Goal: Task Accomplishment & Management: Complete application form

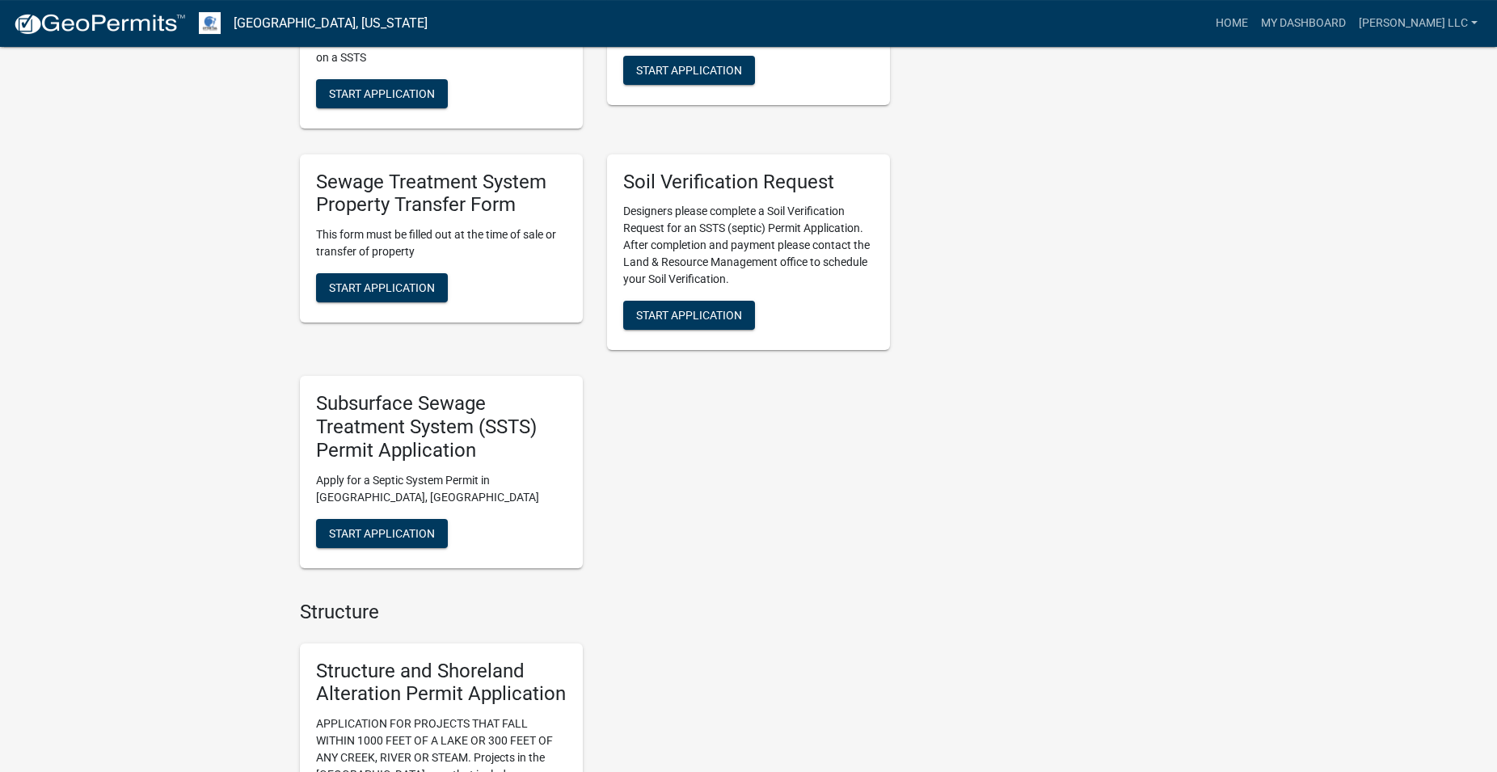
scroll to position [1237, 0]
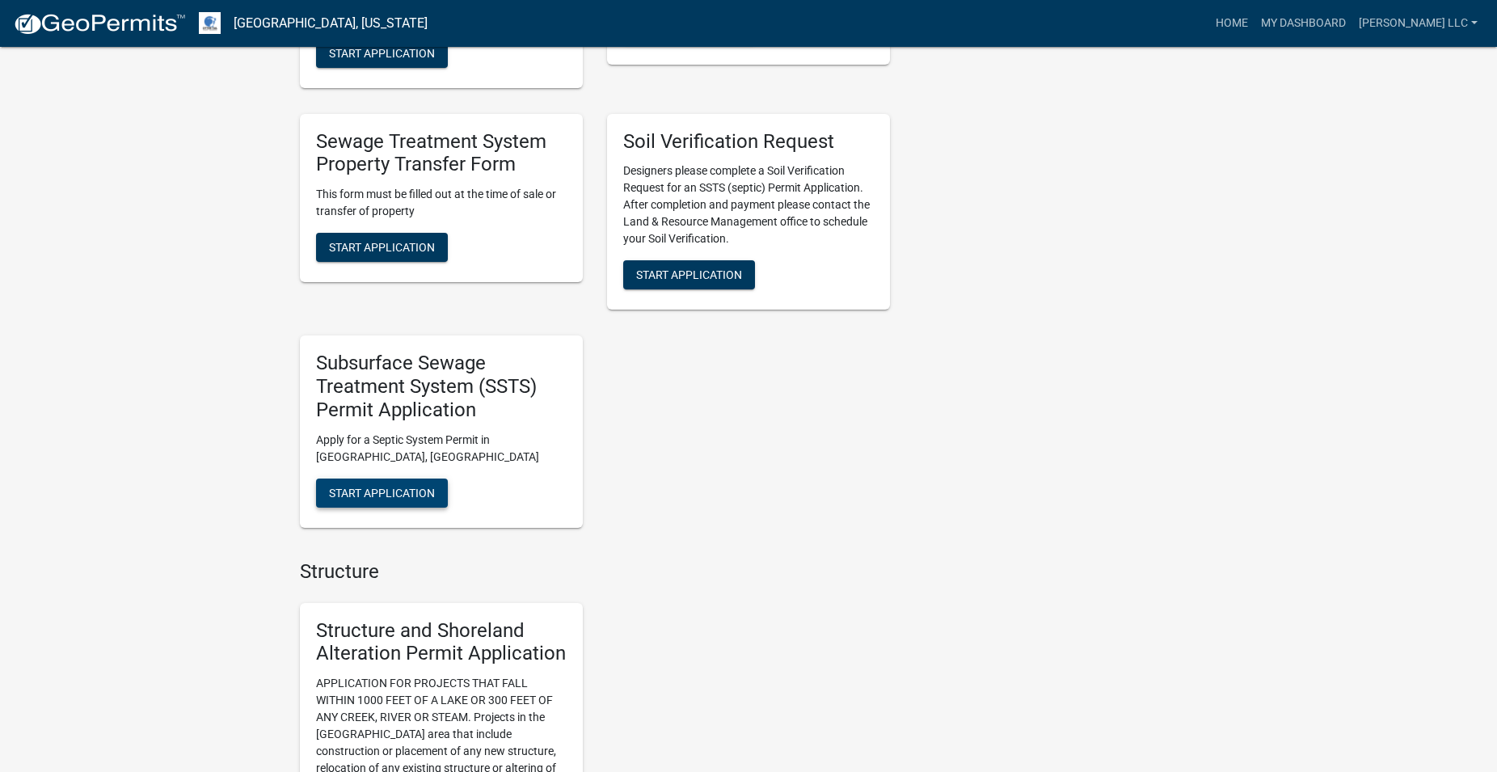
click at [406, 489] on span "Start Application" at bounding box center [382, 492] width 106 height 13
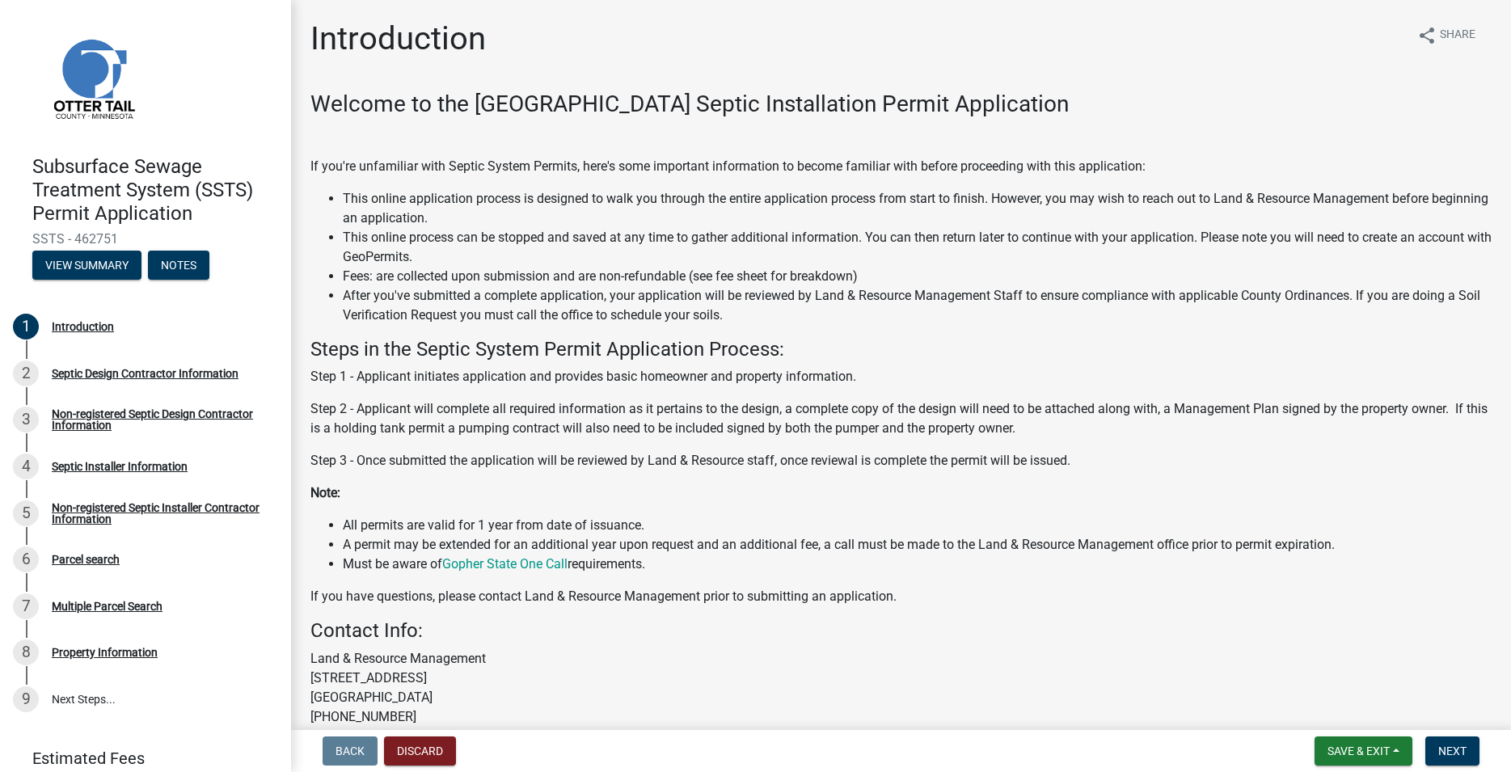
scroll to position [154, 0]
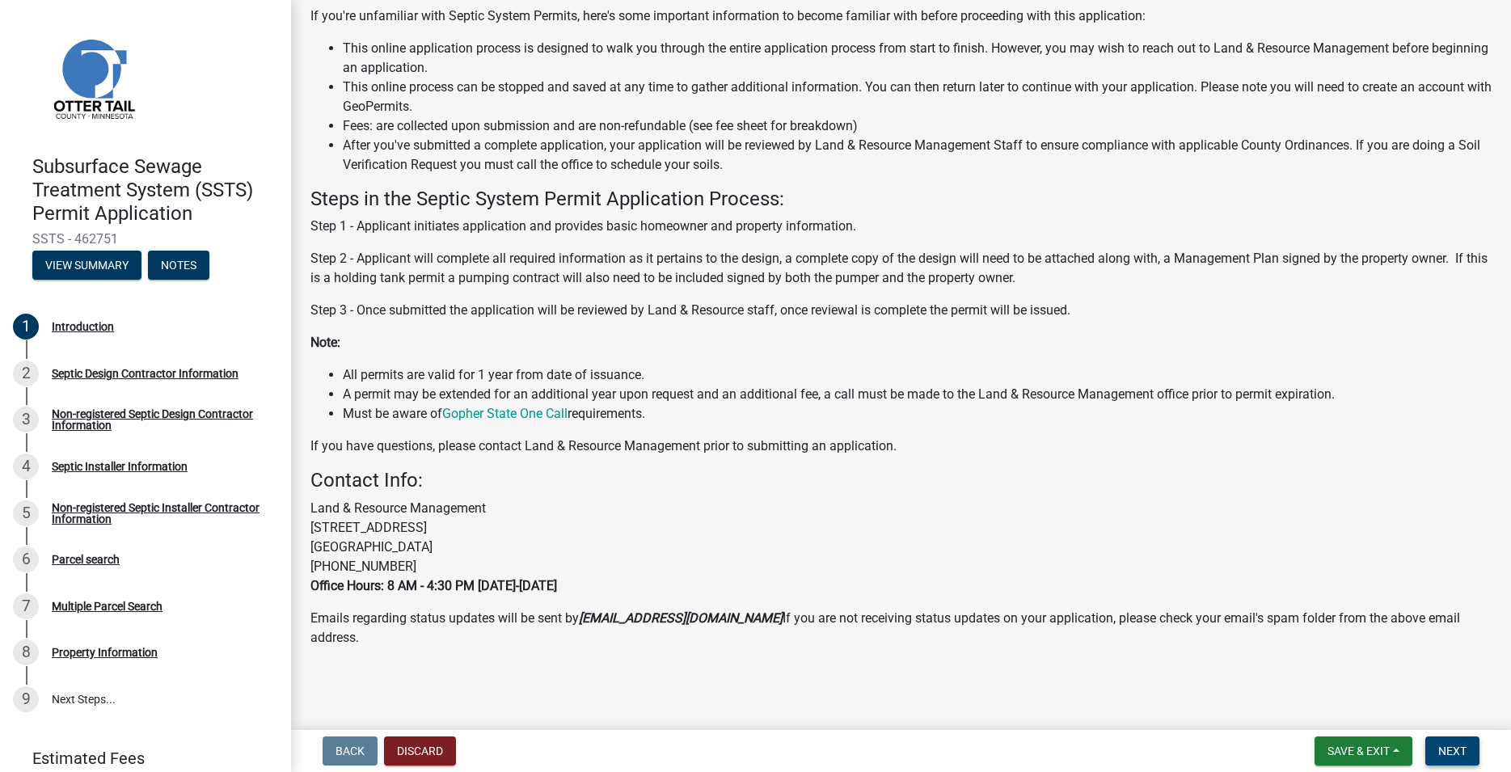
click at [1443, 757] on span "Next" at bounding box center [1452, 750] width 28 height 13
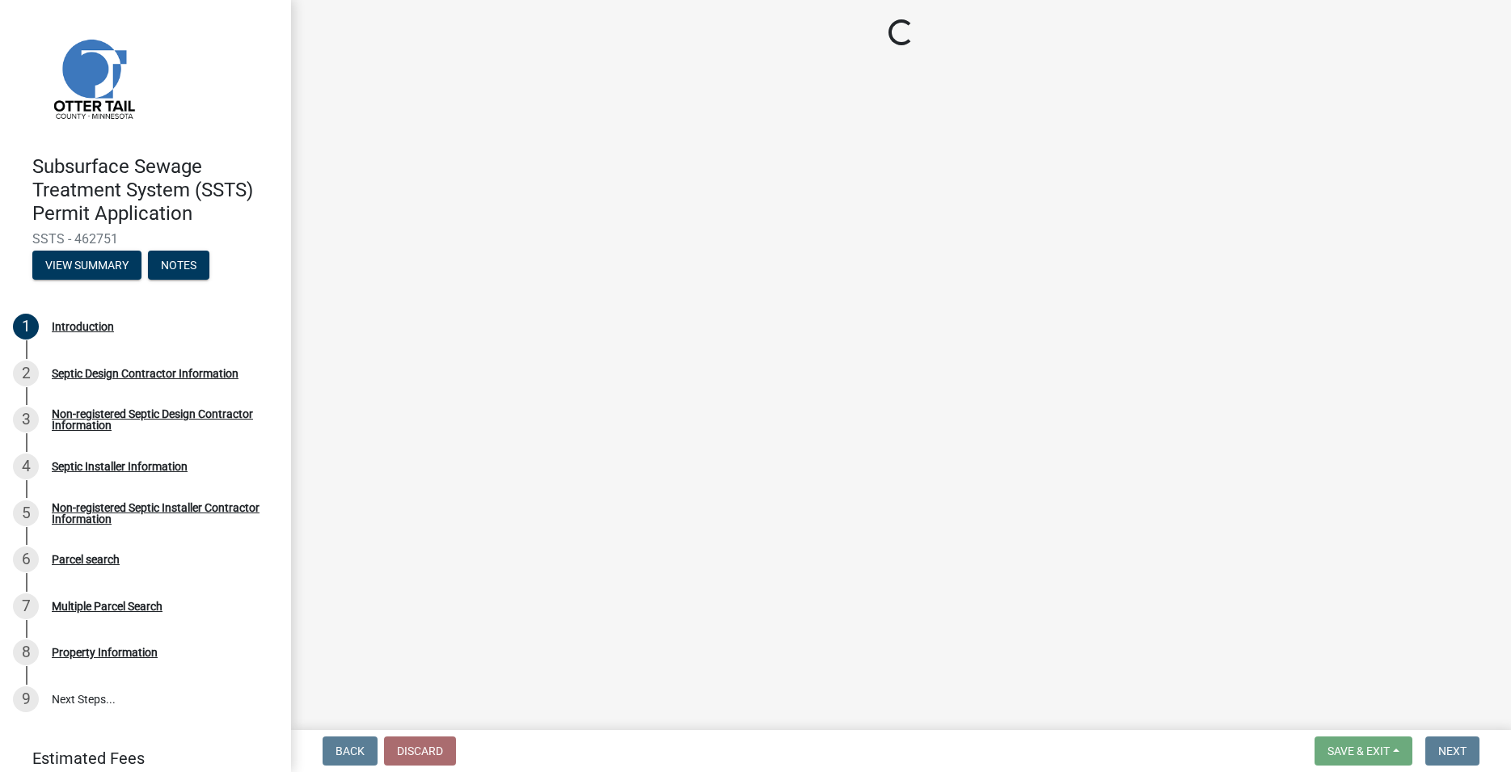
click at [1220, 642] on main "Loading..." at bounding box center [901, 361] width 1220 height 723
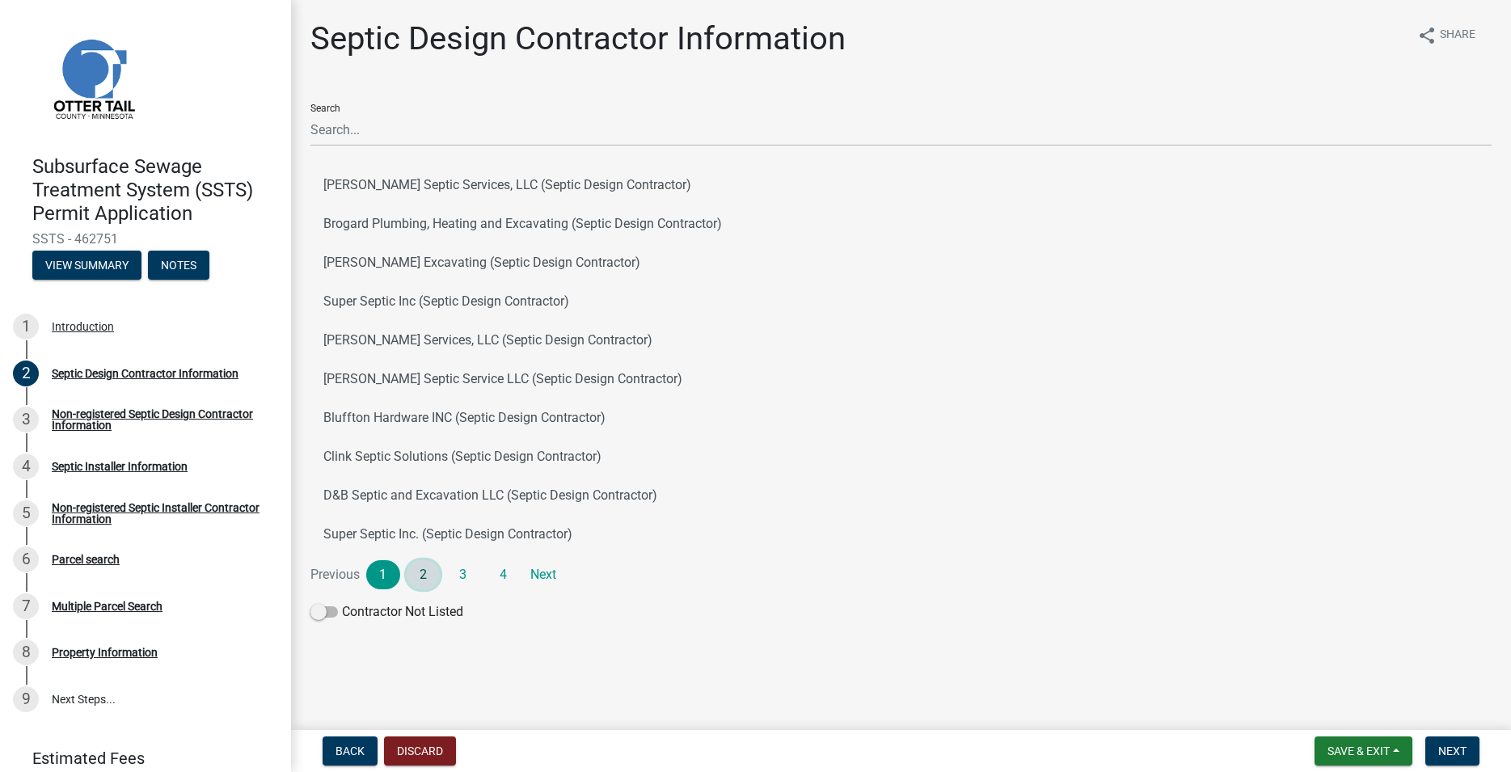
click at [415, 567] on link "2" at bounding box center [424, 574] width 34 height 29
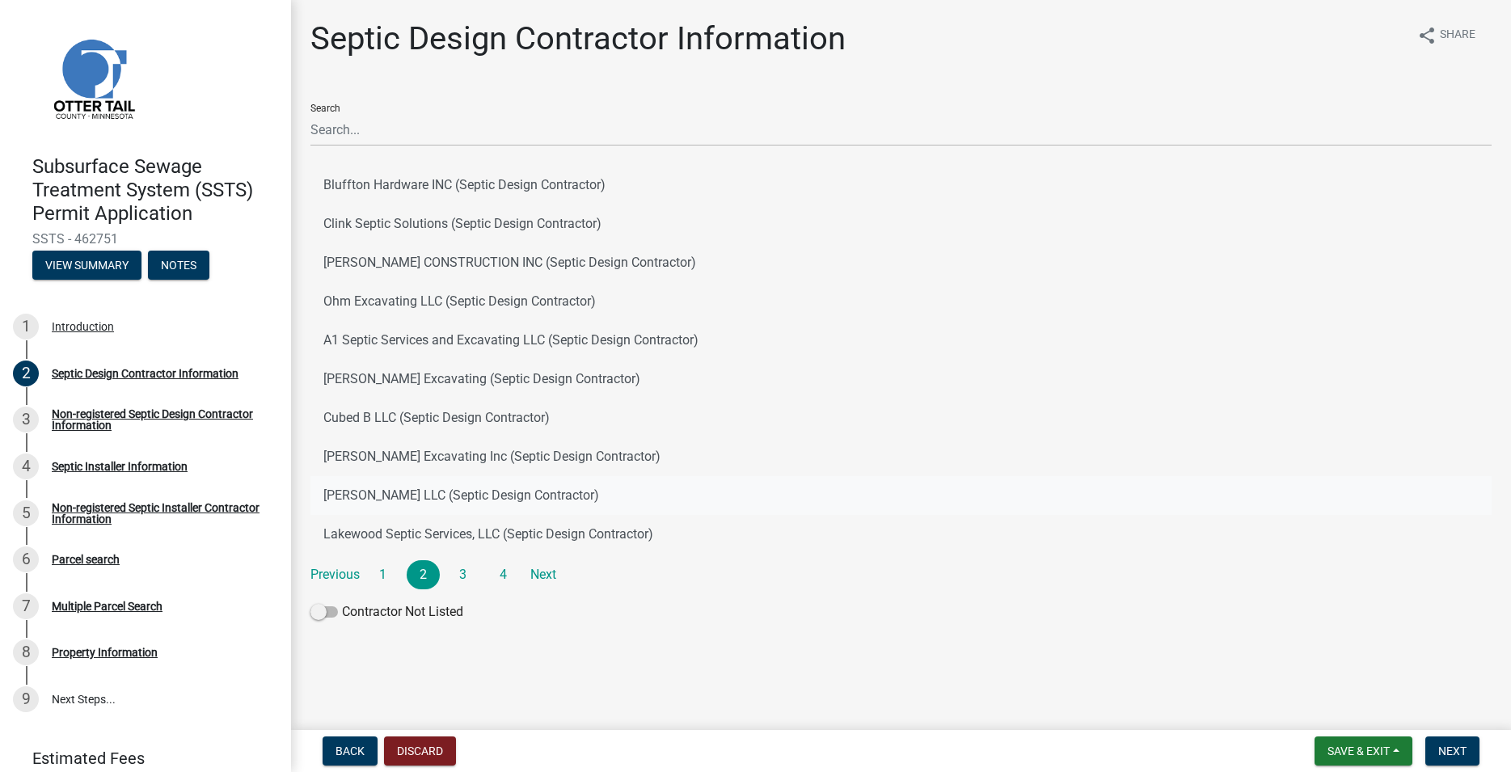
click at [402, 497] on button "[PERSON_NAME] LLC (Septic Design Contractor)" at bounding box center [900, 495] width 1181 height 39
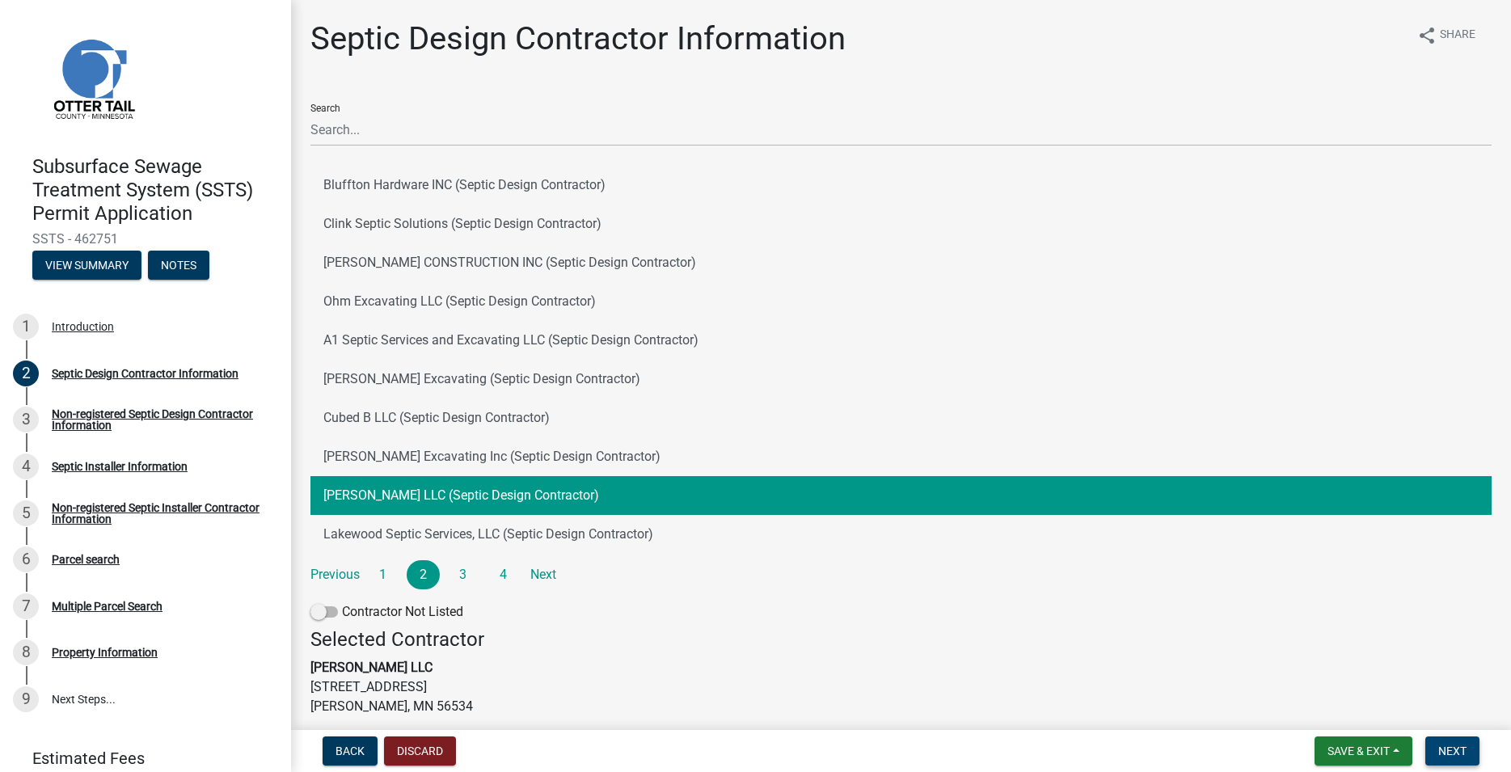
click at [1441, 748] on span "Next" at bounding box center [1452, 750] width 28 height 13
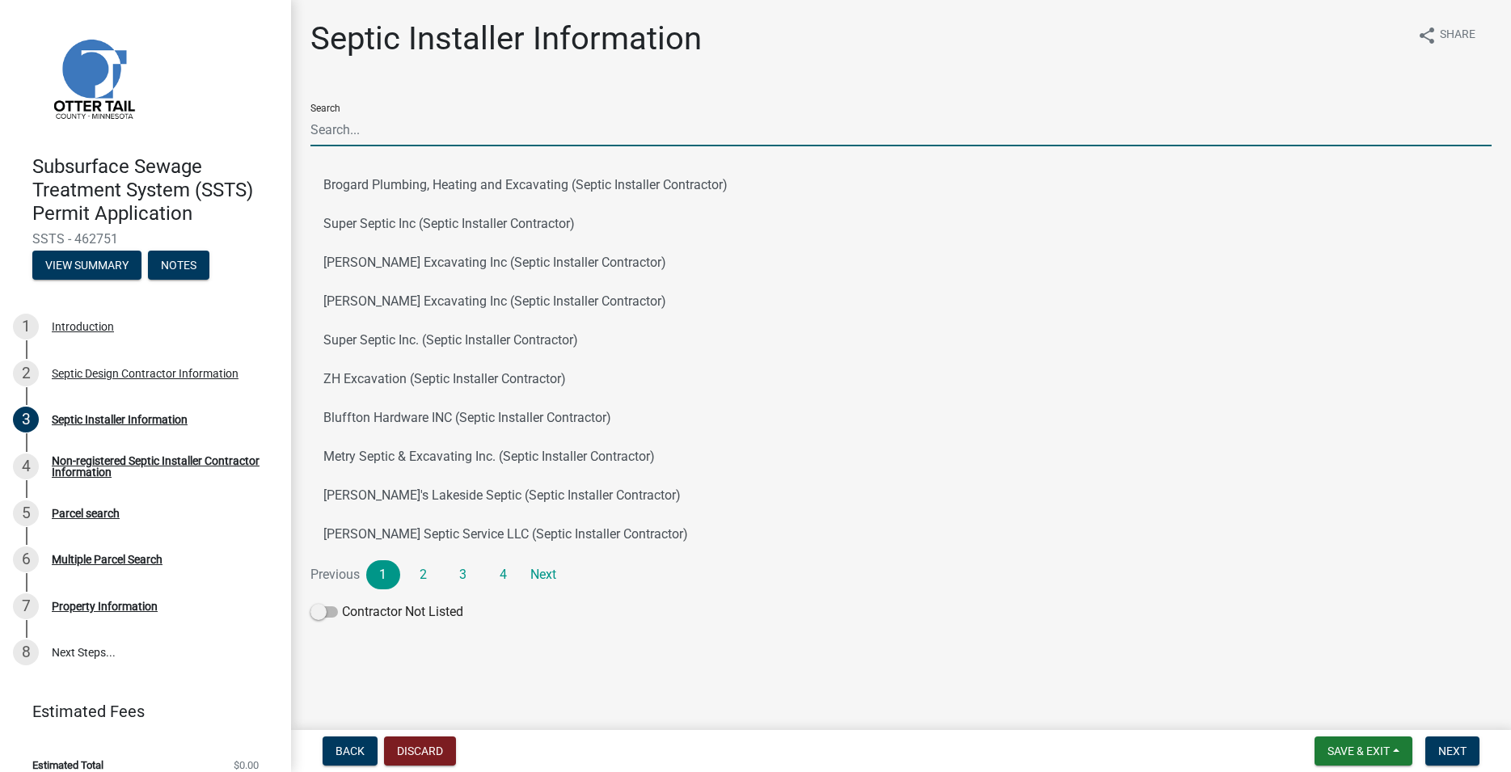
click at [432, 129] on input "Search" at bounding box center [900, 129] width 1181 height 33
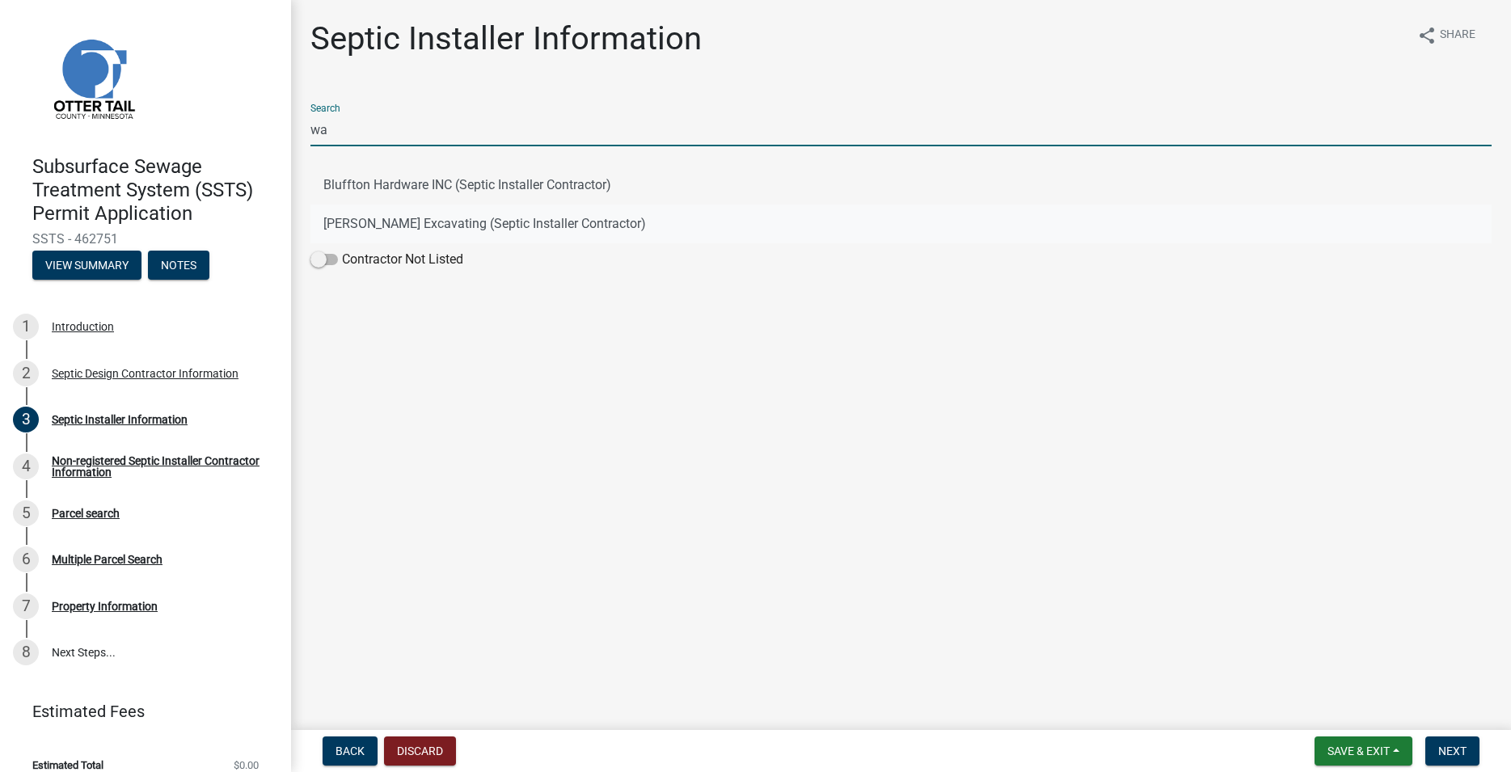
type input "wa"
click at [422, 225] on button "[PERSON_NAME] Excavating (Septic Installer Contractor)" at bounding box center [900, 223] width 1181 height 39
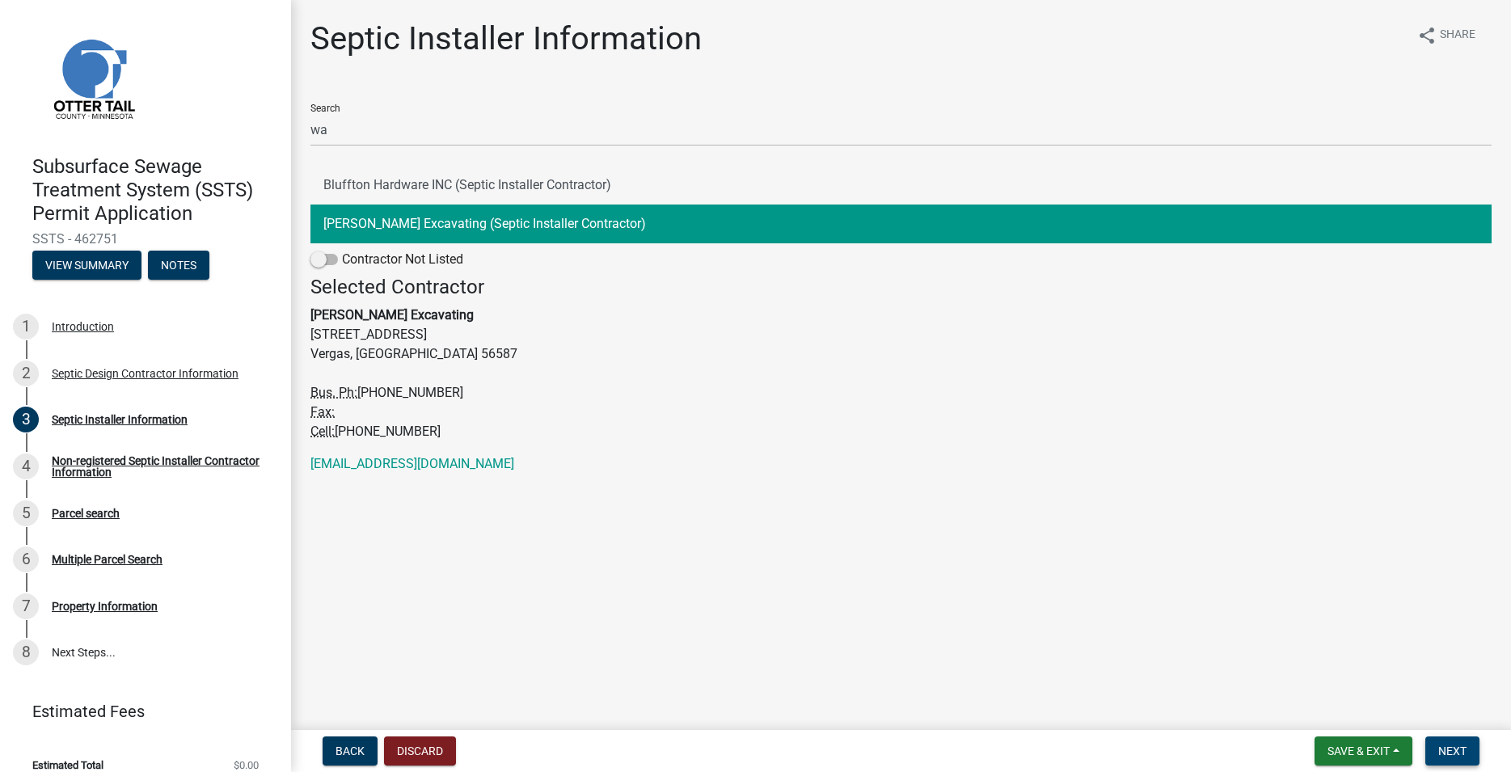
click at [1448, 756] on span "Next" at bounding box center [1452, 750] width 28 height 13
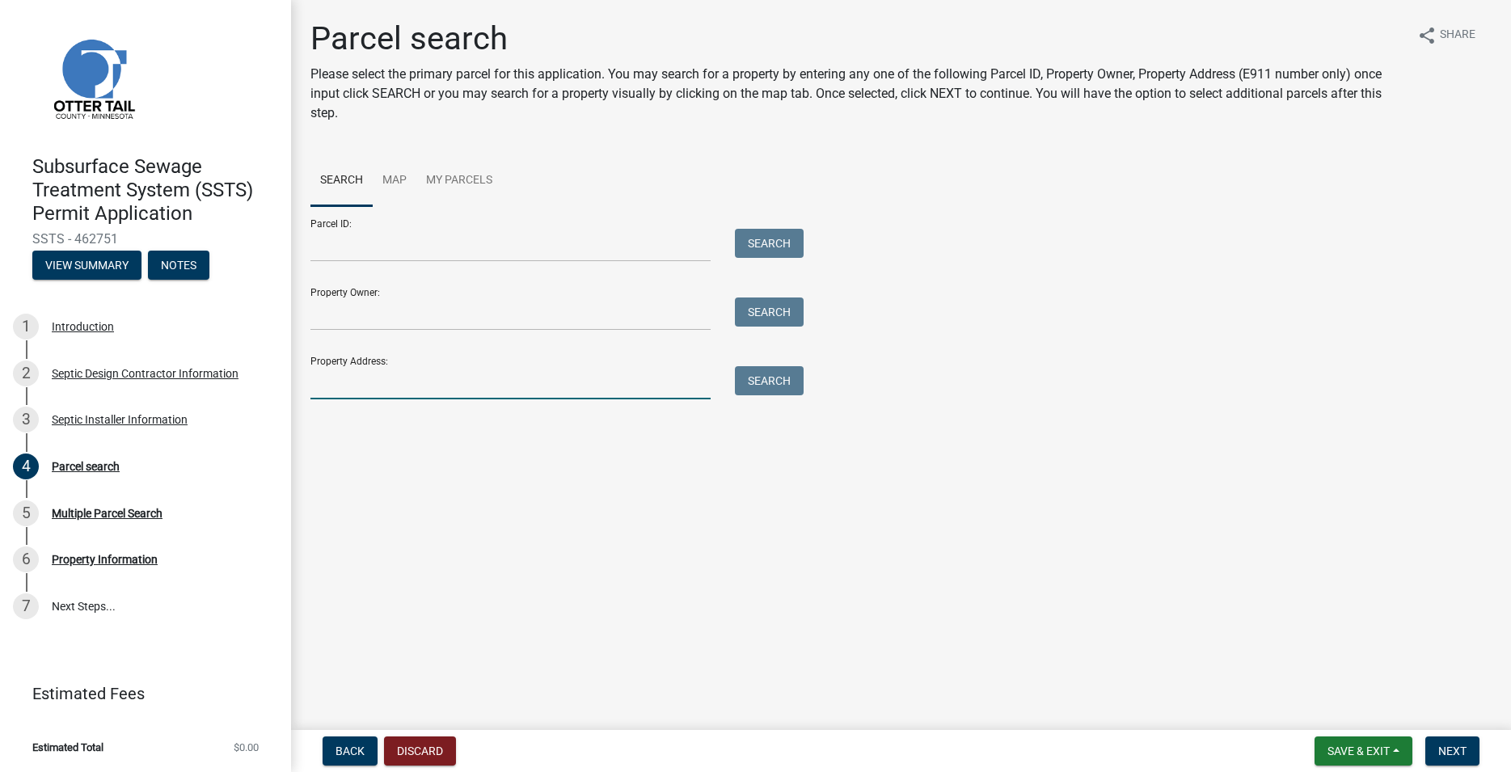
click at [424, 381] on input "Property Address:" at bounding box center [510, 382] width 400 height 33
type input "29213"
click at [787, 378] on button "Search" at bounding box center [769, 380] width 69 height 29
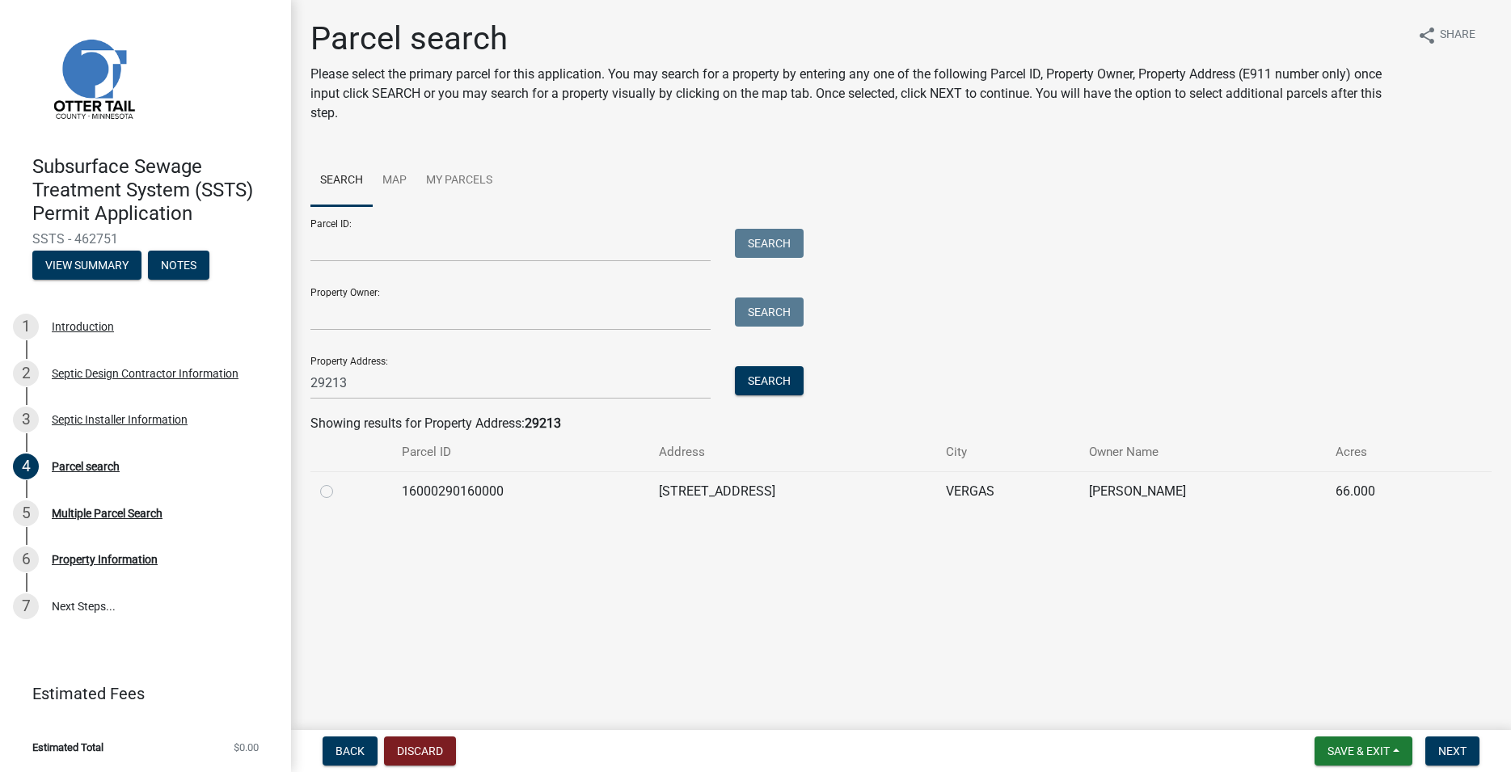
click at [339, 482] on label at bounding box center [339, 482] width 0 height 0
click at [339, 491] on input "radio" at bounding box center [344, 487] width 11 height 11
radio input "true"
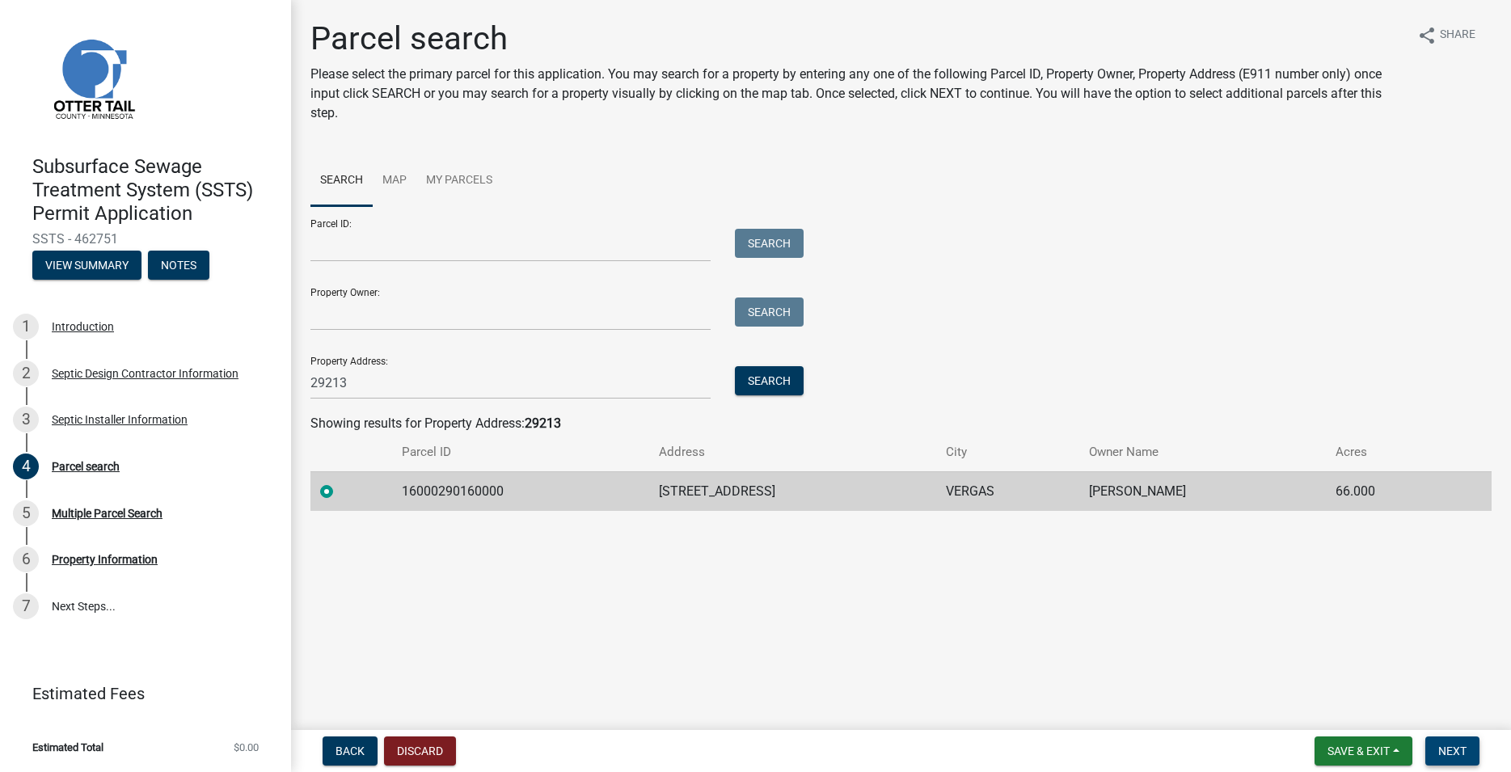
click at [1443, 757] on span "Next" at bounding box center [1452, 750] width 28 height 13
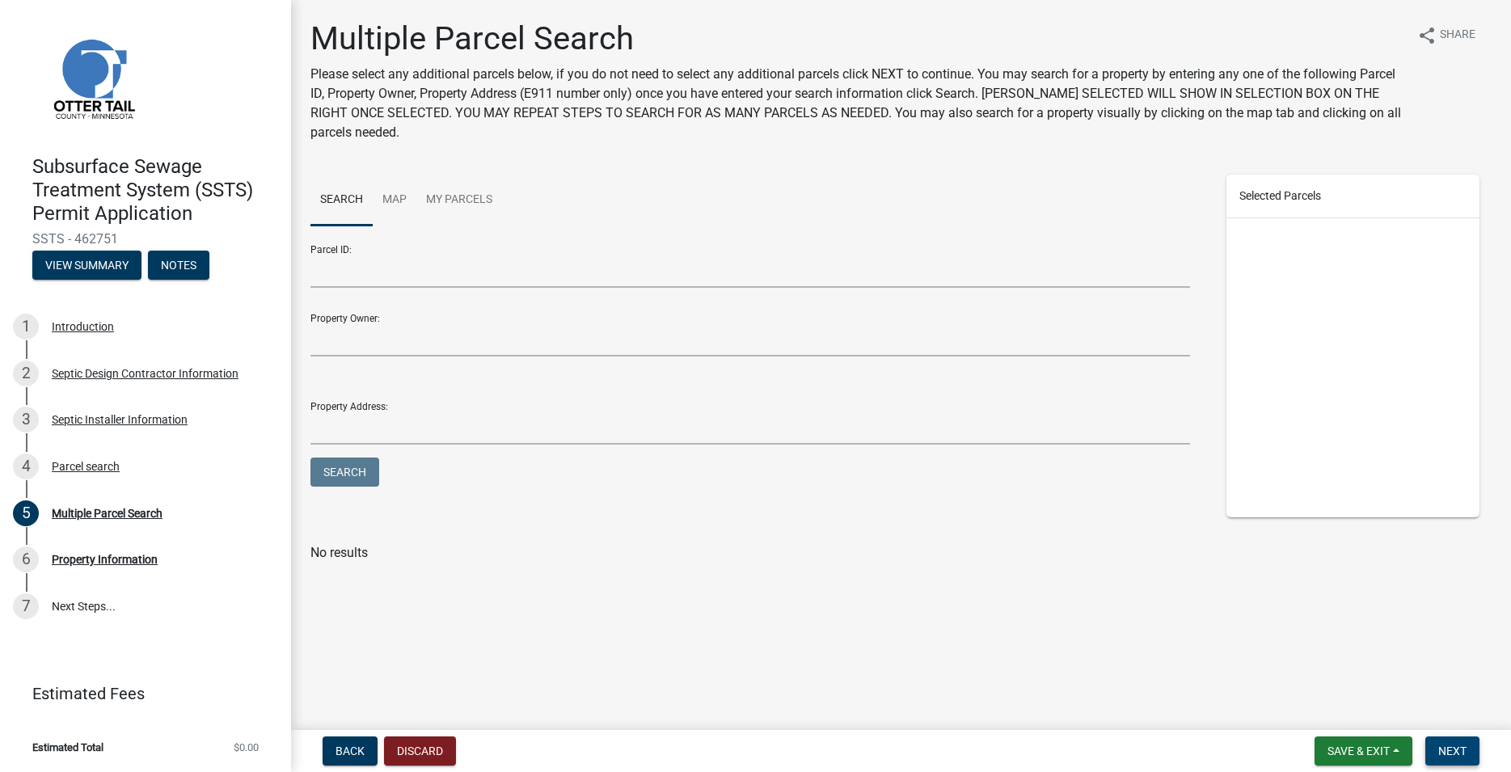
click at [1462, 753] on span "Next" at bounding box center [1452, 750] width 28 height 13
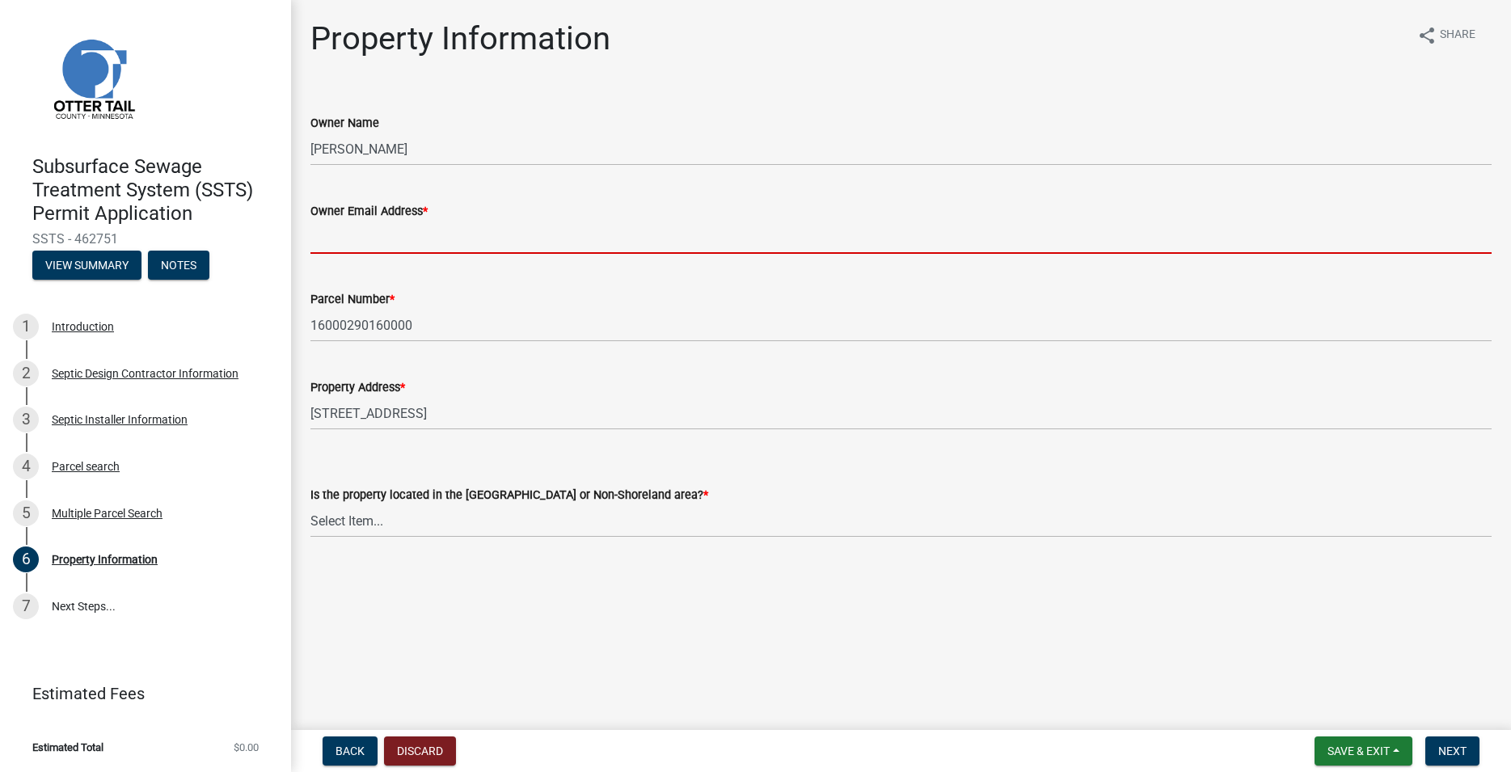
click at [373, 238] on input "Owner Email Address *" at bounding box center [900, 237] width 1181 height 33
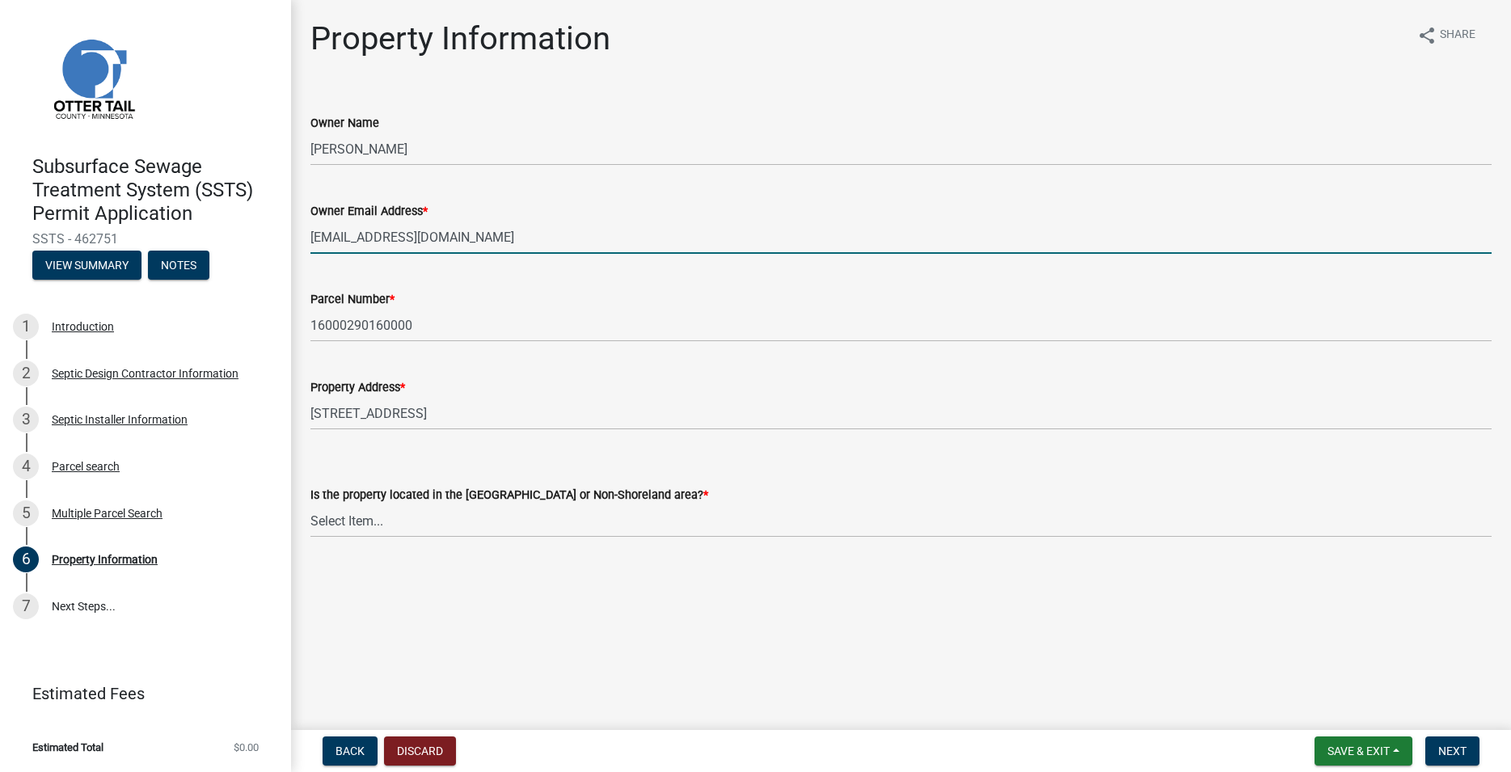
type input "[EMAIL_ADDRESS][DOMAIN_NAME]"
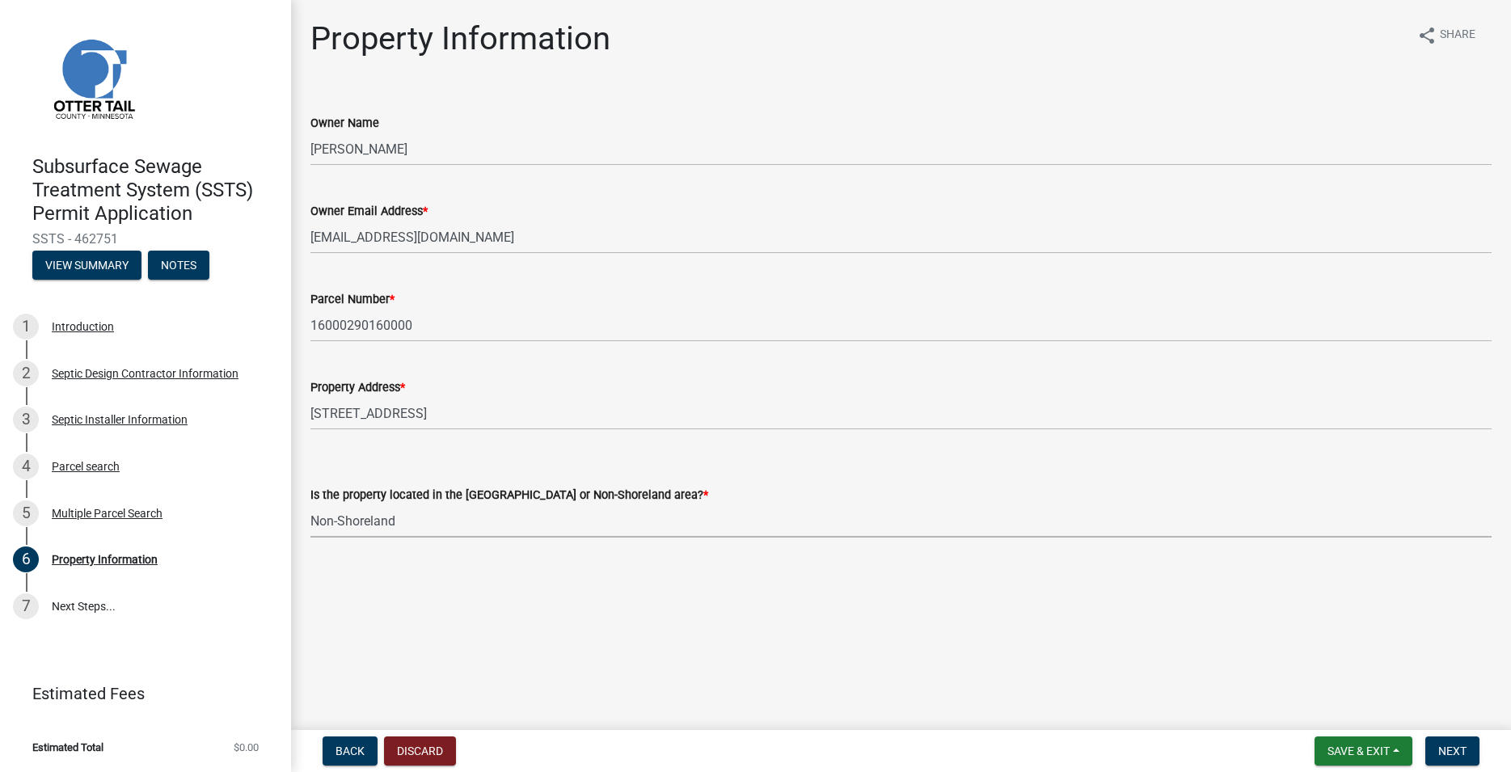
click option "Non-Shoreland" at bounding box center [0, 0] width 0 height 0
select select "5ed11e82-653f-4fcc-a472-8d95af57556c"
click at [1434, 756] on button "Next" at bounding box center [1452, 750] width 54 height 29
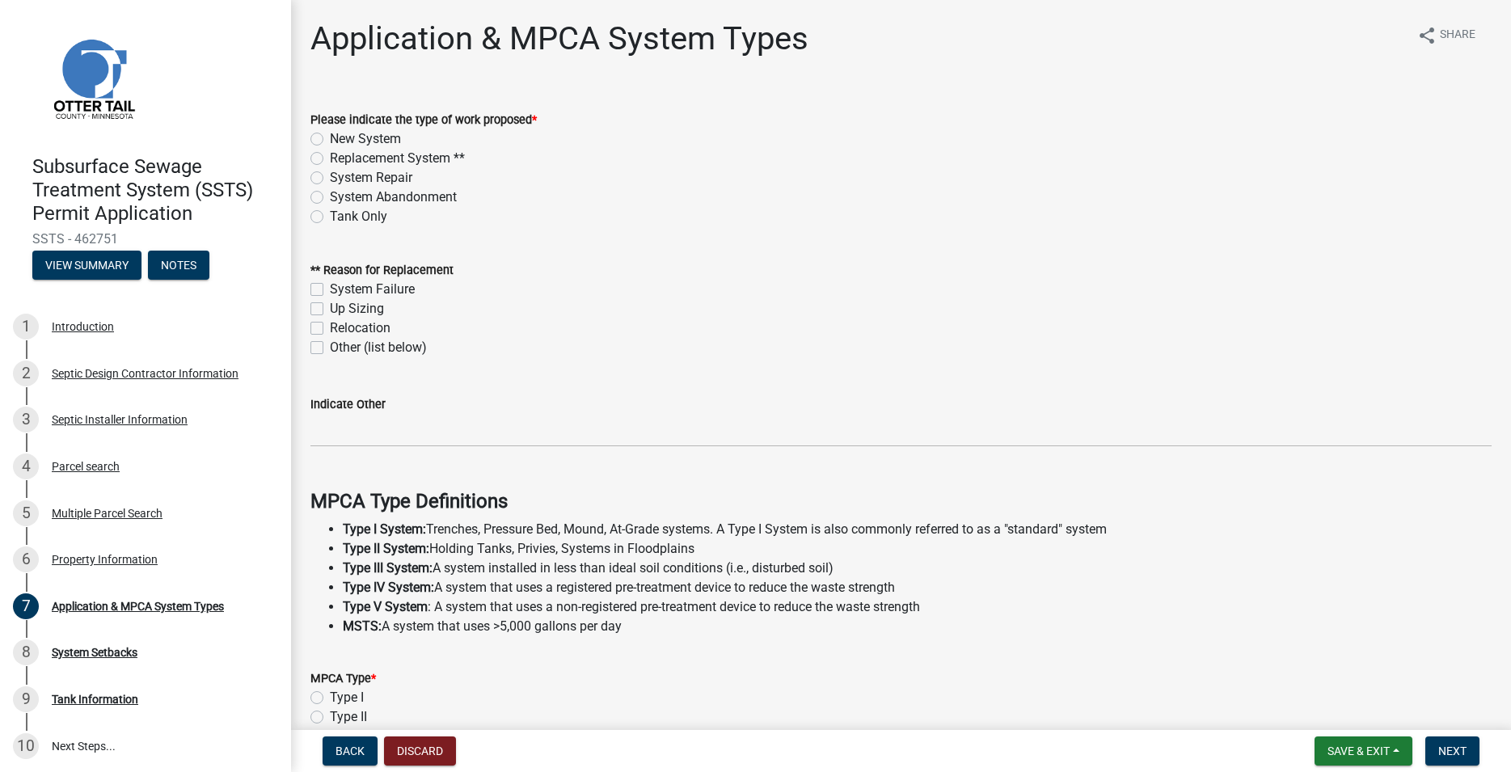
click at [330, 216] on label "Tank Only" at bounding box center [358, 216] width 57 height 19
click at [330, 216] on input "Tank Only" at bounding box center [335, 212] width 11 height 11
radio input "true"
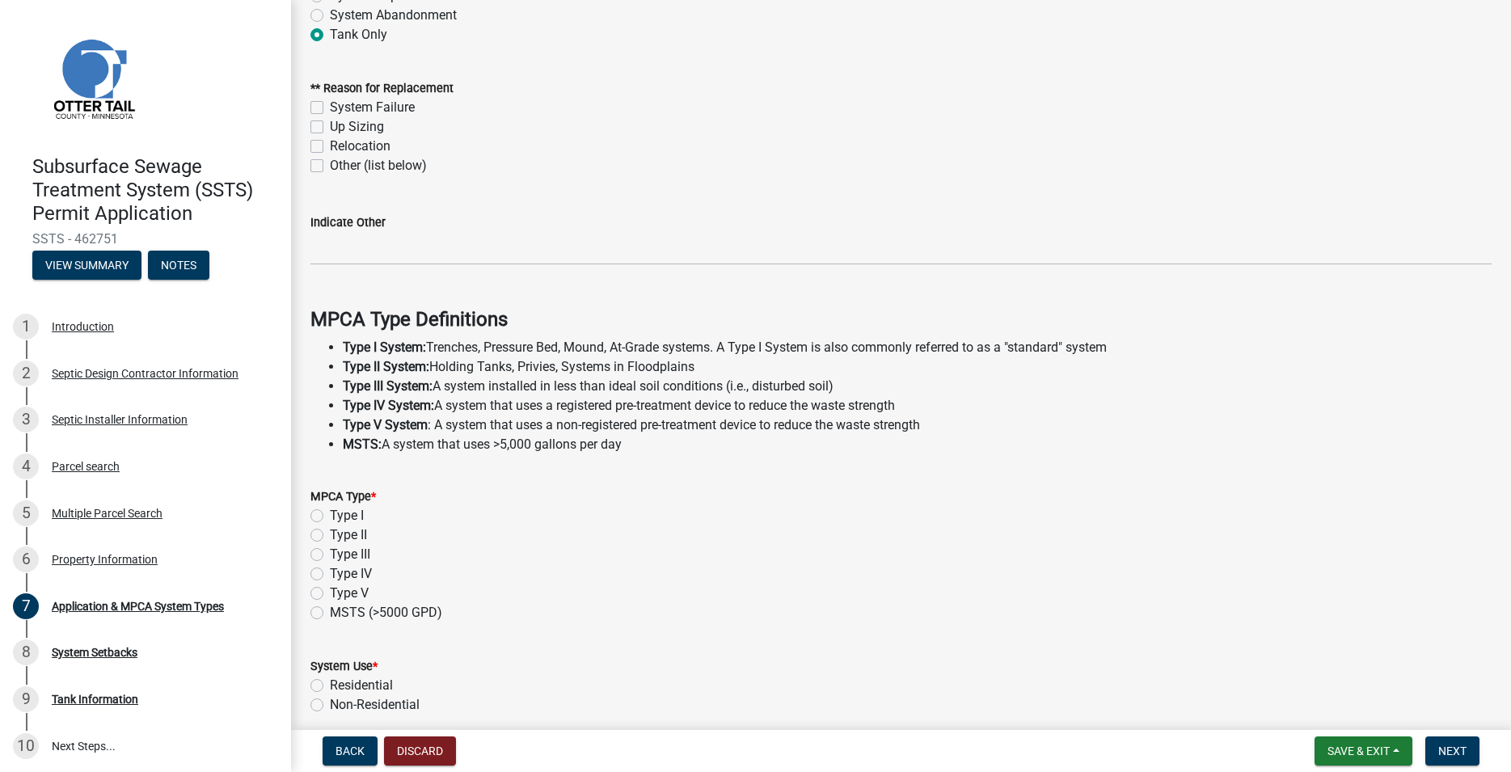
scroll to position [184, 0]
click at [330, 518] on label "Type I" at bounding box center [347, 513] width 34 height 19
click at [330, 514] on input "Type I" at bounding box center [335, 509] width 11 height 11
radio input "true"
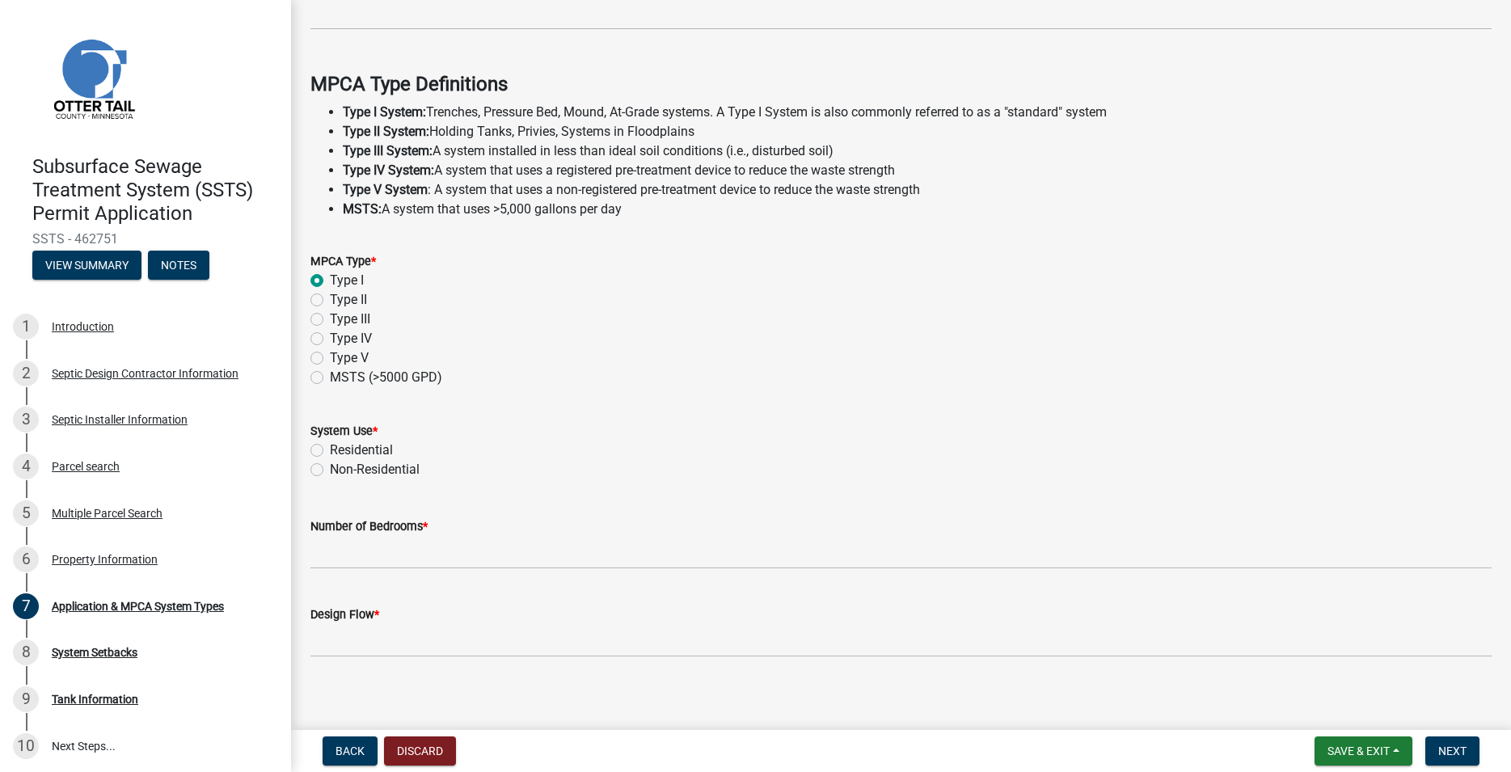
scroll to position [429, 0]
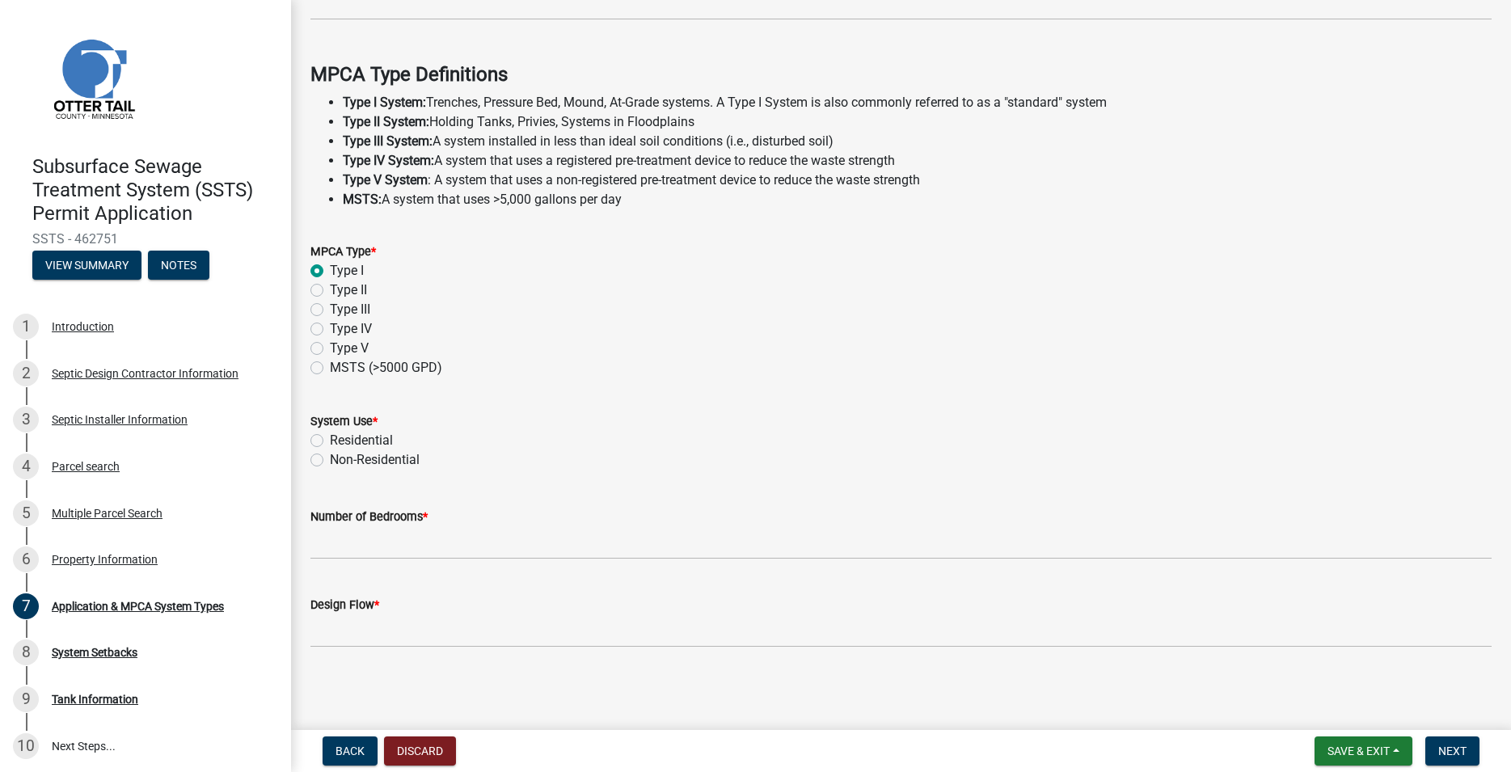
click at [330, 445] on label "Residential" at bounding box center [361, 440] width 63 height 19
click at [330, 441] on input "Residential" at bounding box center [335, 436] width 11 height 11
radio input "true"
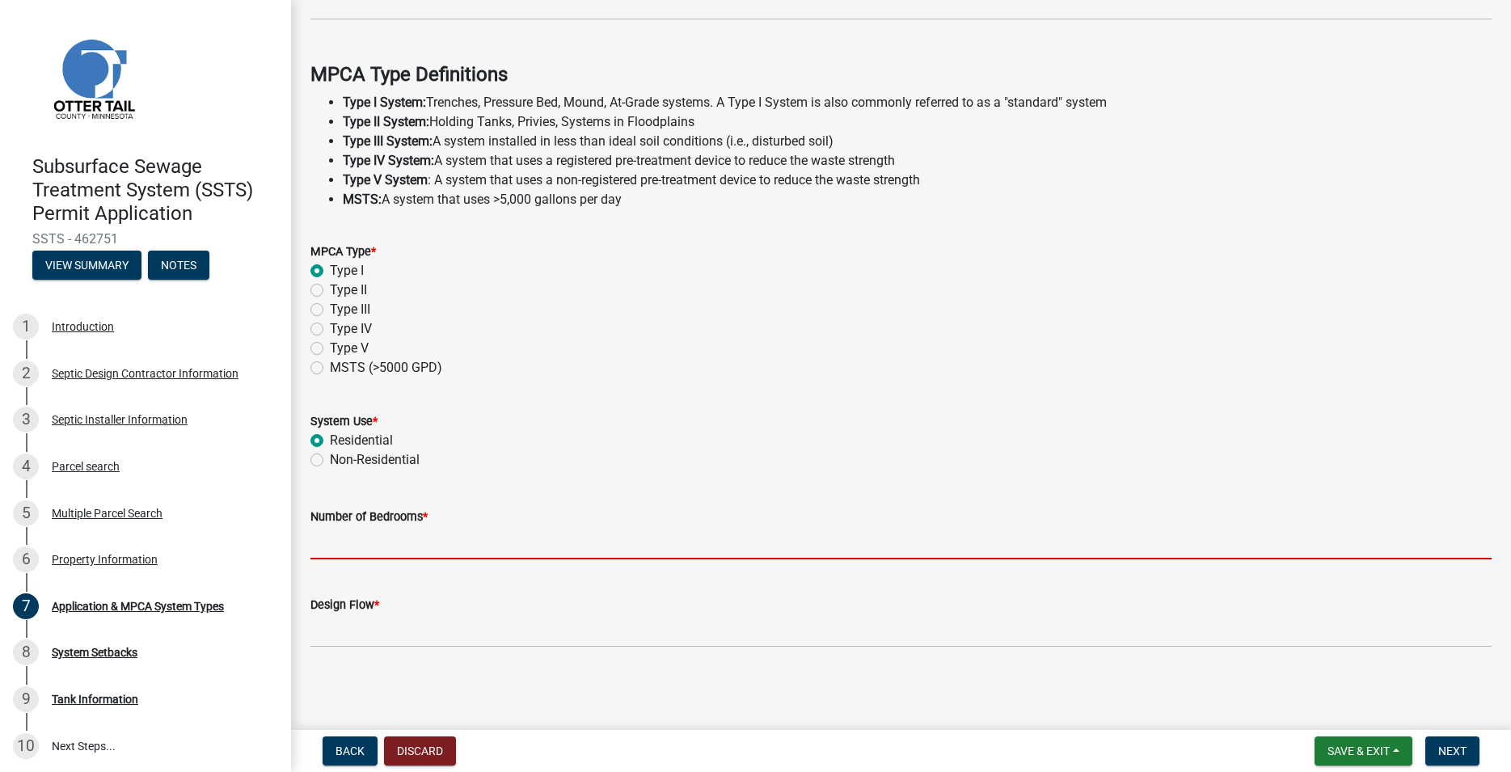
click at [392, 541] on input "Number of Bedrooms *" at bounding box center [900, 542] width 1181 height 33
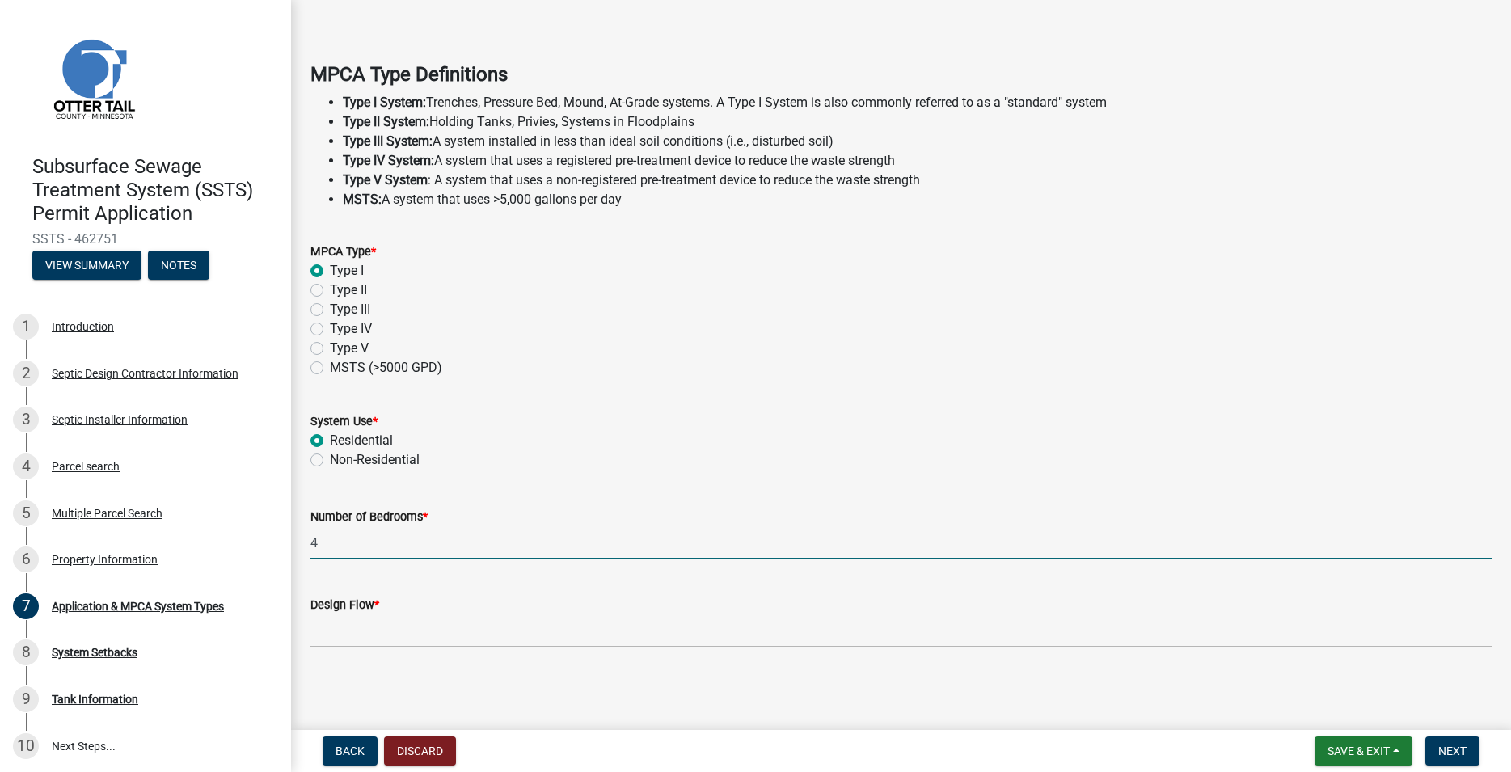
type input "4"
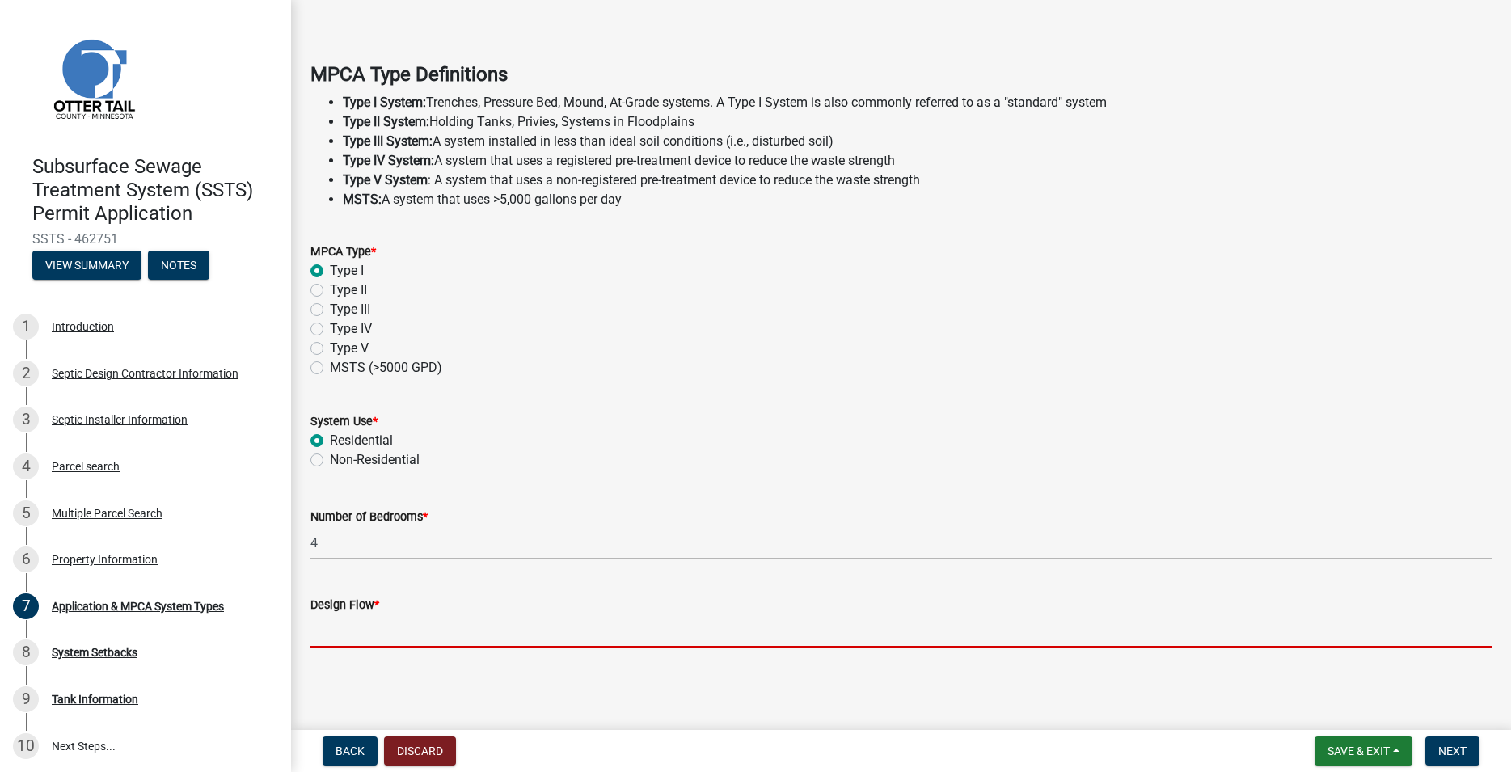
click at [386, 628] on input "Design Flow *" at bounding box center [900, 630] width 1181 height 33
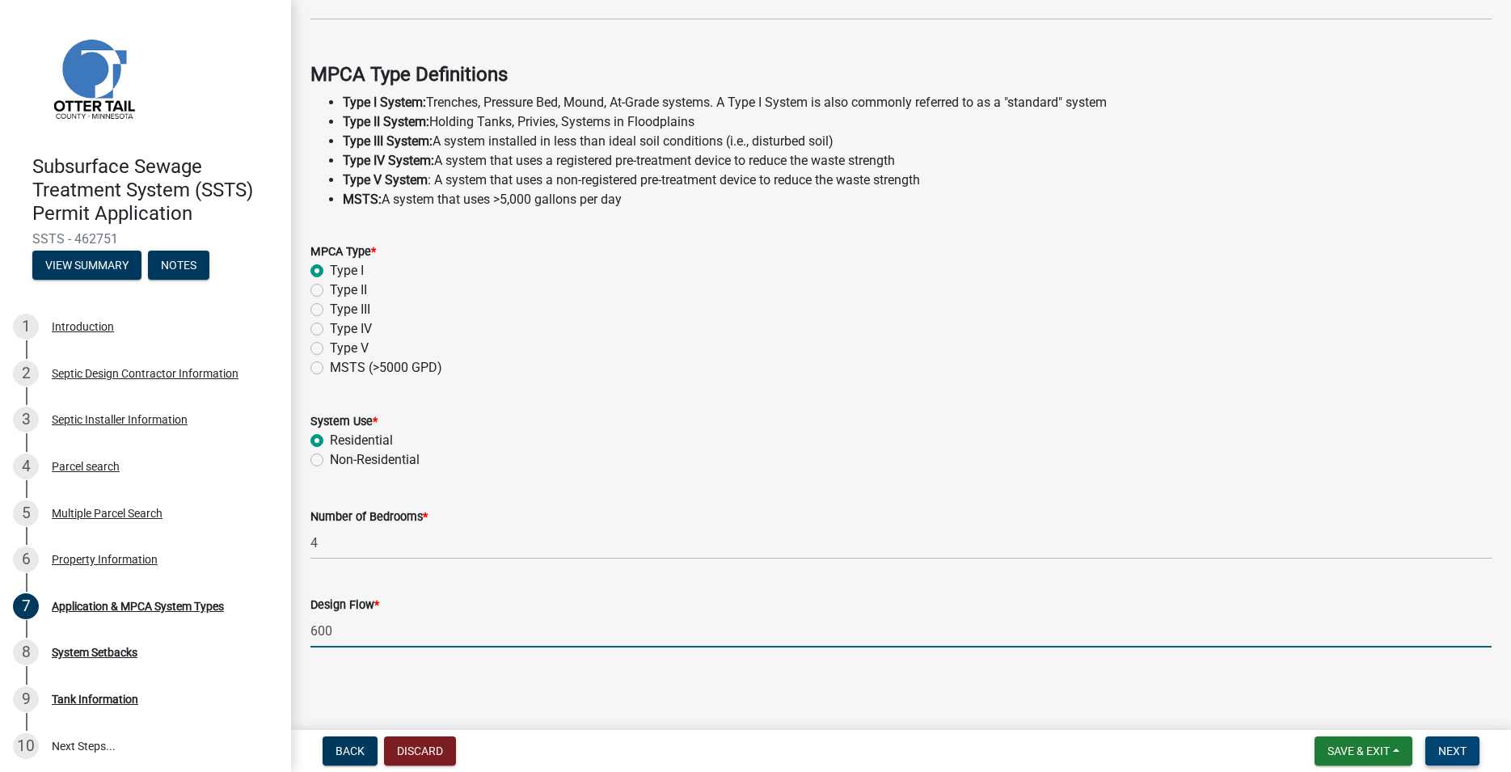
type input "600"
click at [1448, 750] on span "Next" at bounding box center [1452, 750] width 28 height 13
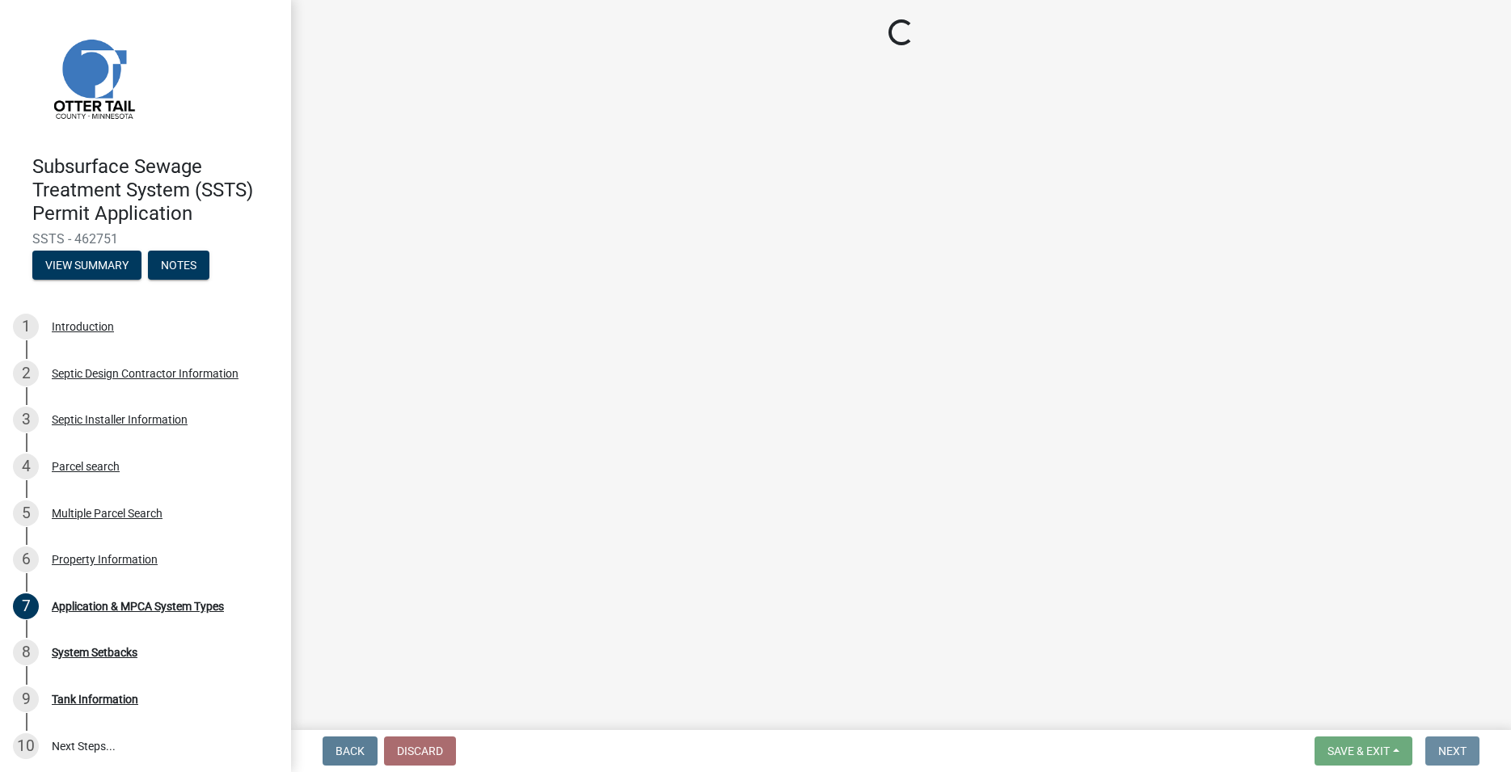
scroll to position [0, 0]
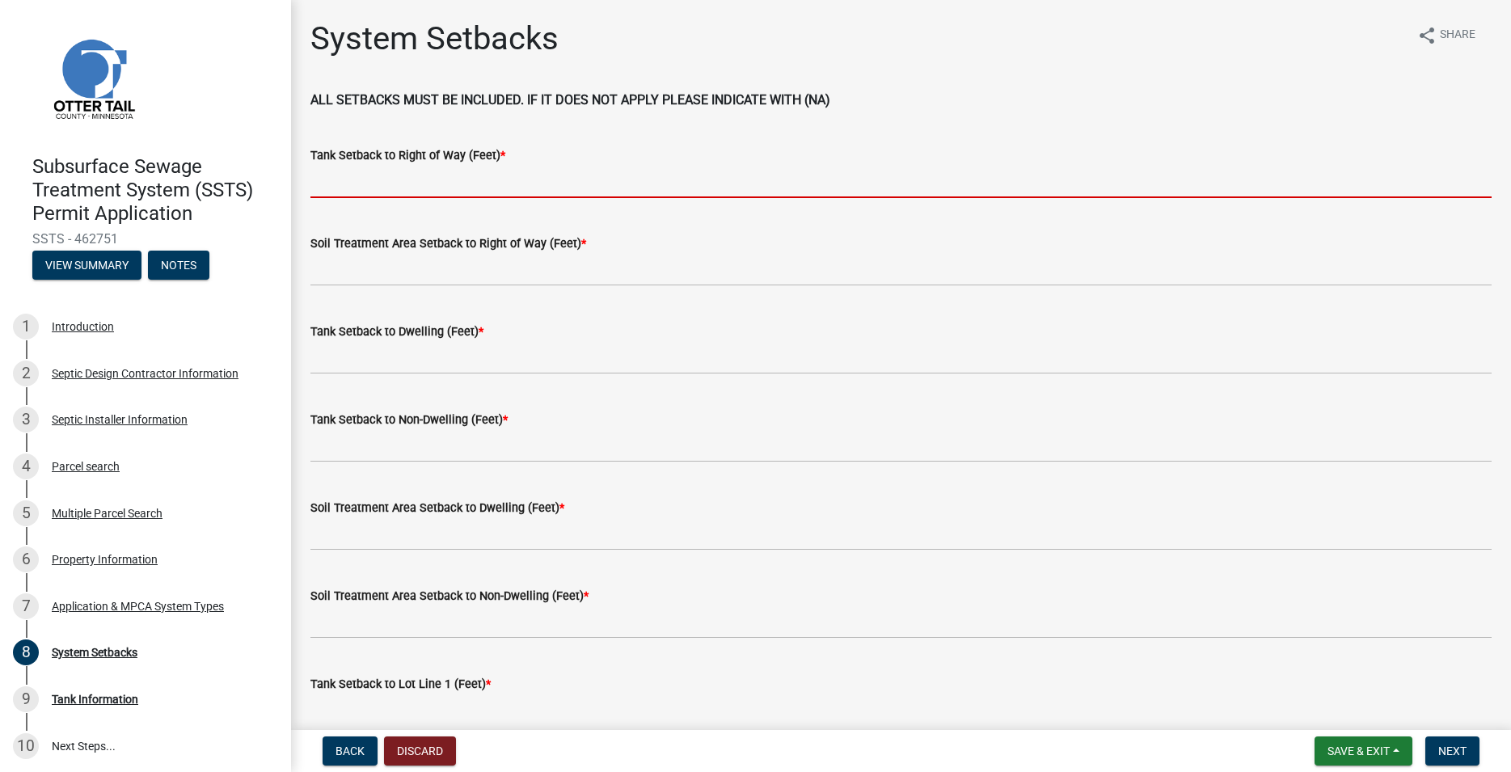
click at [378, 179] on input "Tank Setback to Right of Way (Feet) *" at bounding box center [900, 181] width 1181 height 33
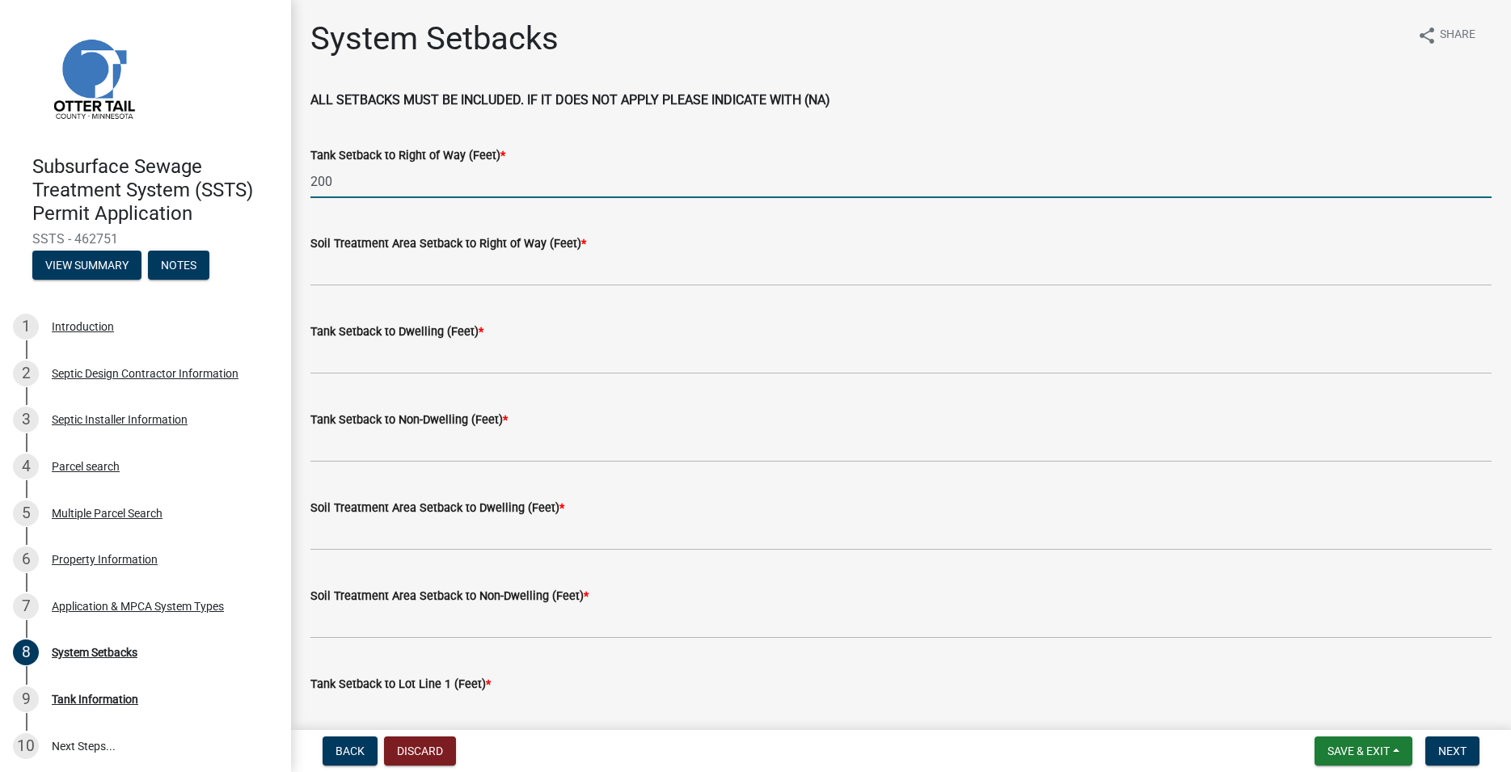
type input "200"
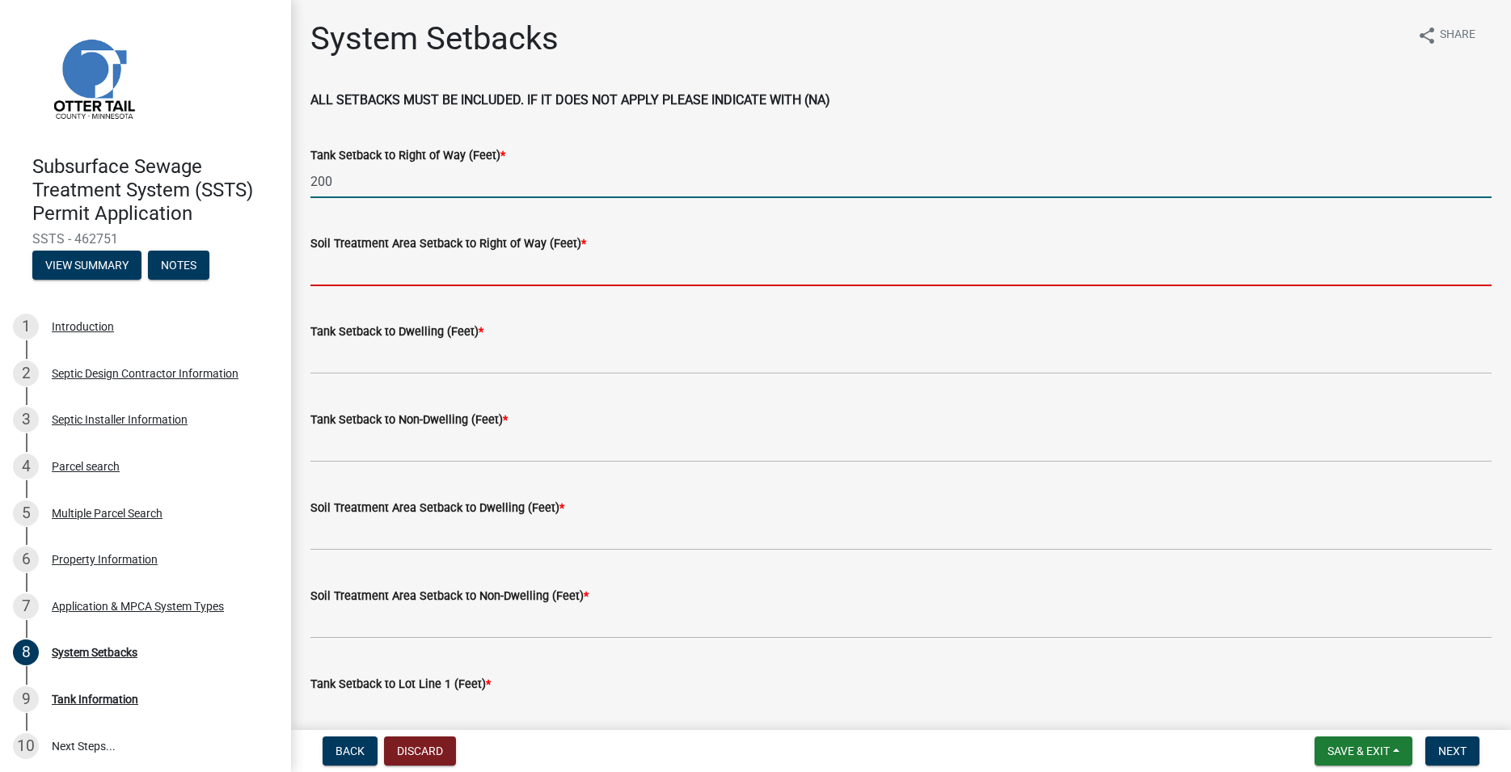
click at [348, 259] on input "Soil Treatment Area Setback to Right of Way (Feet) *" at bounding box center [900, 269] width 1181 height 33
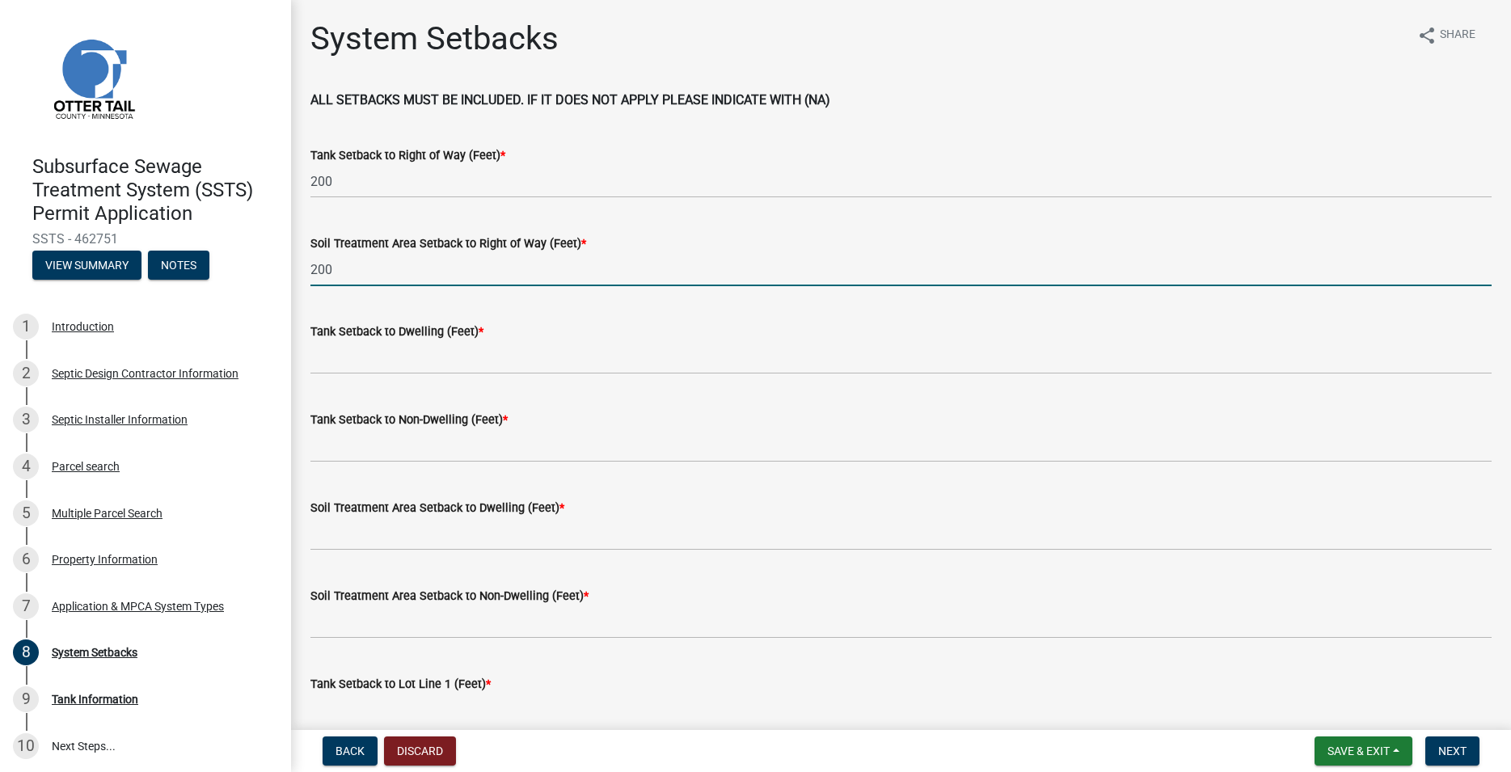
type input "200"
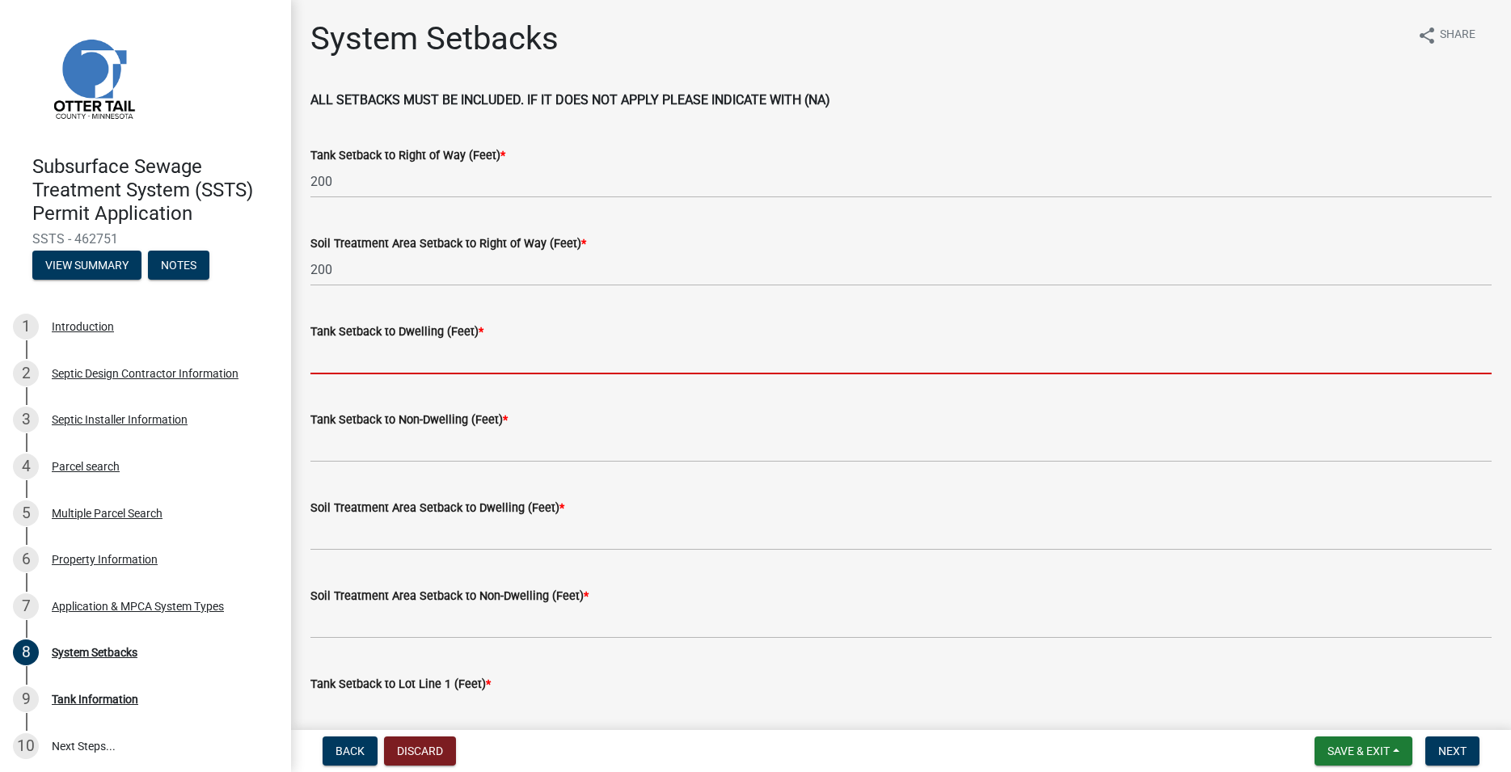
click at [344, 348] on input "Tank Setback to Dwelling (Feet) *" at bounding box center [900, 357] width 1181 height 33
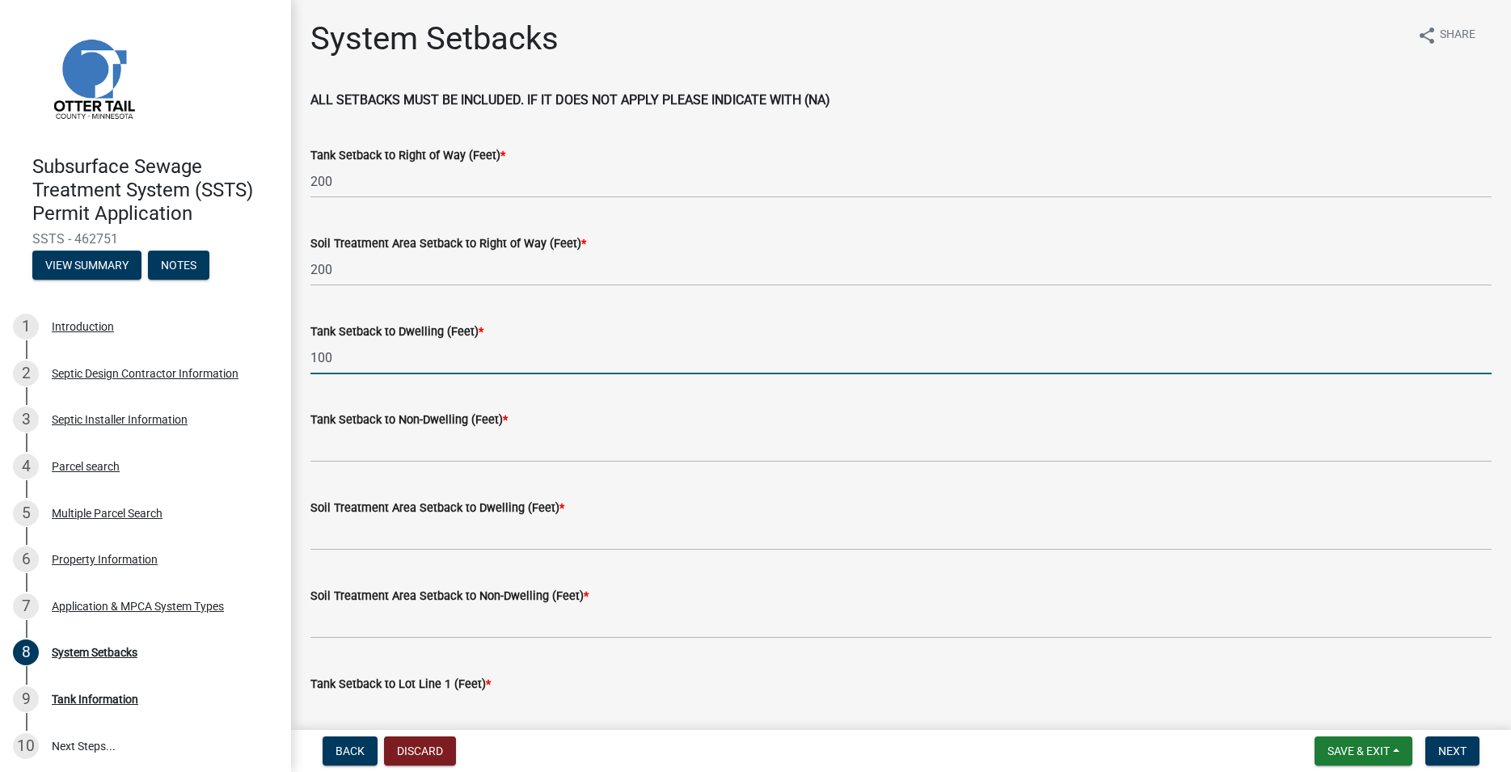
type input "100"
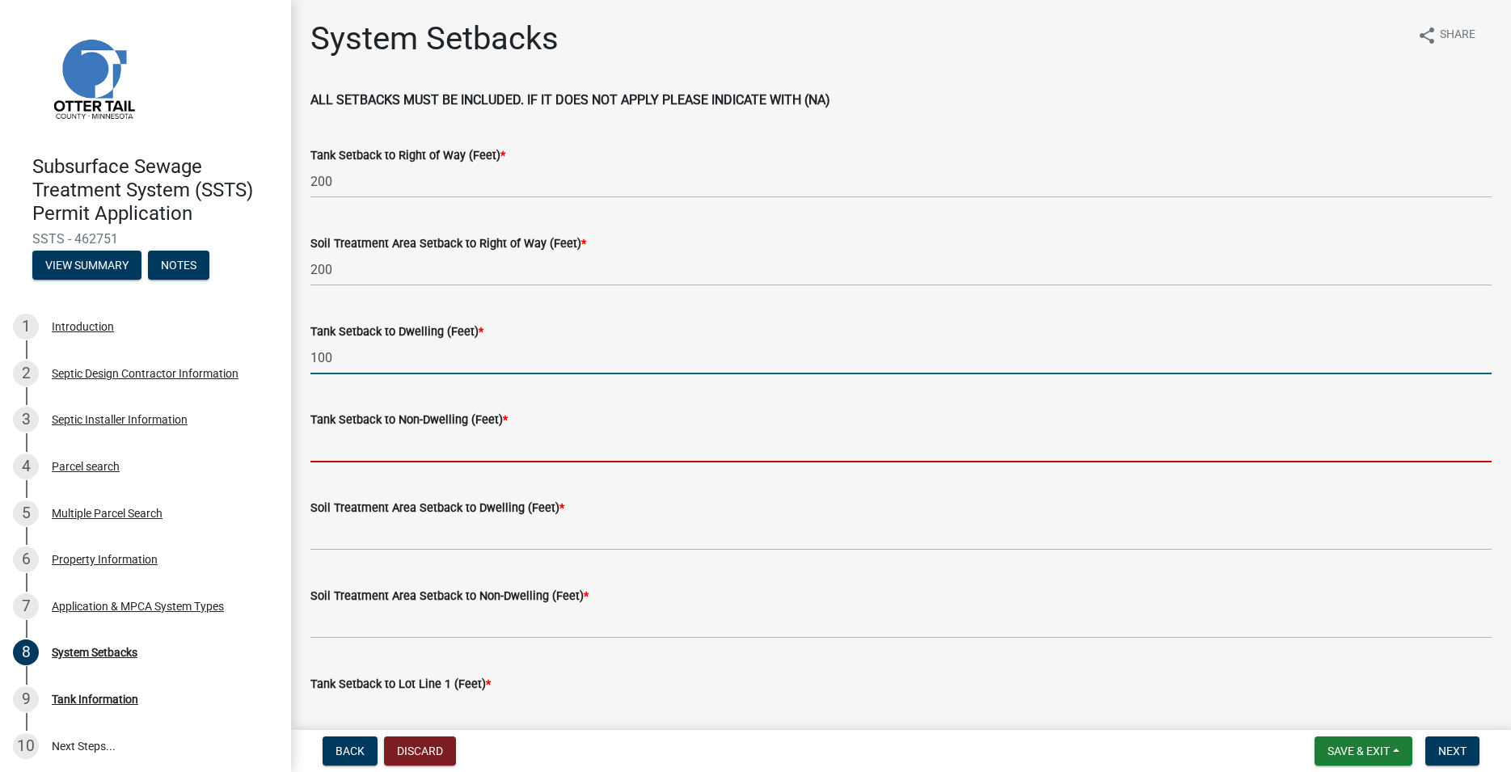
click at [356, 454] on input "Tank Setback to Non-Dwelling (Feet) *" at bounding box center [900, 445] width 1181 height 33
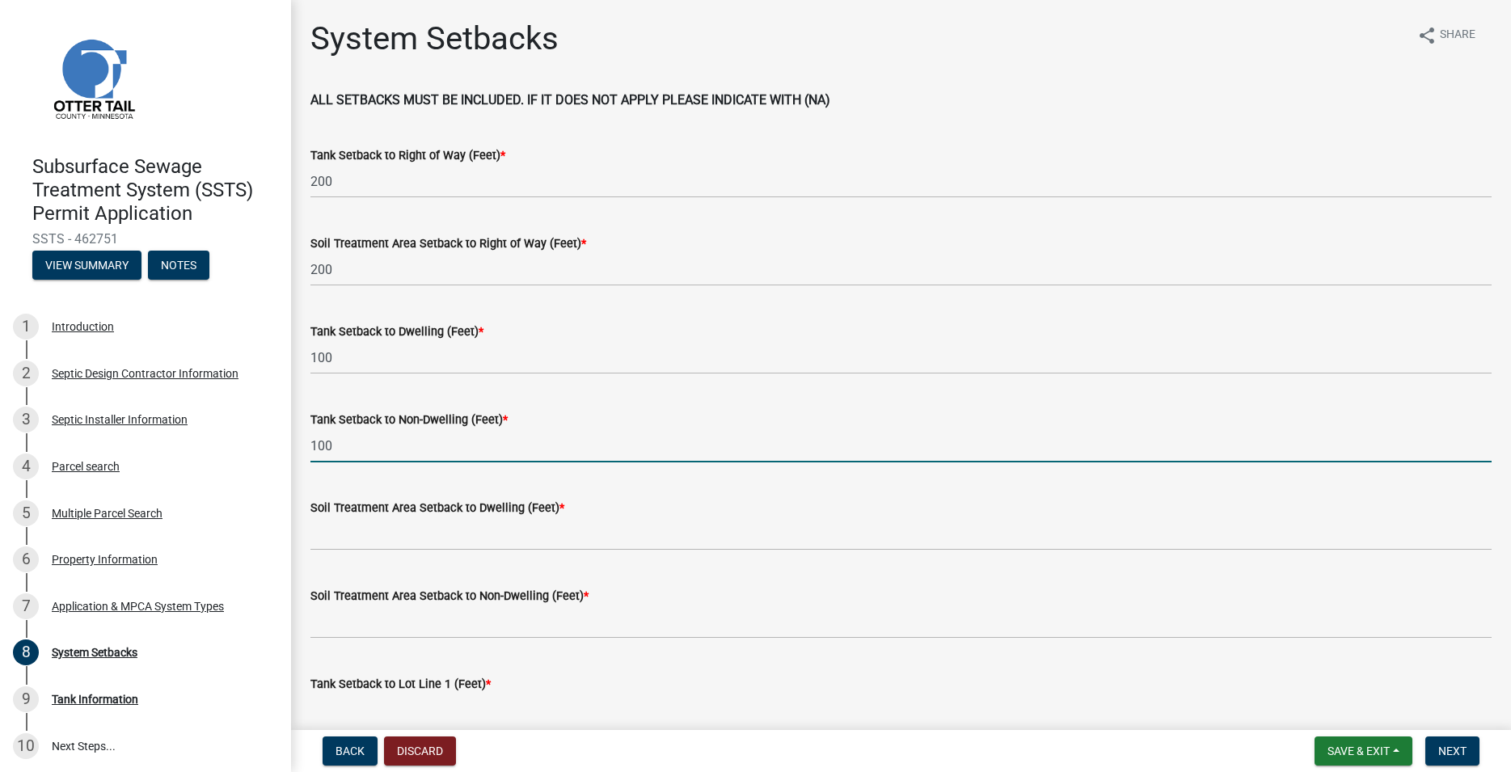
type input "100"
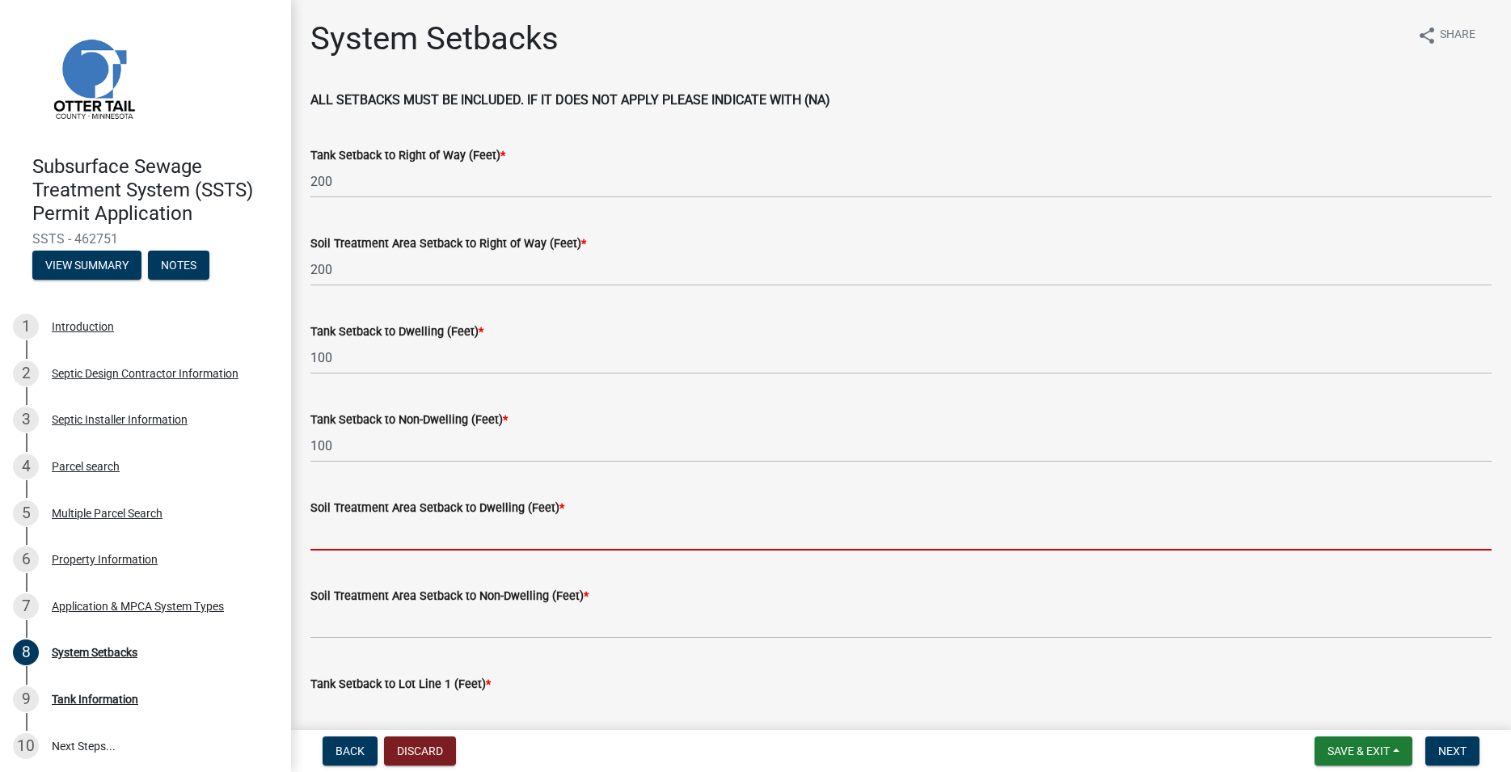
click at [355, 520] on input "Soil Treatment Area Setback to Dwelling (Feet) *" at bounding box center [900, 533] width 1181 height 33
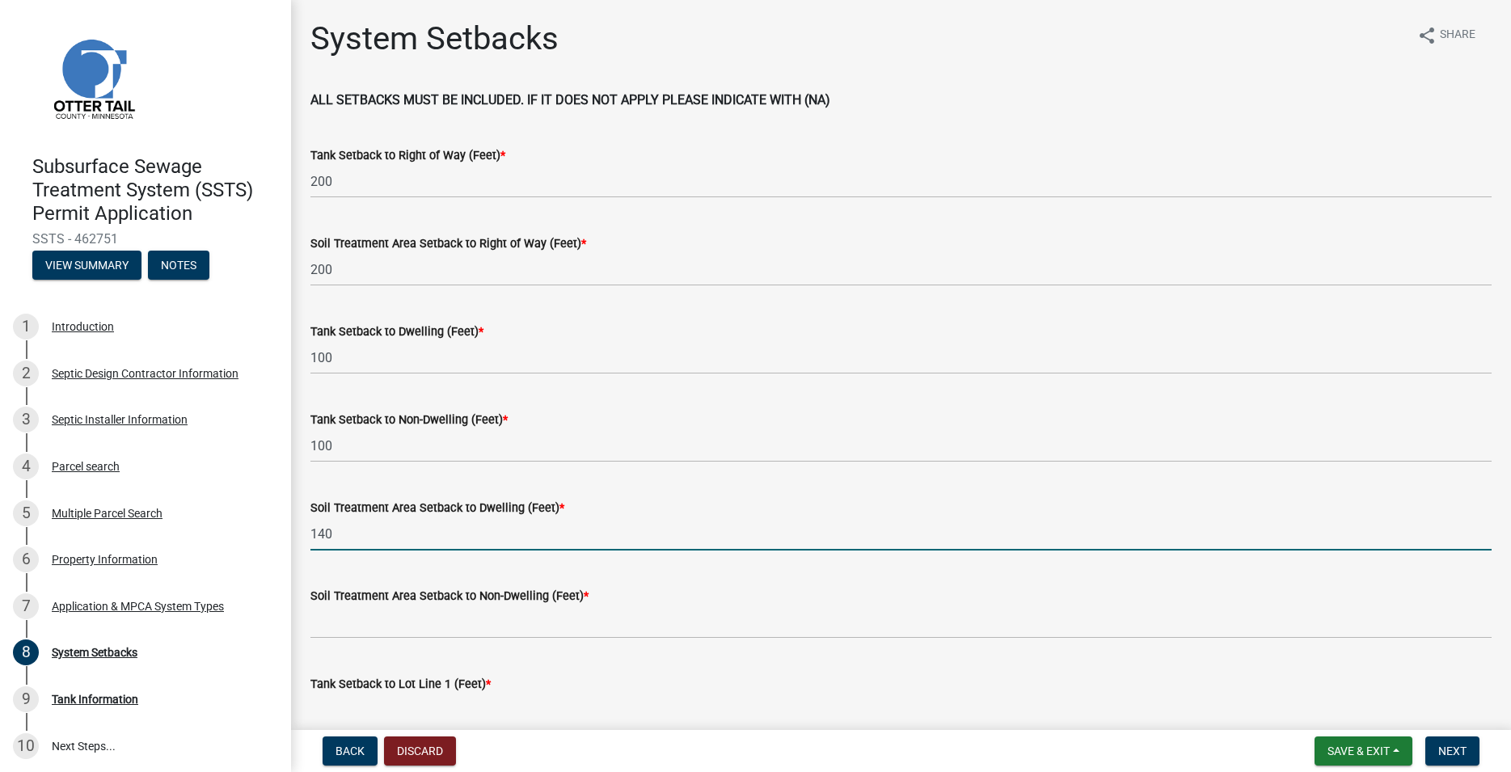
type input "140"
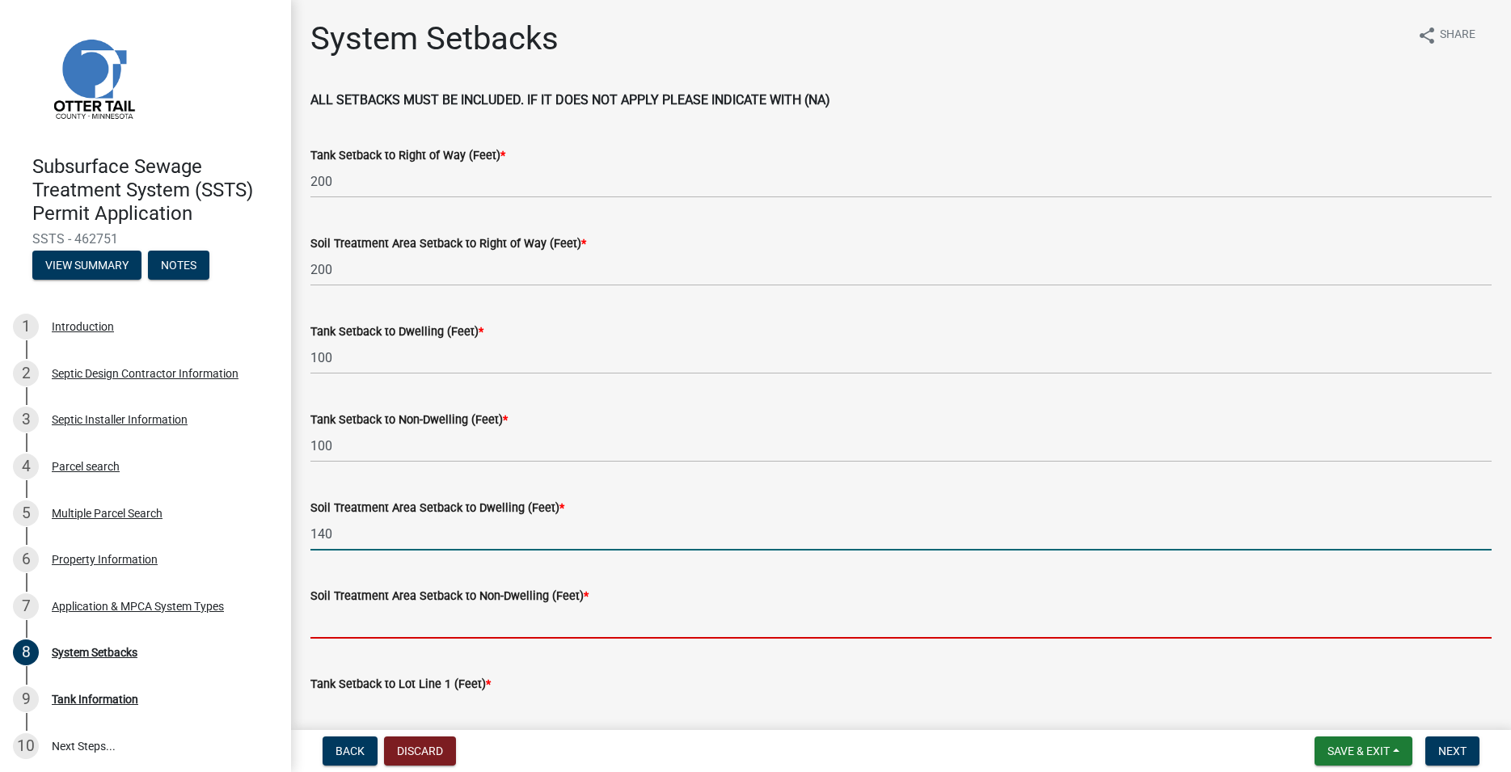
click at [367, 621] on input "Soil Treatment Area Setback to Non-Dwelling (Feet) *" at bounding box center [900, 621] width 1181 height 33
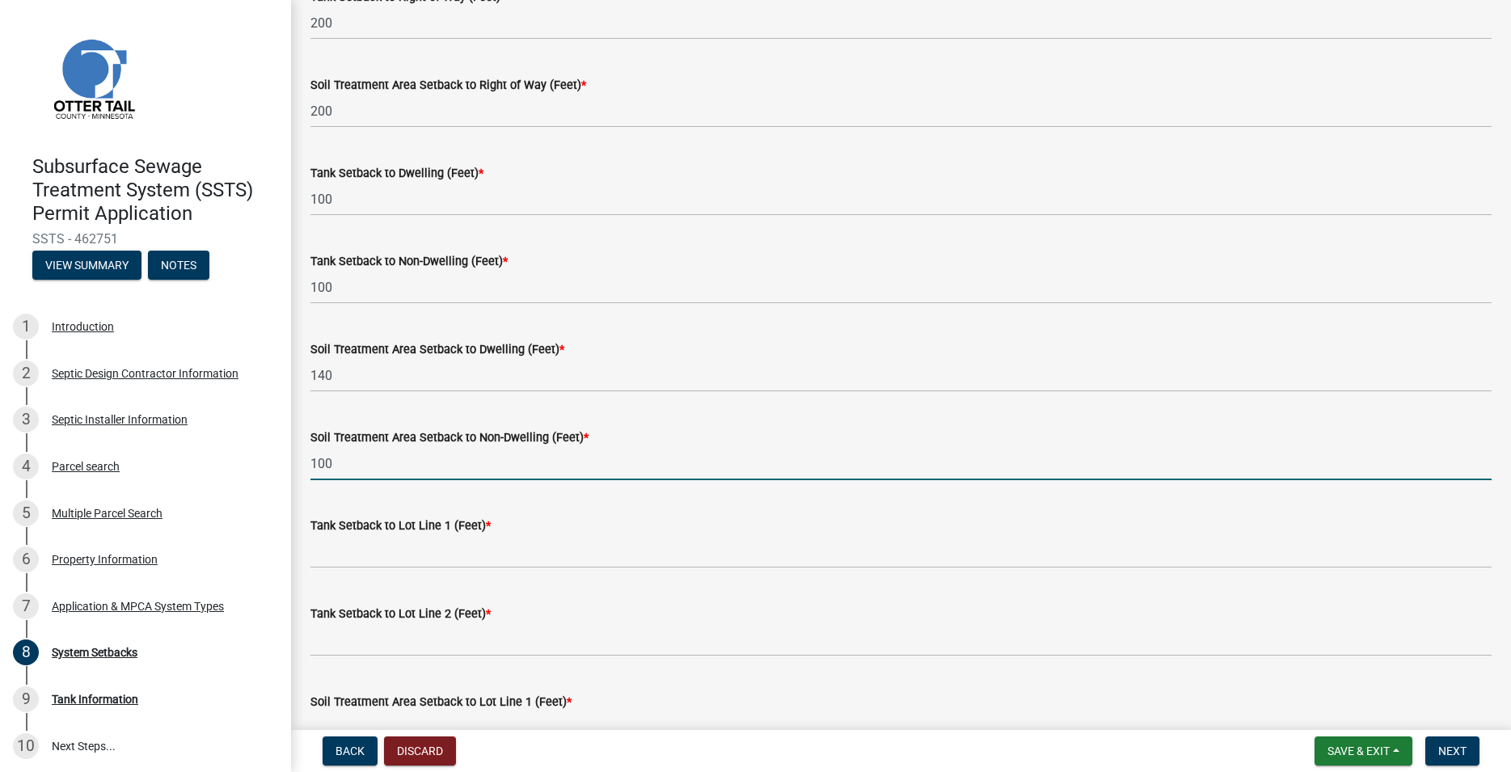
scroll to position [184, 0]
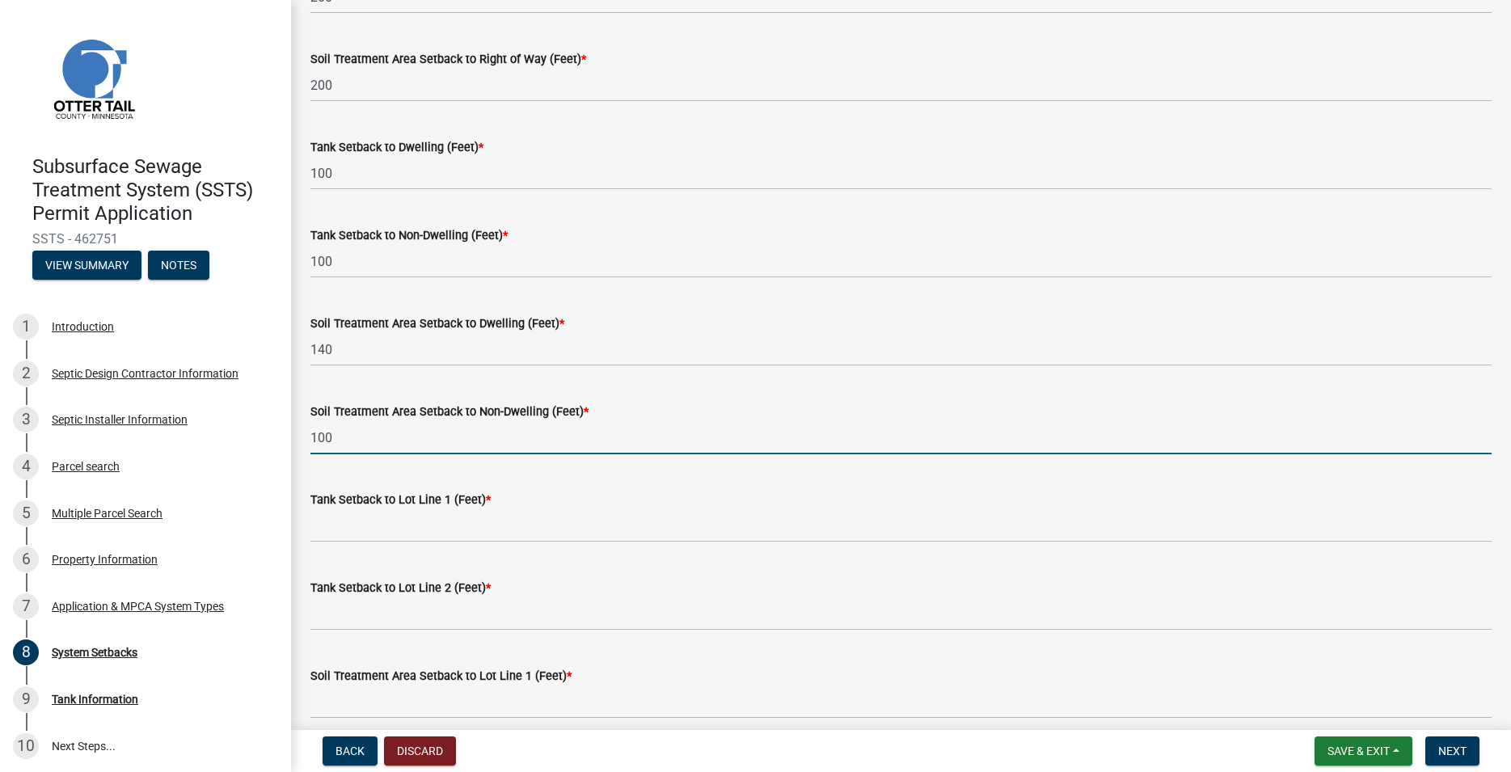
type input "100"
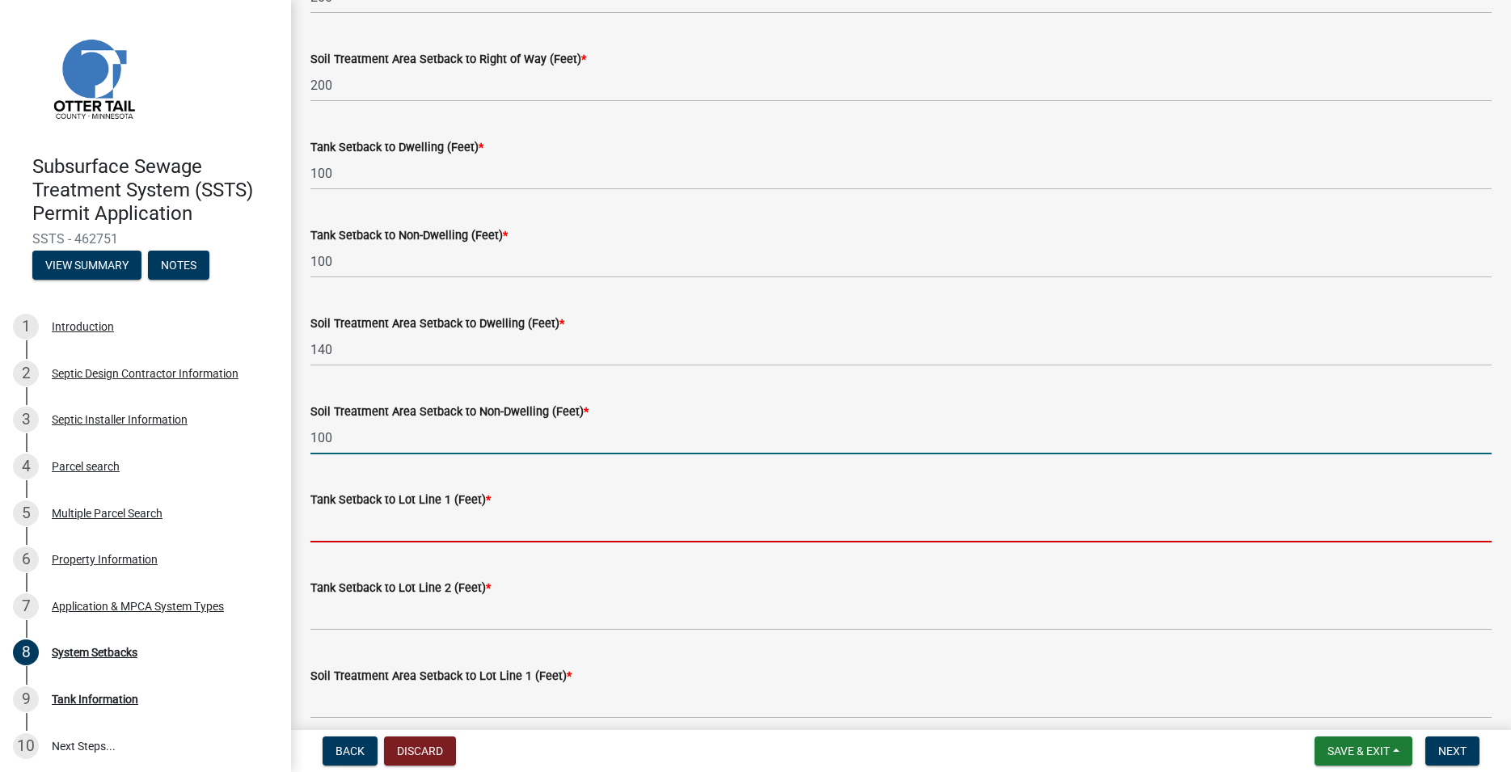
click at [364, 521] on input "Tank Setback to Lot Line 1 (Feet) *" at bounding box center [900, 525] width 1181 height 33
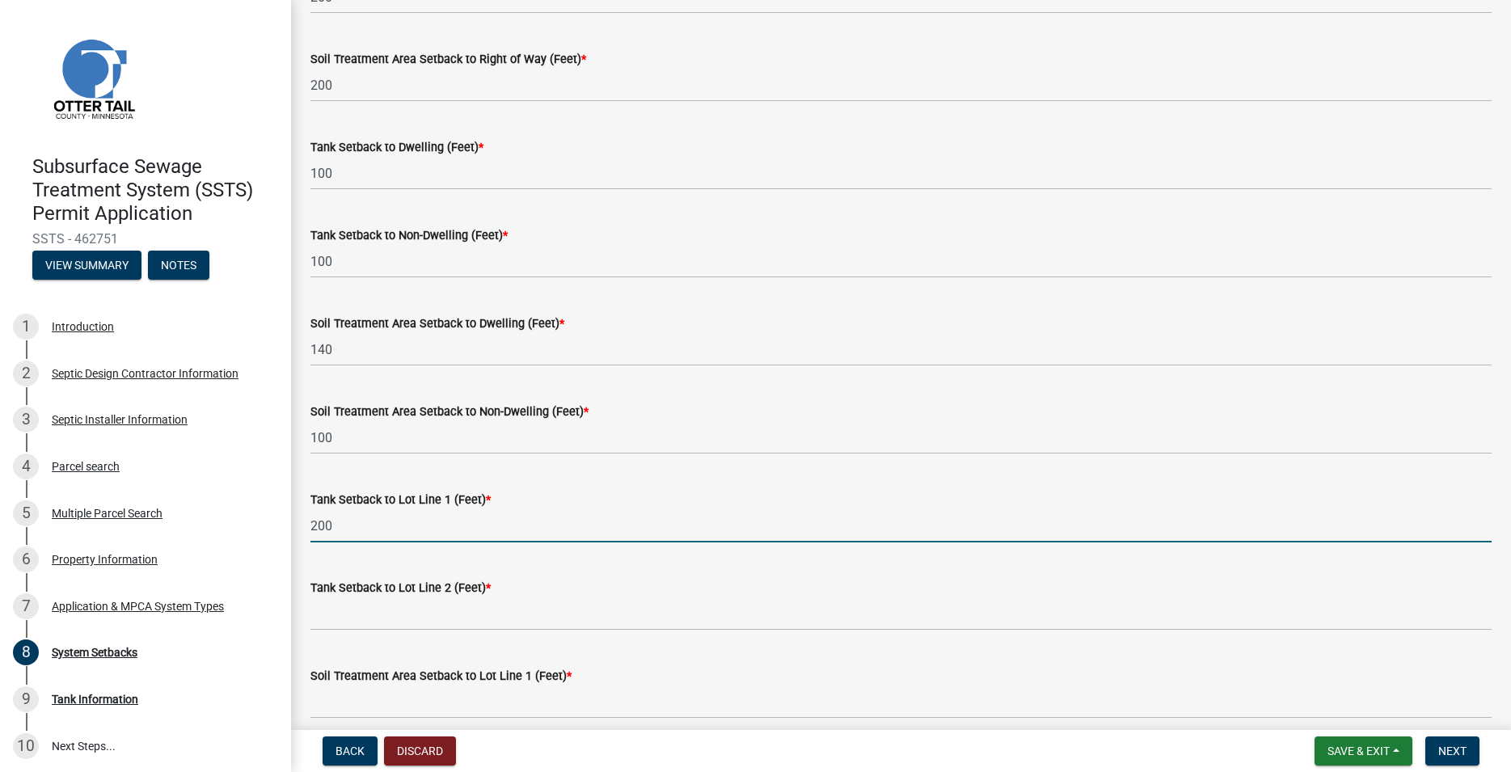
type input "200"
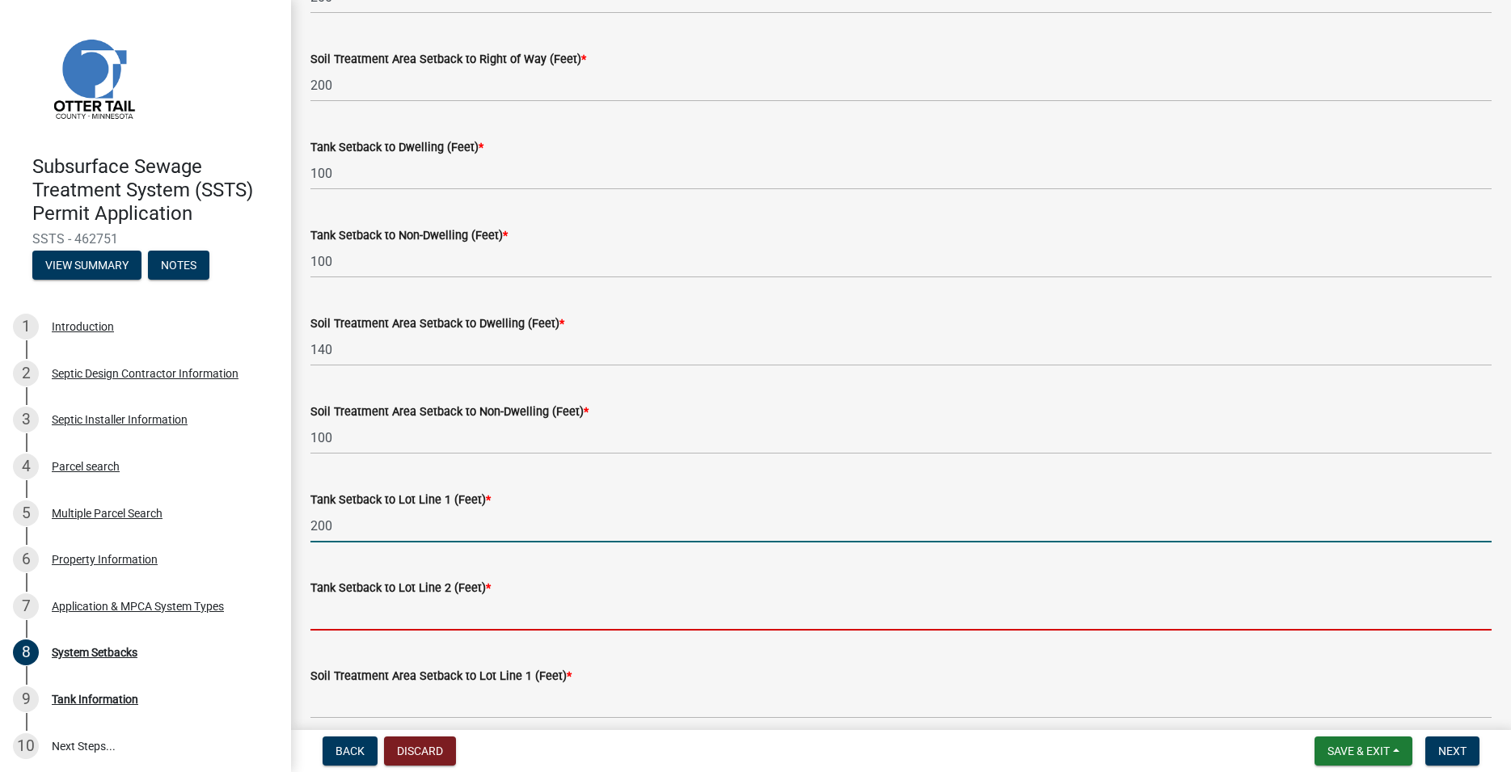
click at [355, 606] on input "Tank Setback to Lot Line 2 (Feet) *" at bounding box center [900, 613] width 1181 height 33
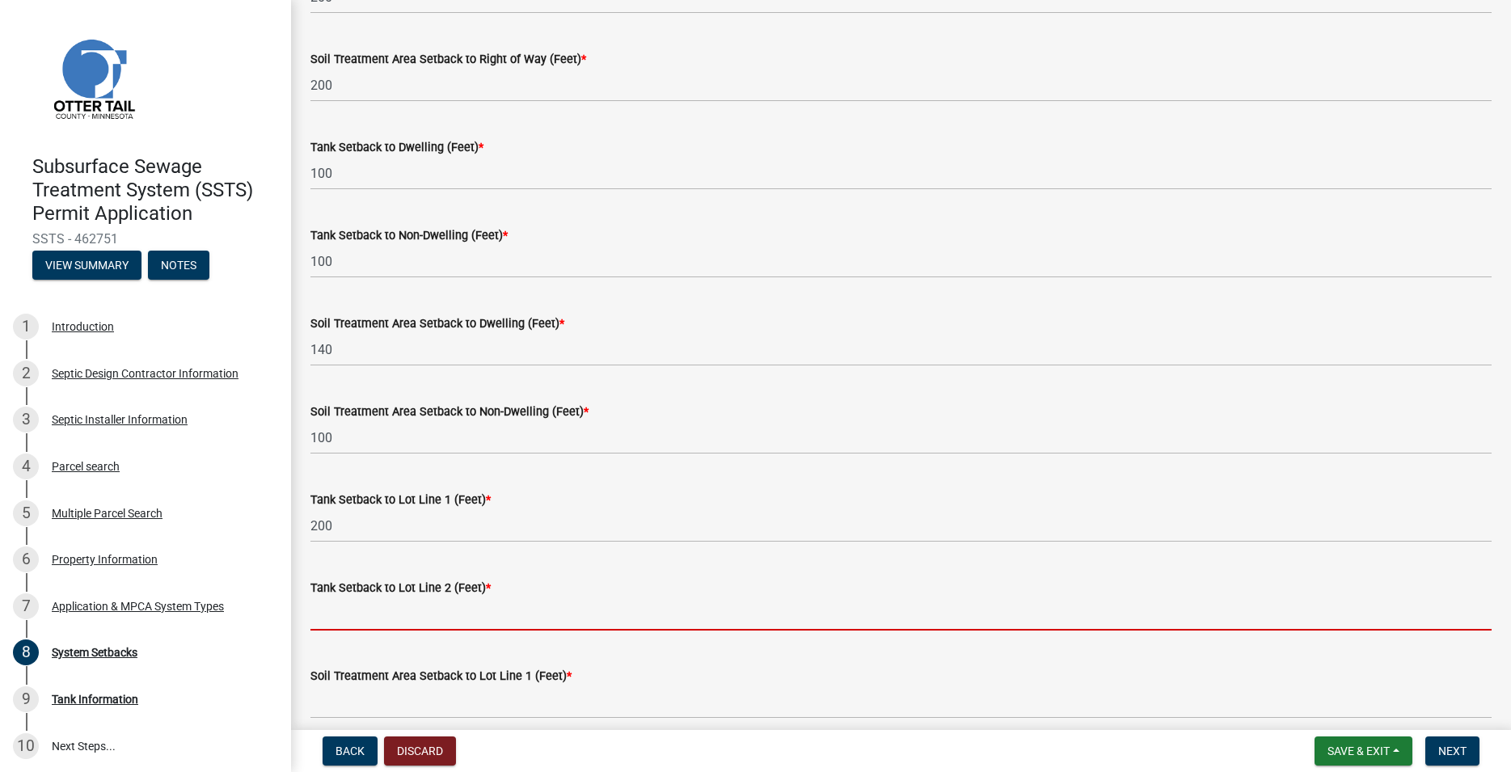
type input "0"
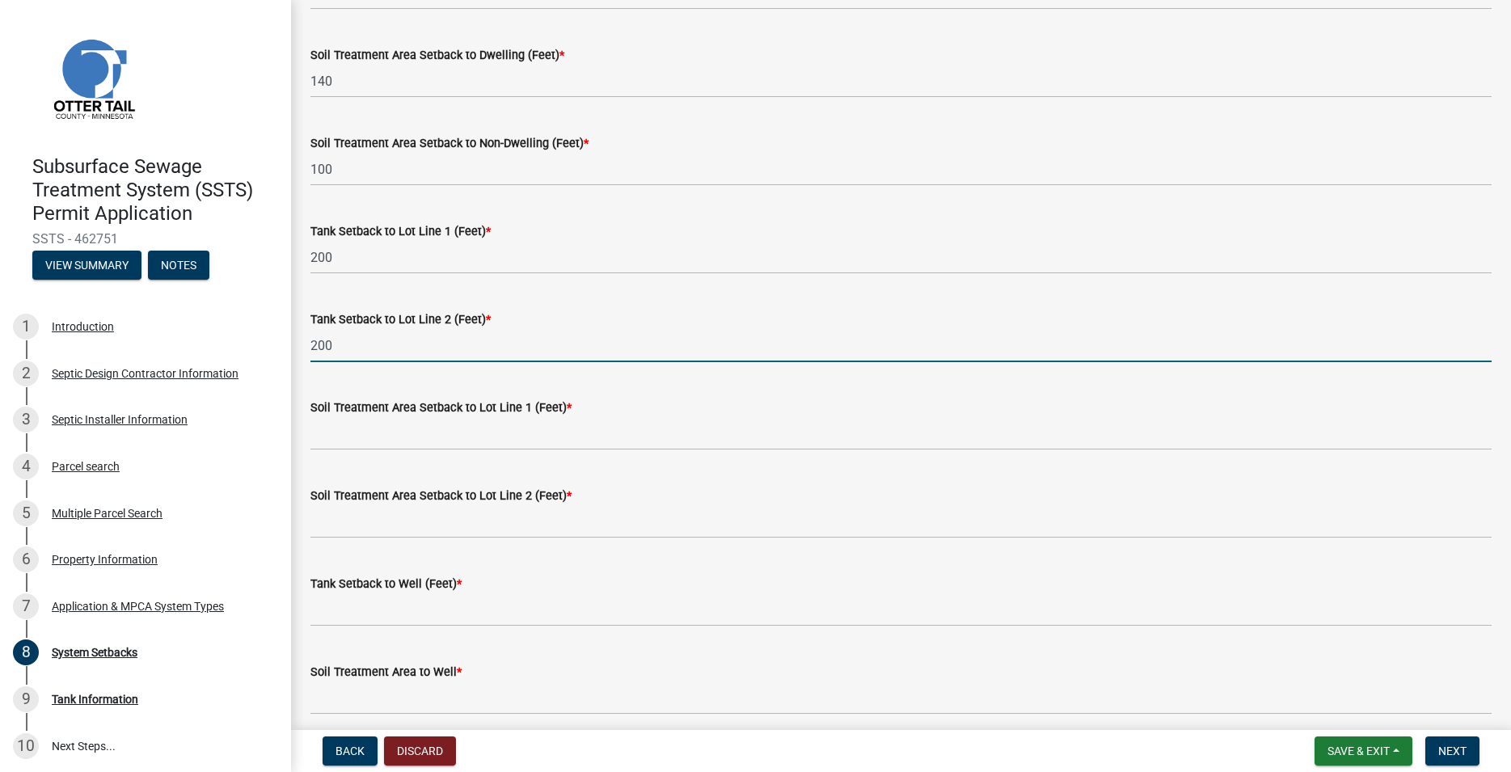
scroll to position [461, 0]
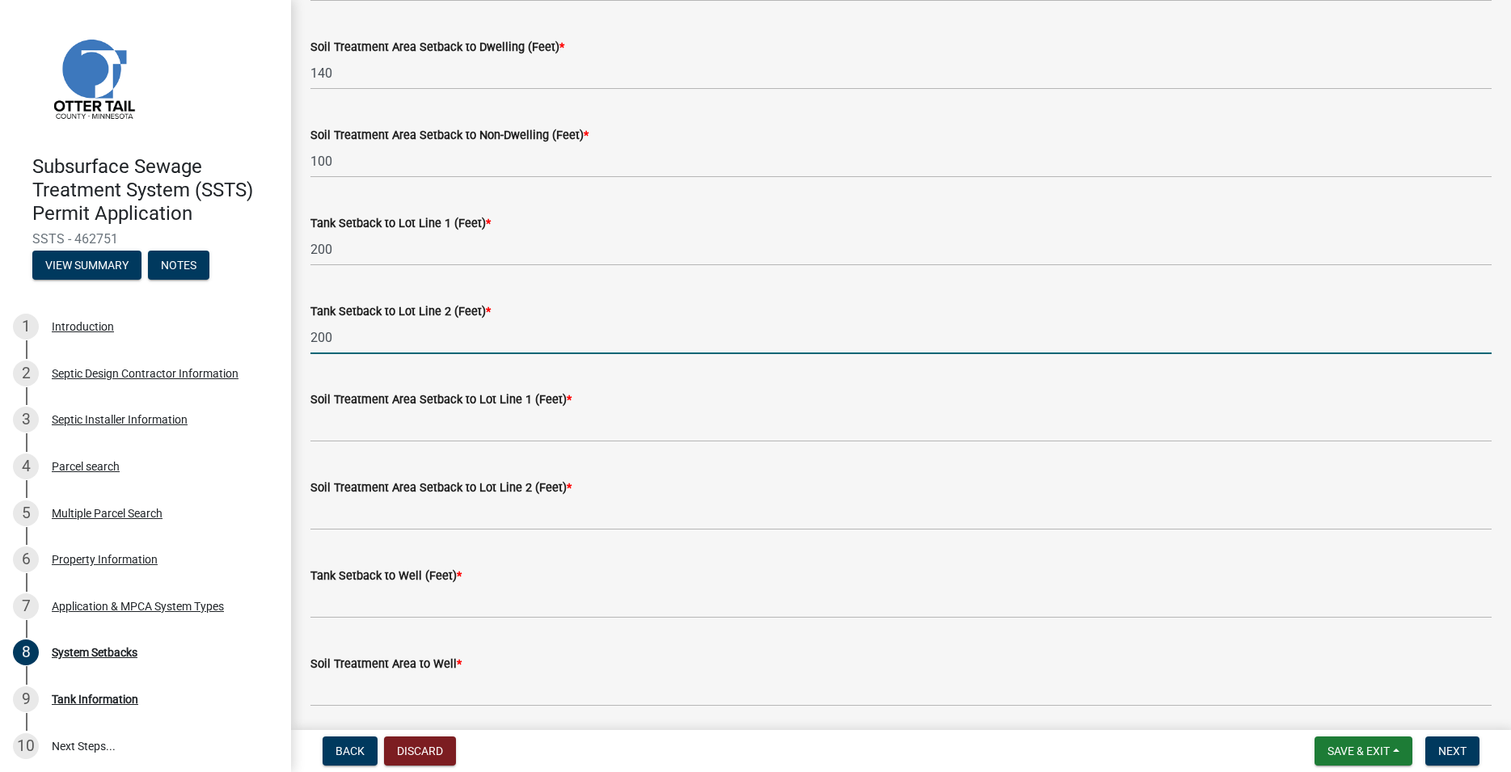
type input "200"
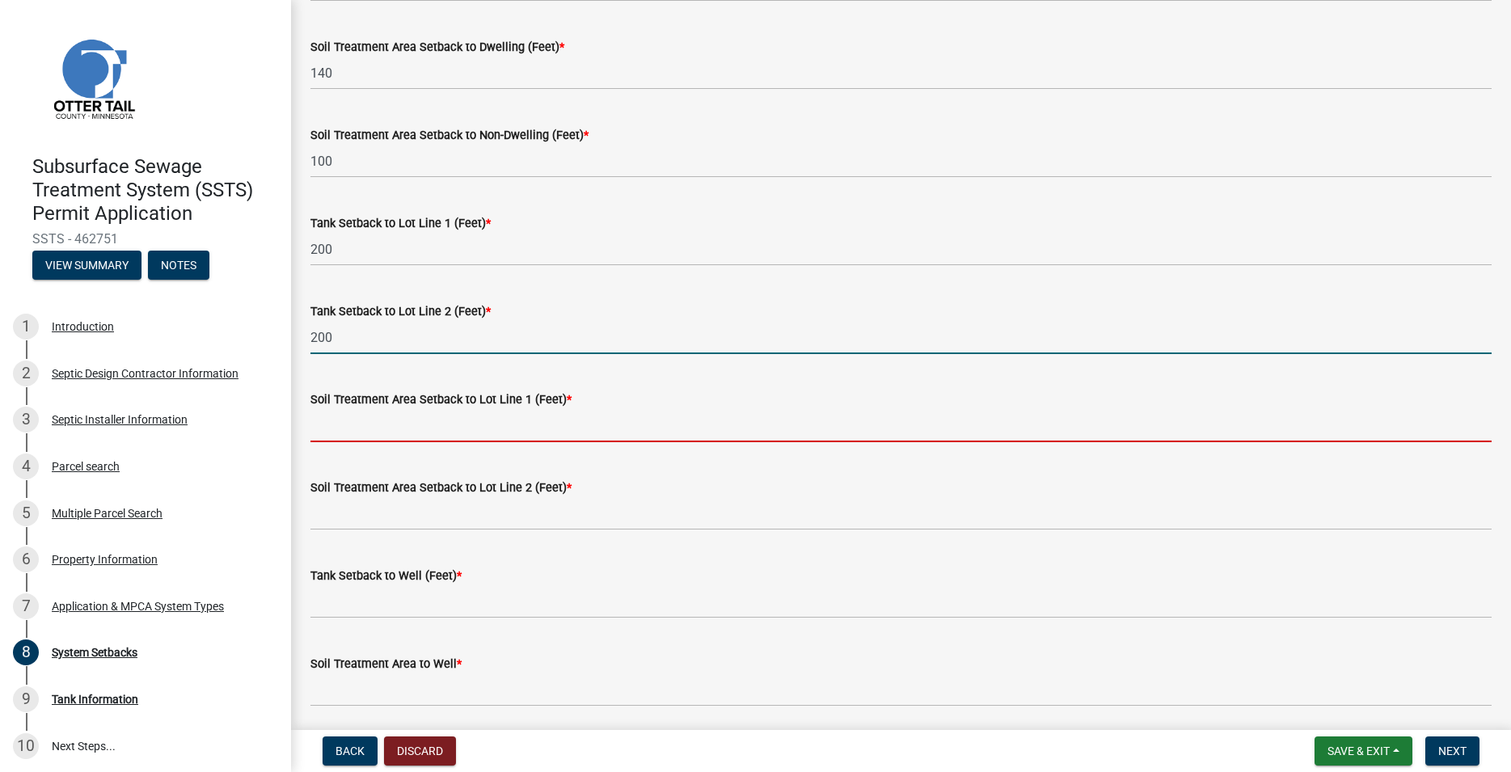
click at [349, 426] on input "Soil Treatment Area Setback to Lot Line 1 (Feet) *" at bounding box center [900, 425] width 1181 height 33
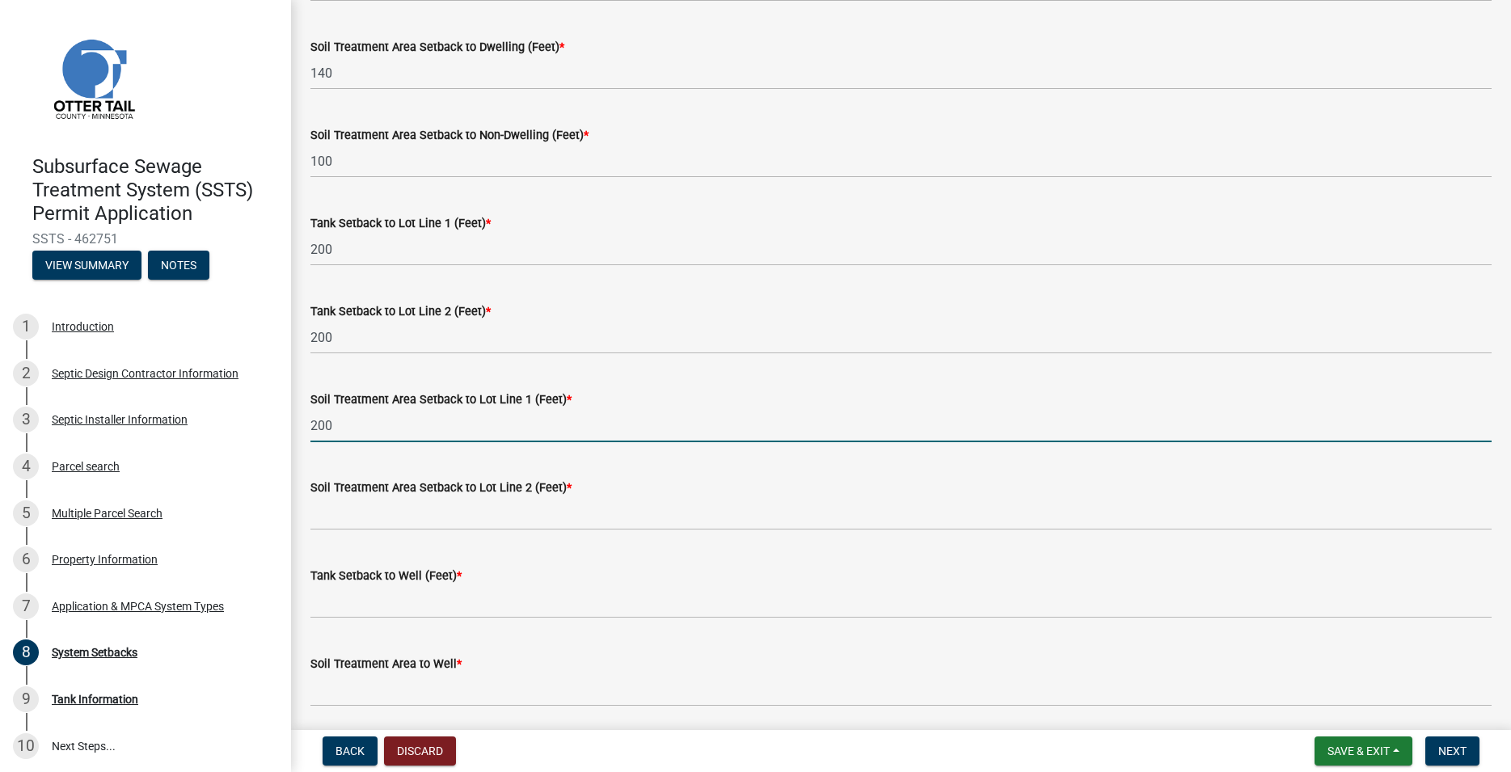
type input "200"
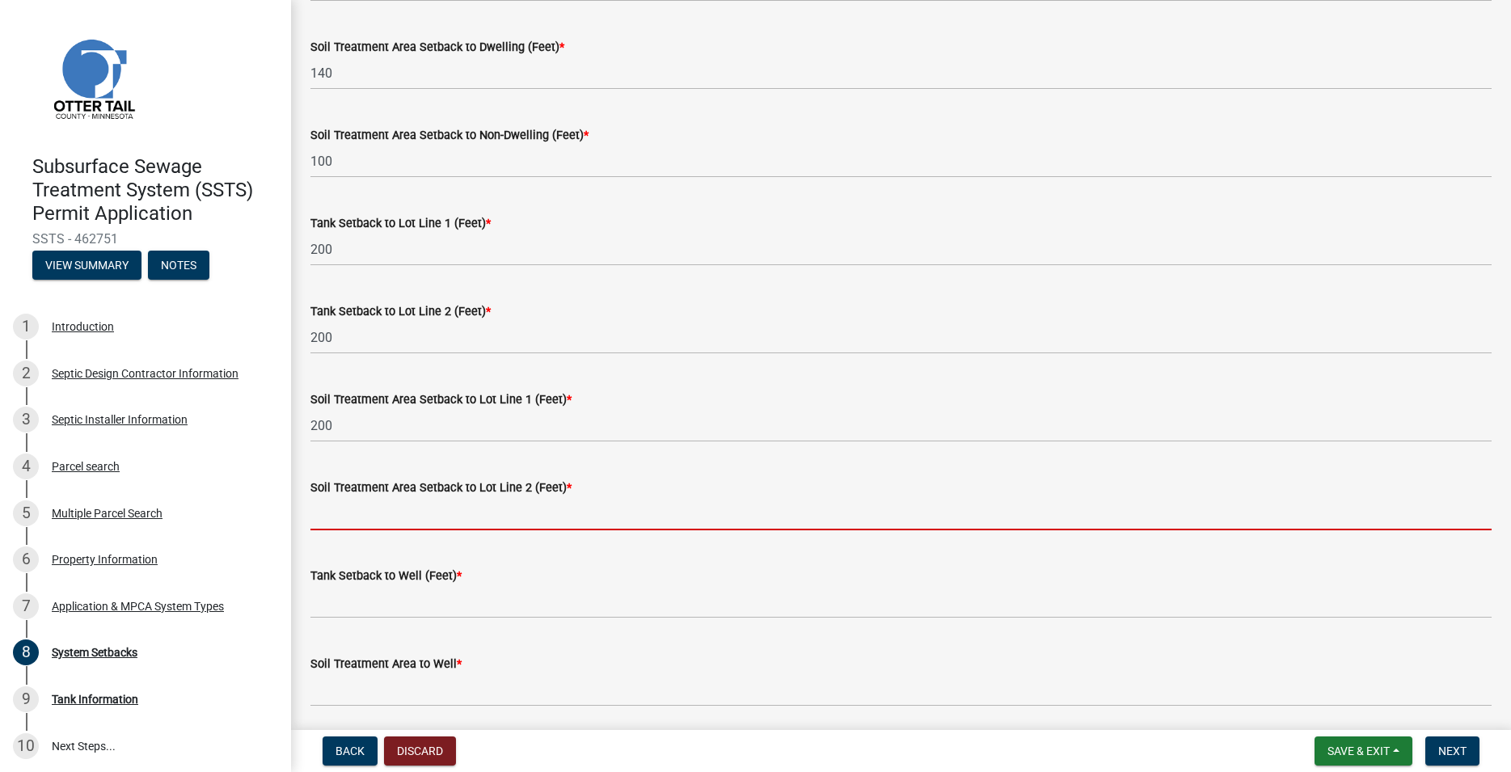
click at [340, 501] on input "Soil Treatment Area Setback to Lot Line 2 (Feet) *" at bounding box center [900, 513] width 1181 height 33
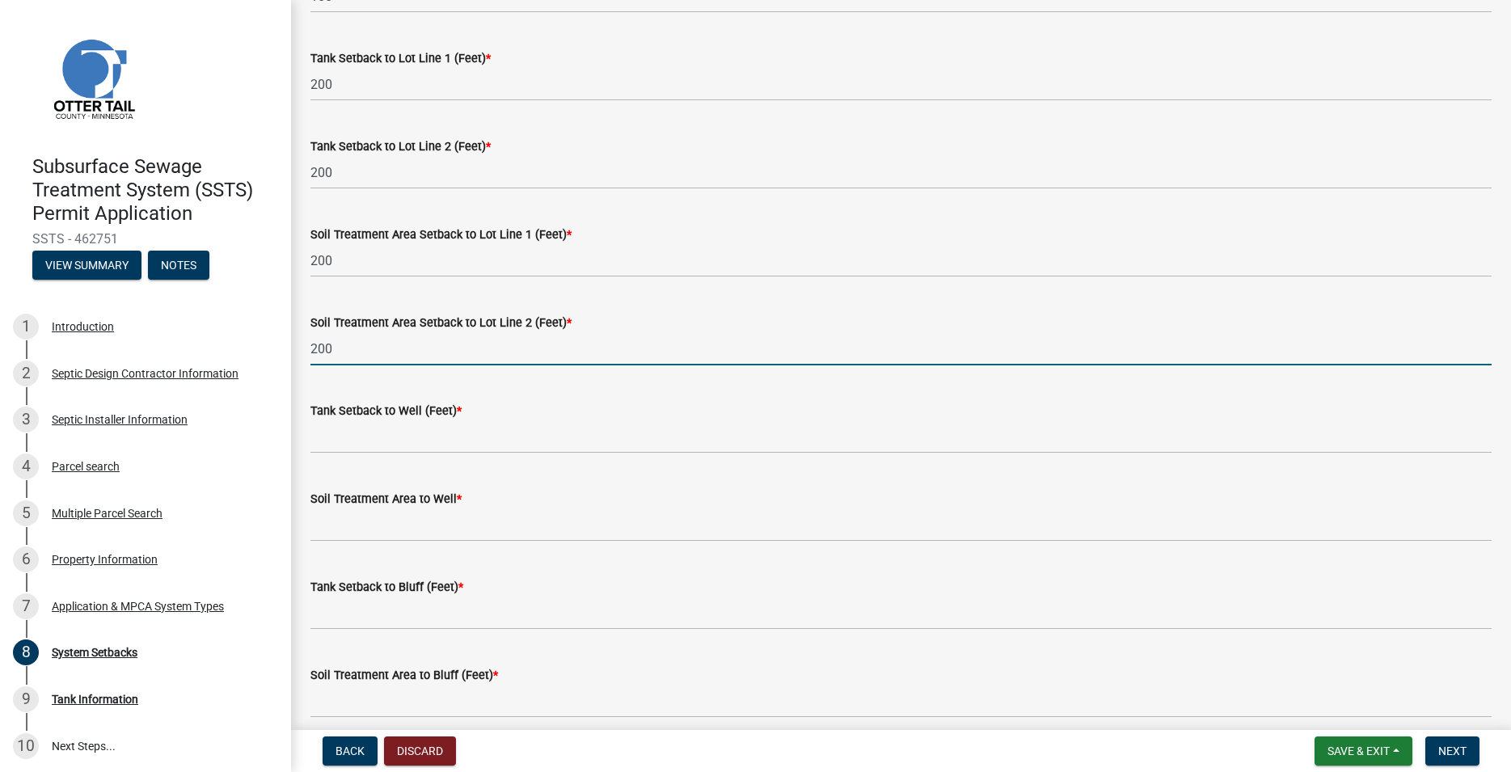
scroll to position [645, 0]
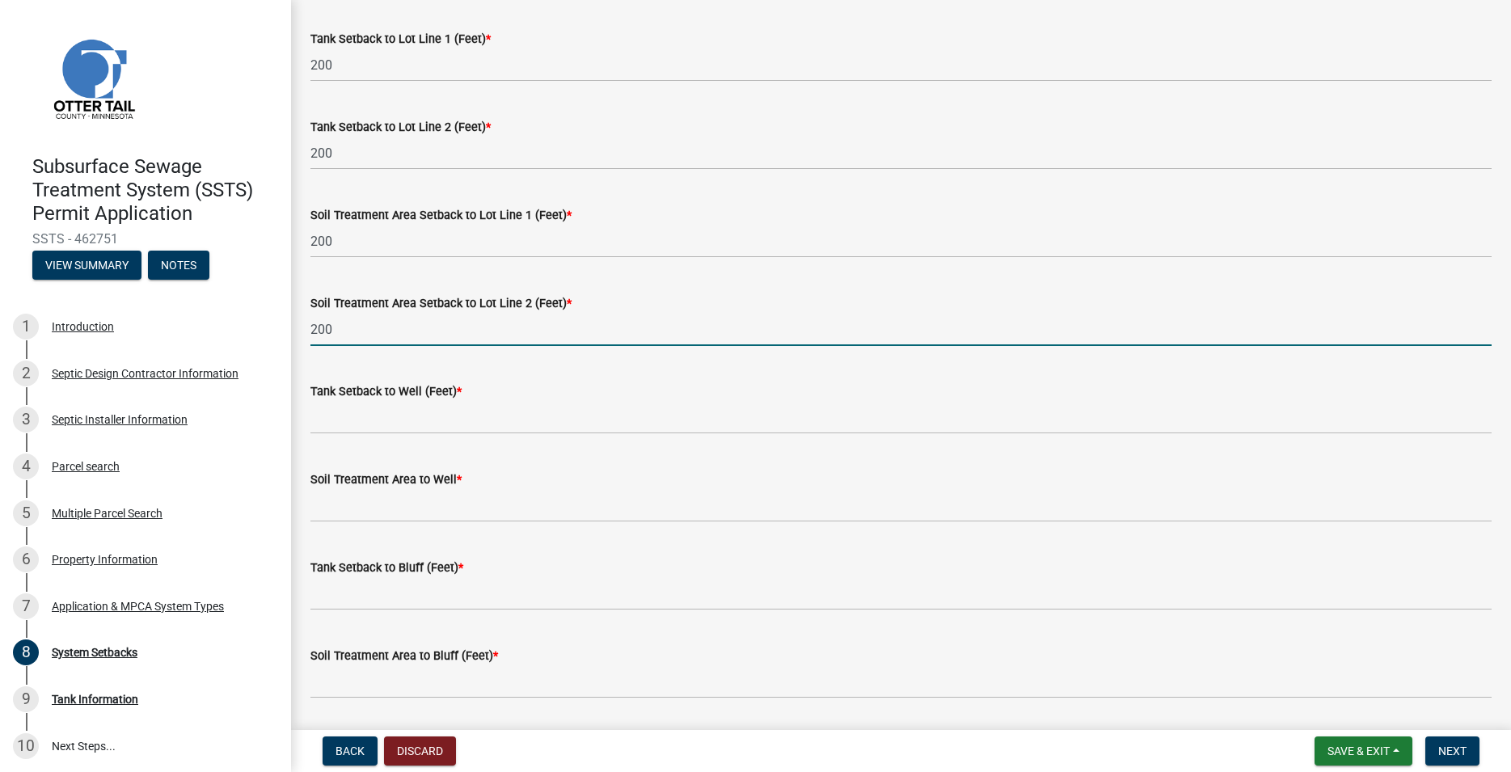
type input "200"
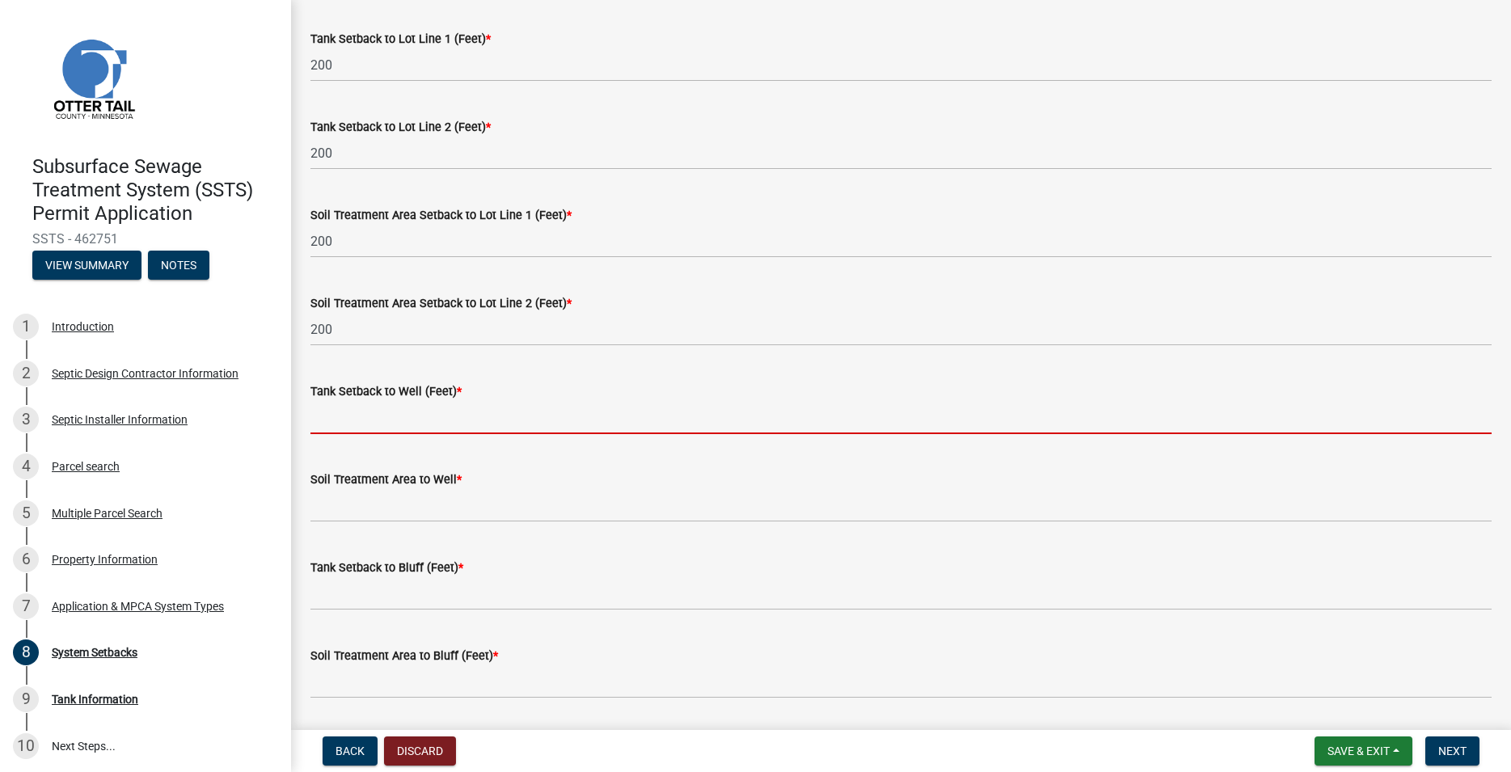
click at [345, 423] on input "Tank Setback to Well (Feet) *" at bounding box center [900, 417] width 1181 height 33
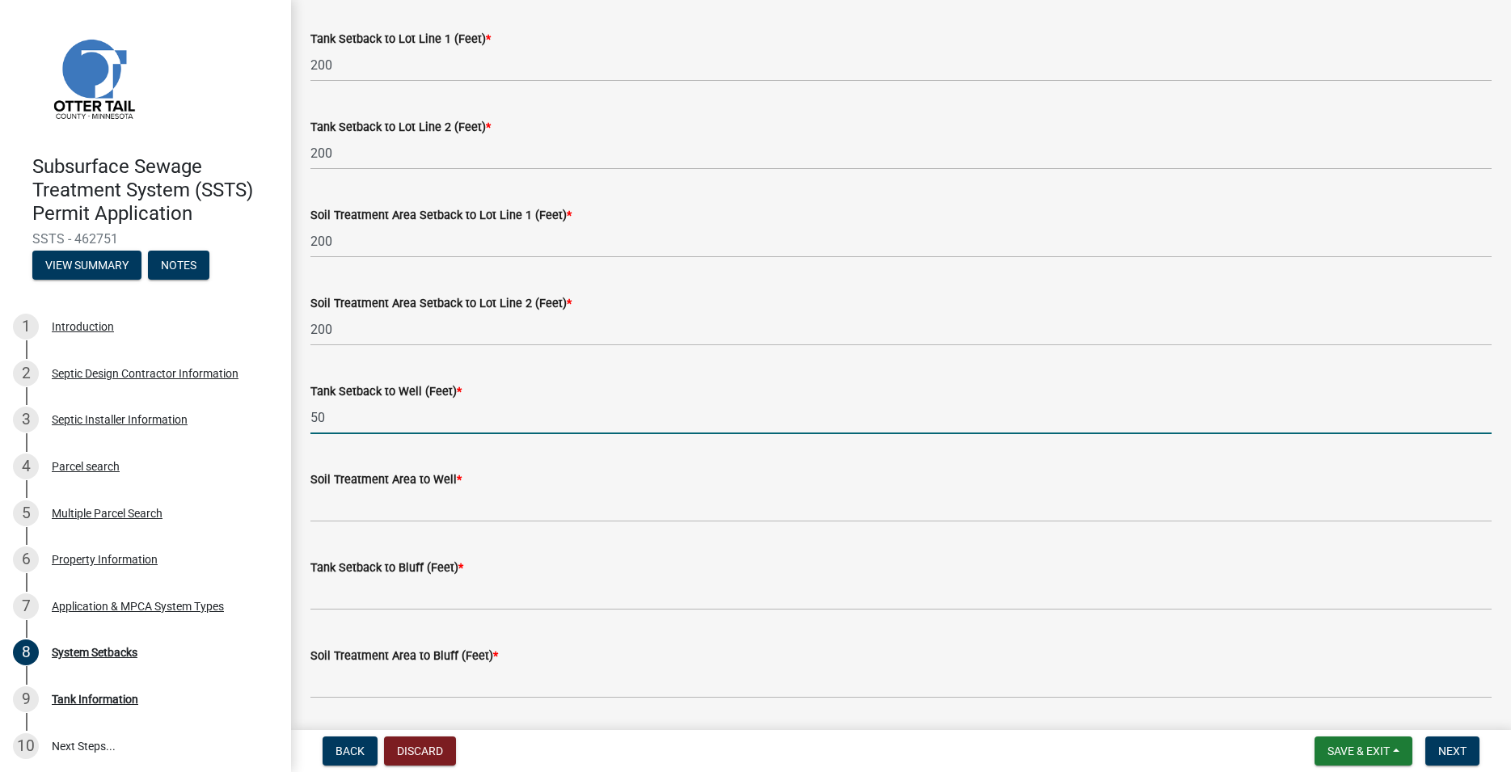
type input "50"
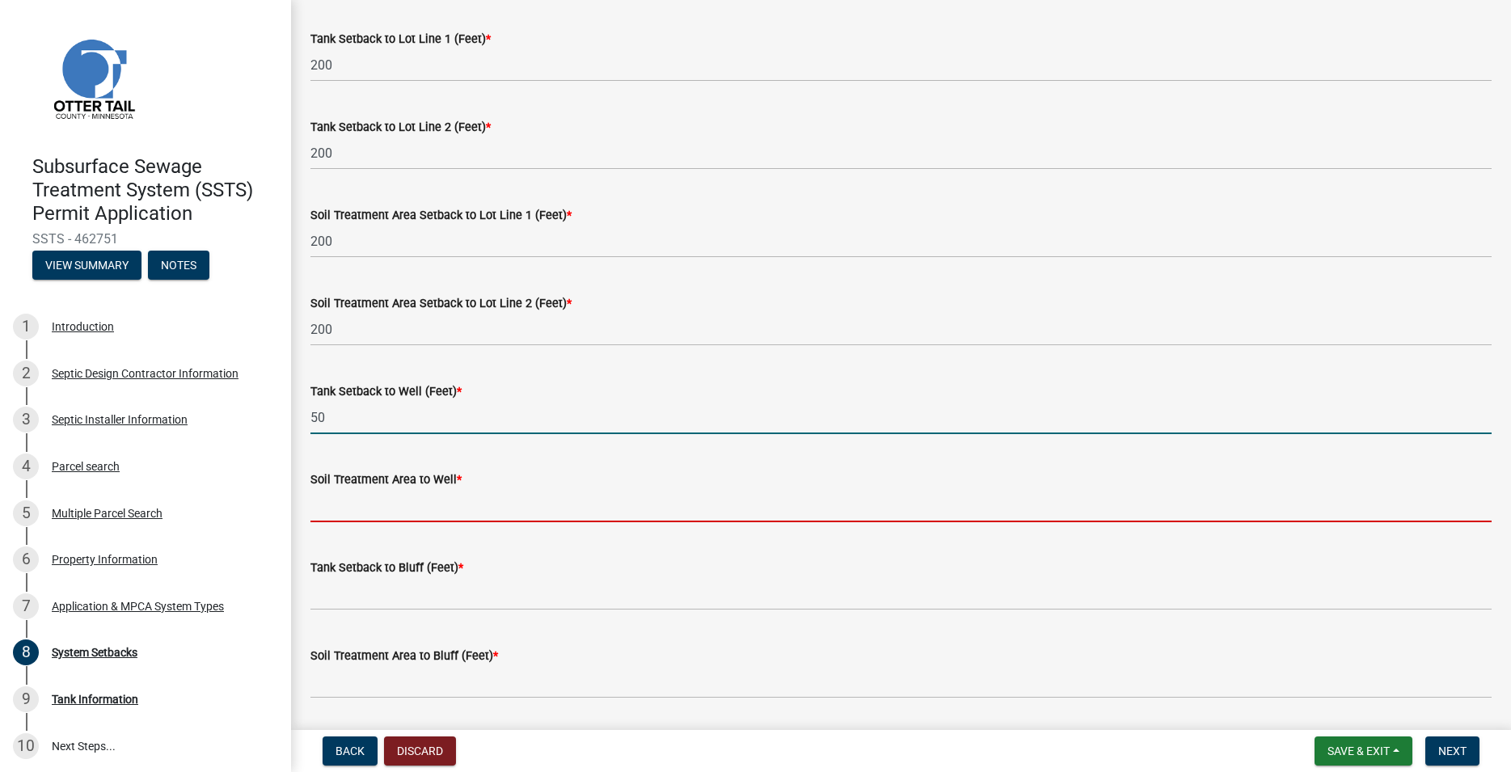
click at [350, 508] on input "Soil Treatment Area to Well *" at bounding box center [900, 505] width 1181 height 33
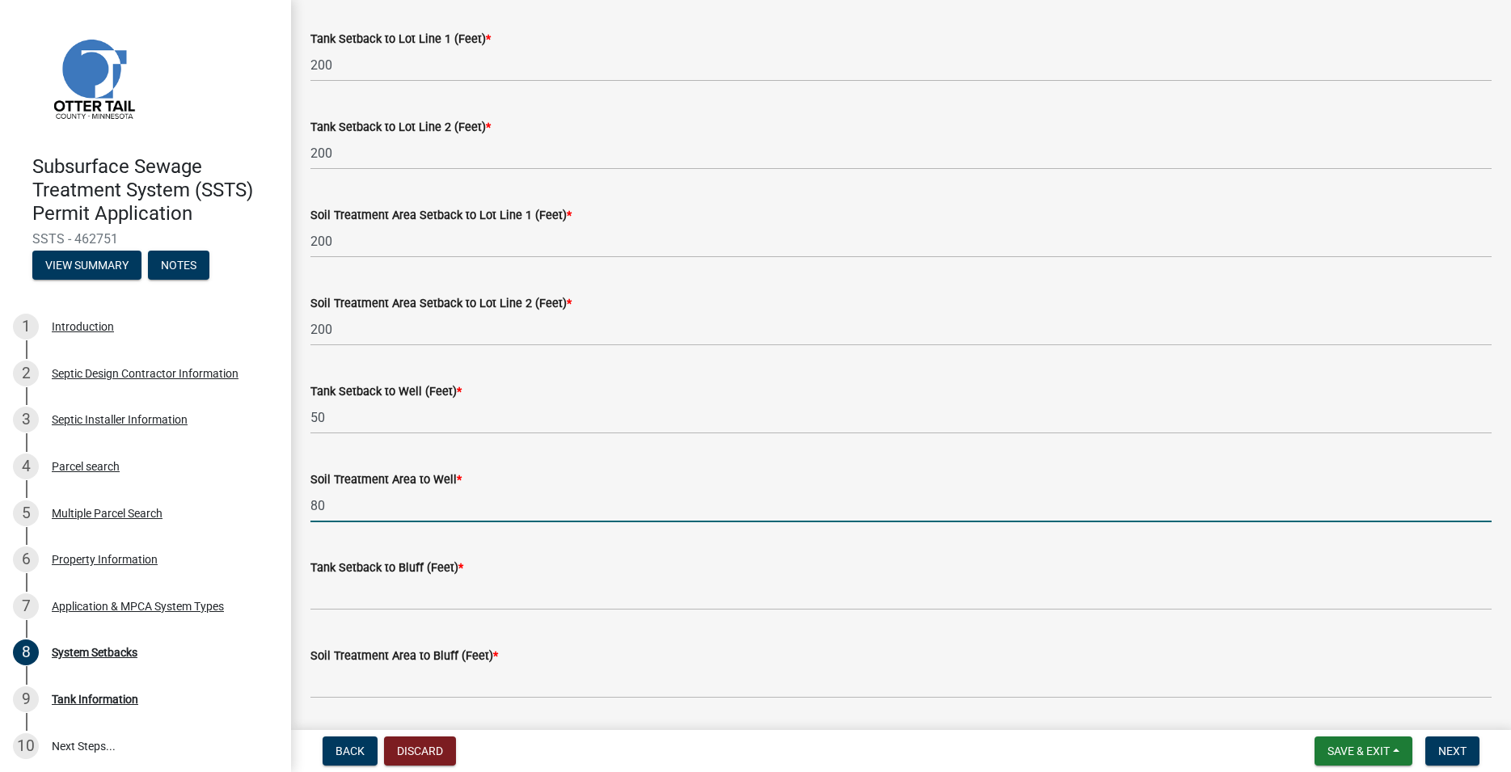
type input "8"
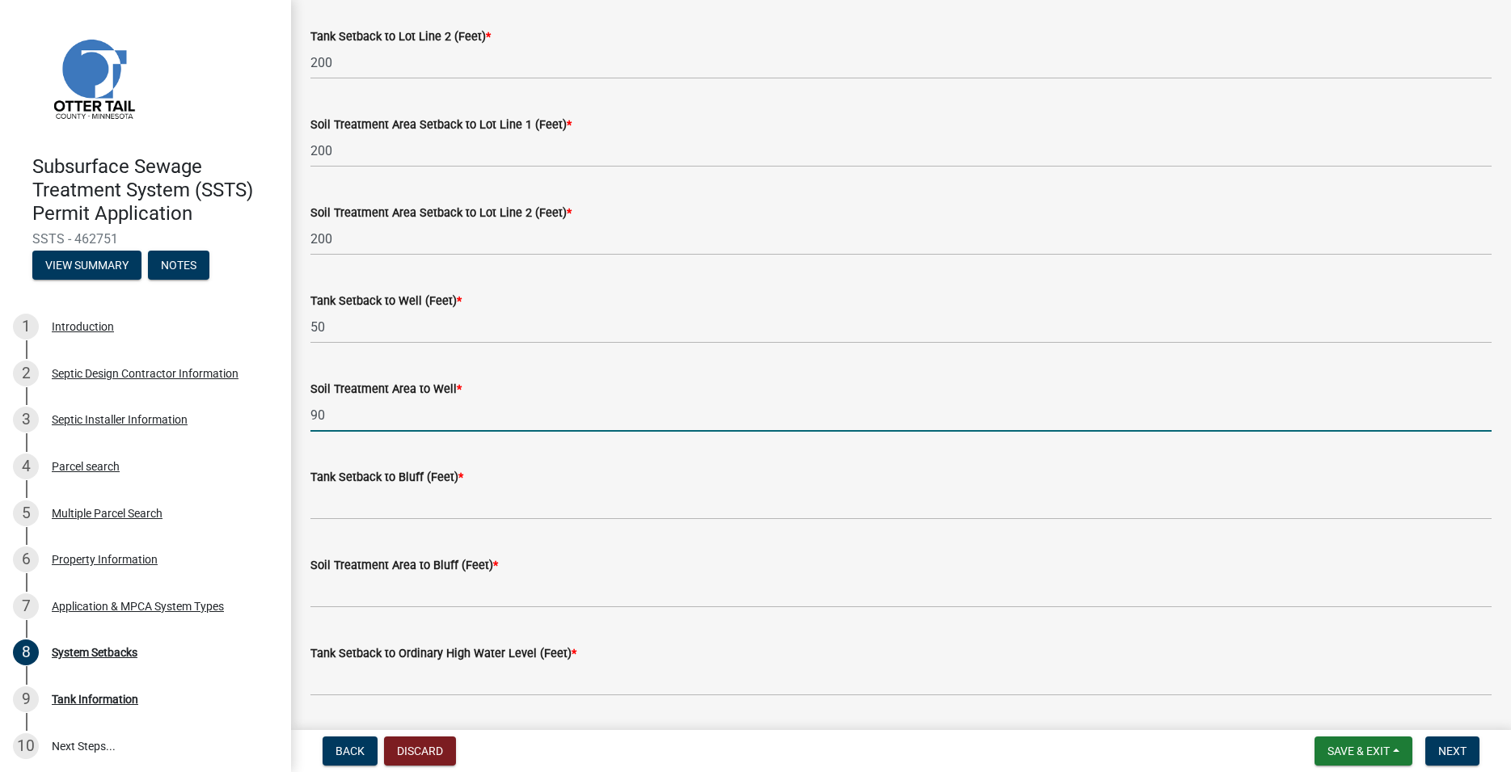
scroll to position [737, 0]
type input "90"
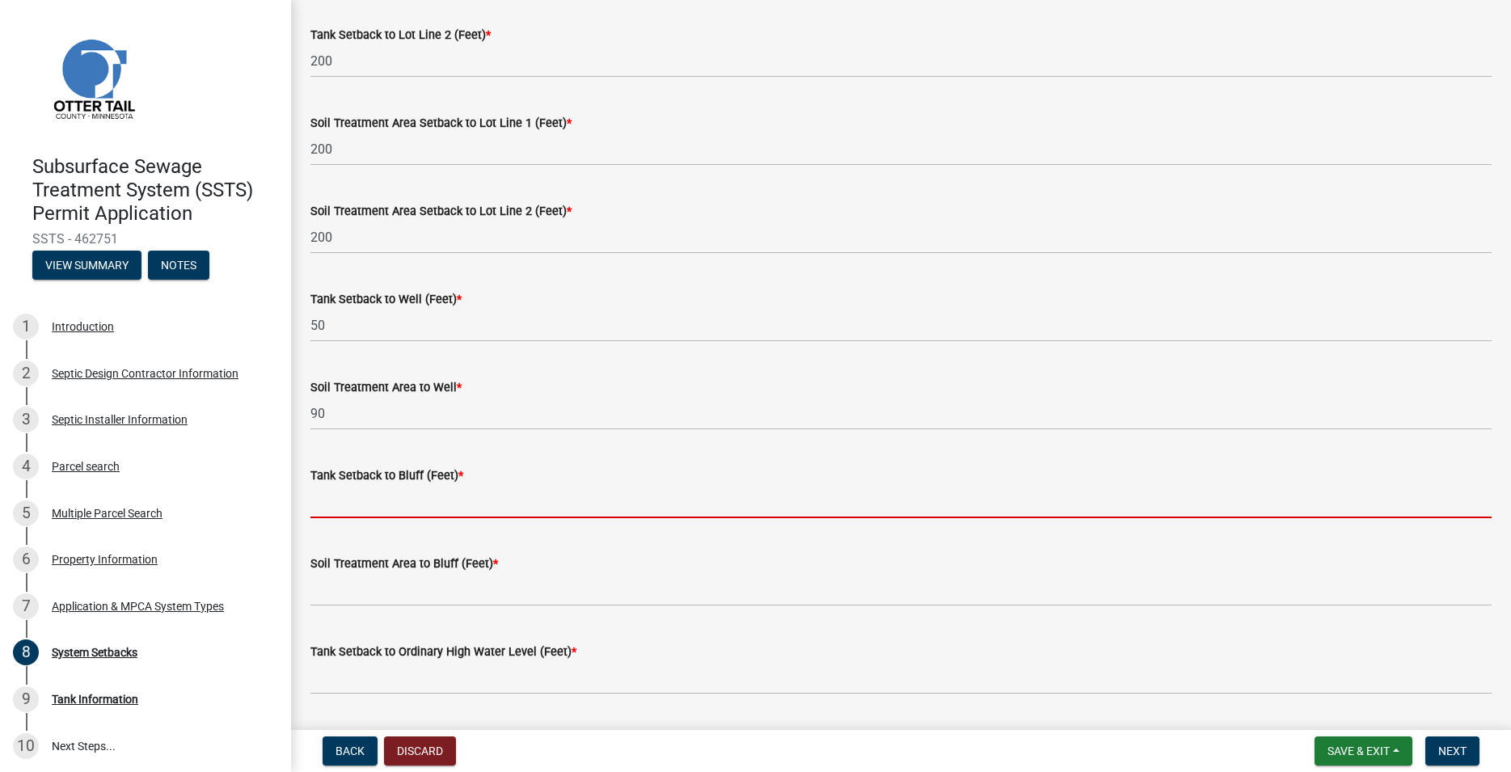
click at [367, 508] on input "Tank Setback to Bluff (Feet) *" at bounding box center [900, 501] width 1181 height 33
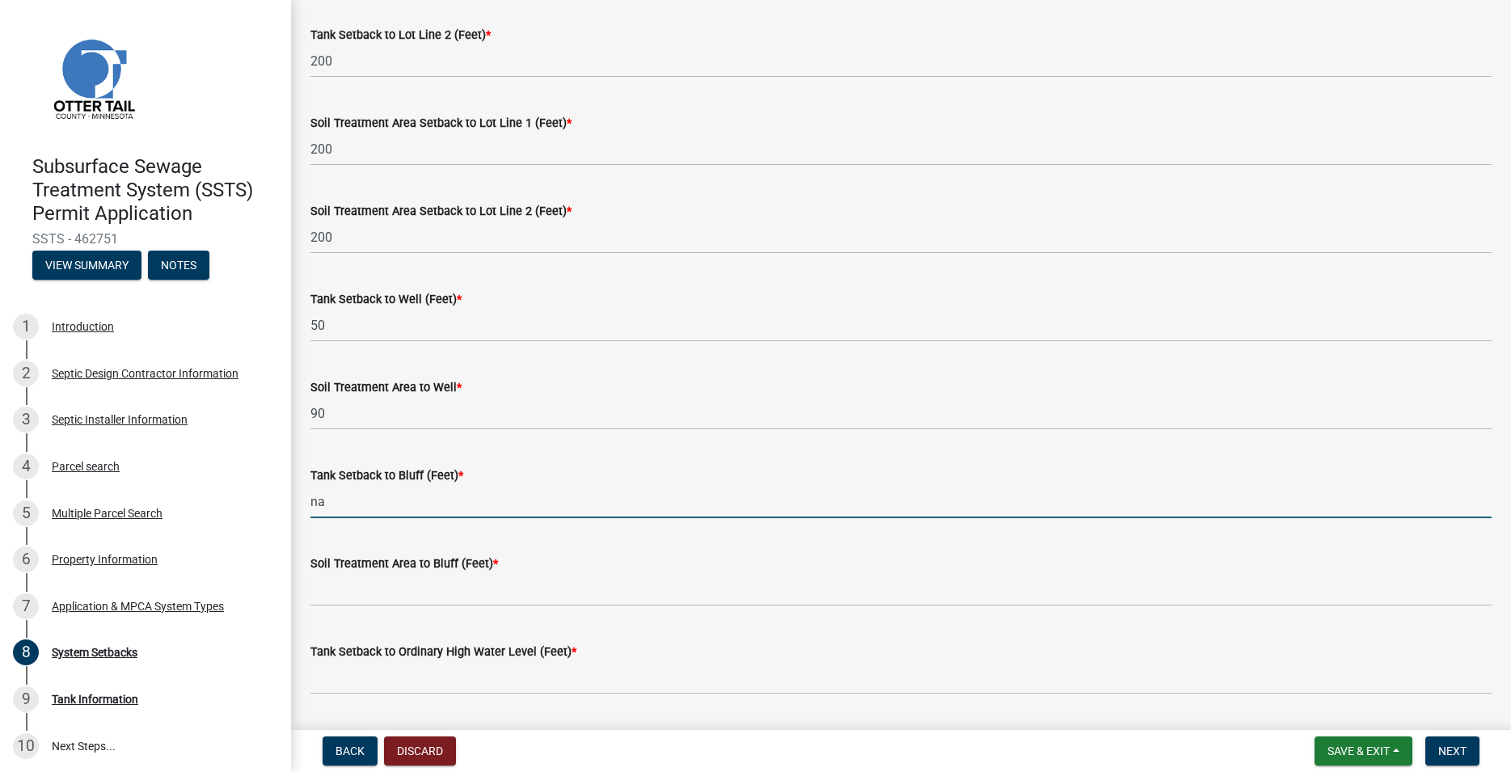
type input "na"
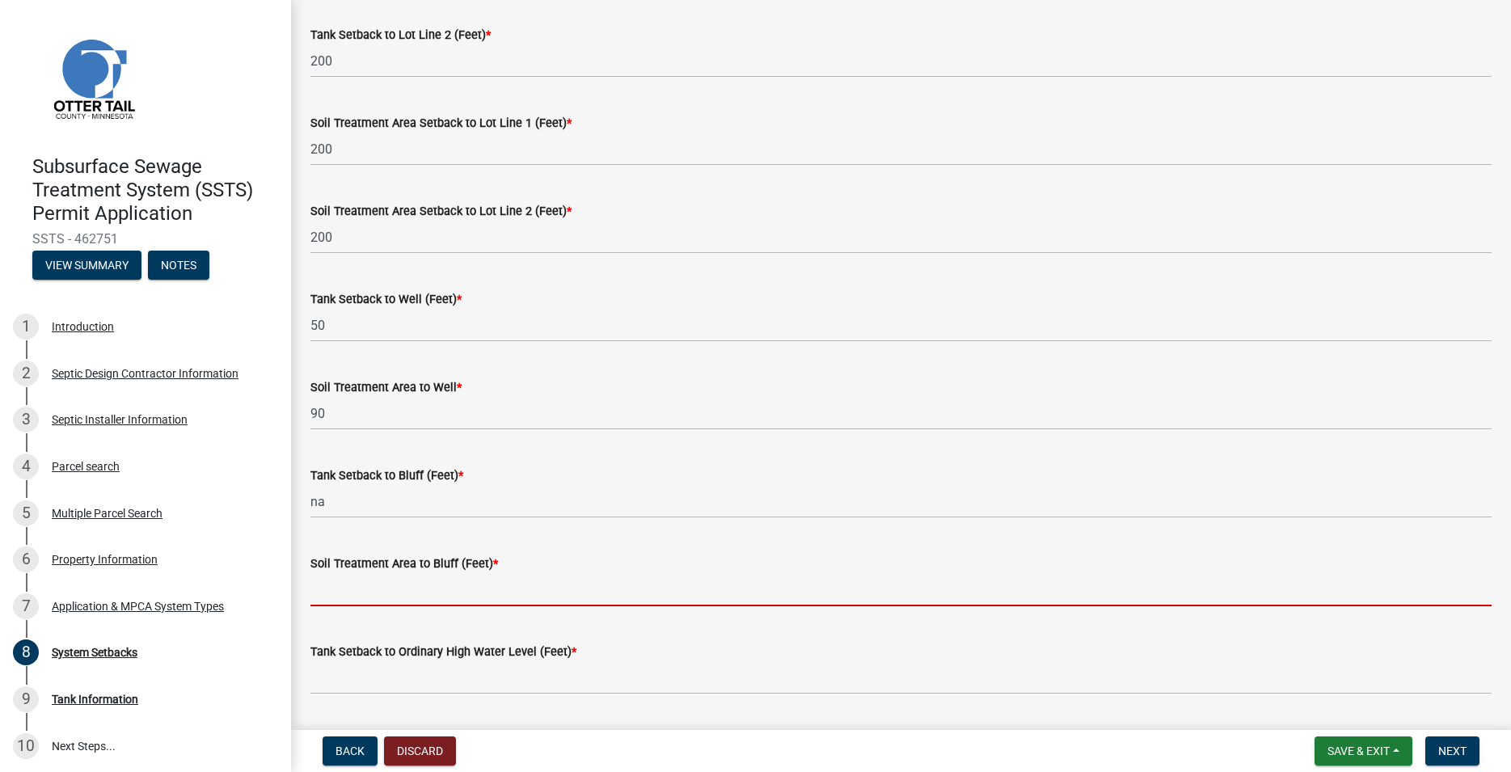
click at [370, 578] on input "Soil Treatment Area to Bluff (Feet) *" at bounding box center [900, 589] width 1181 height 33
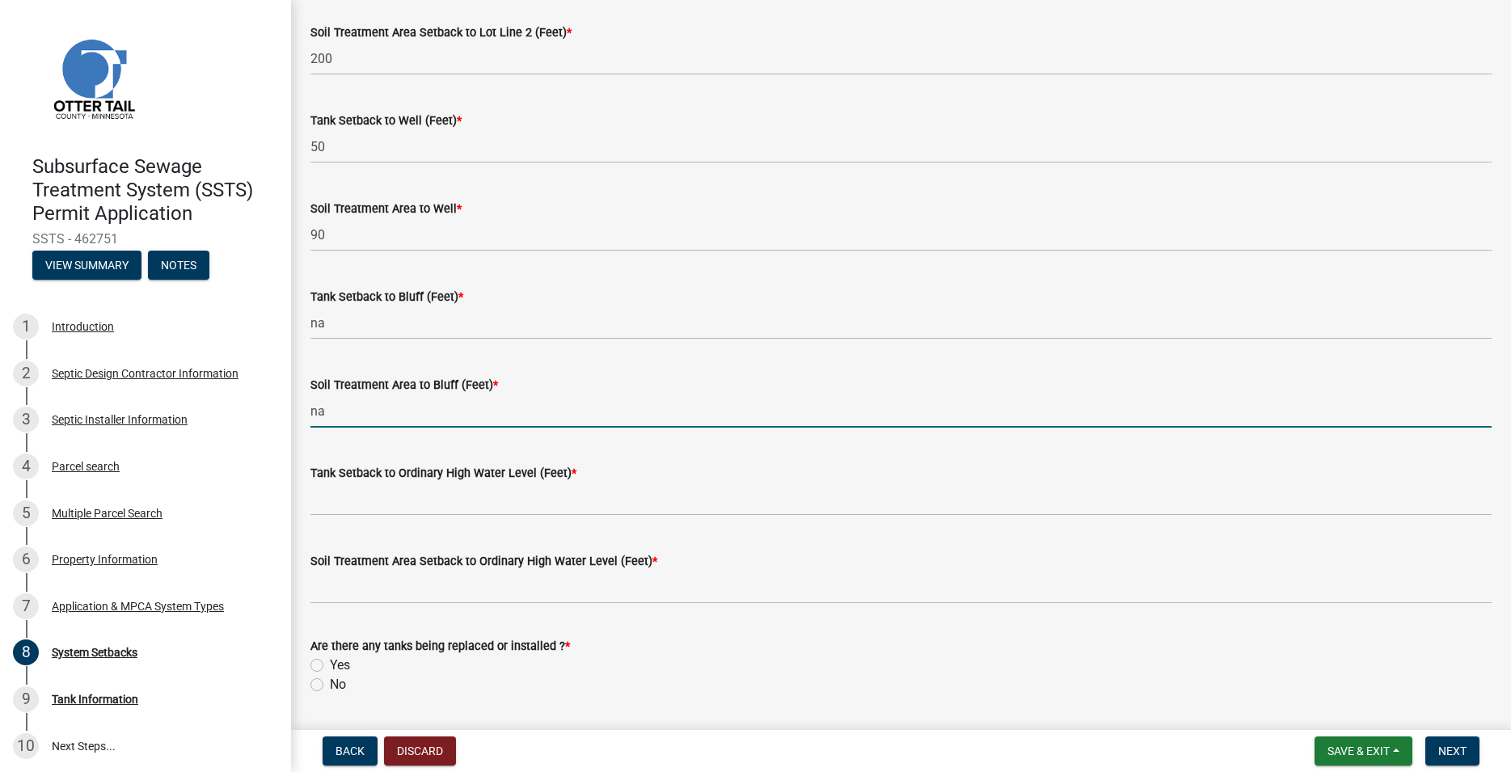
scroll to position [921, 0]
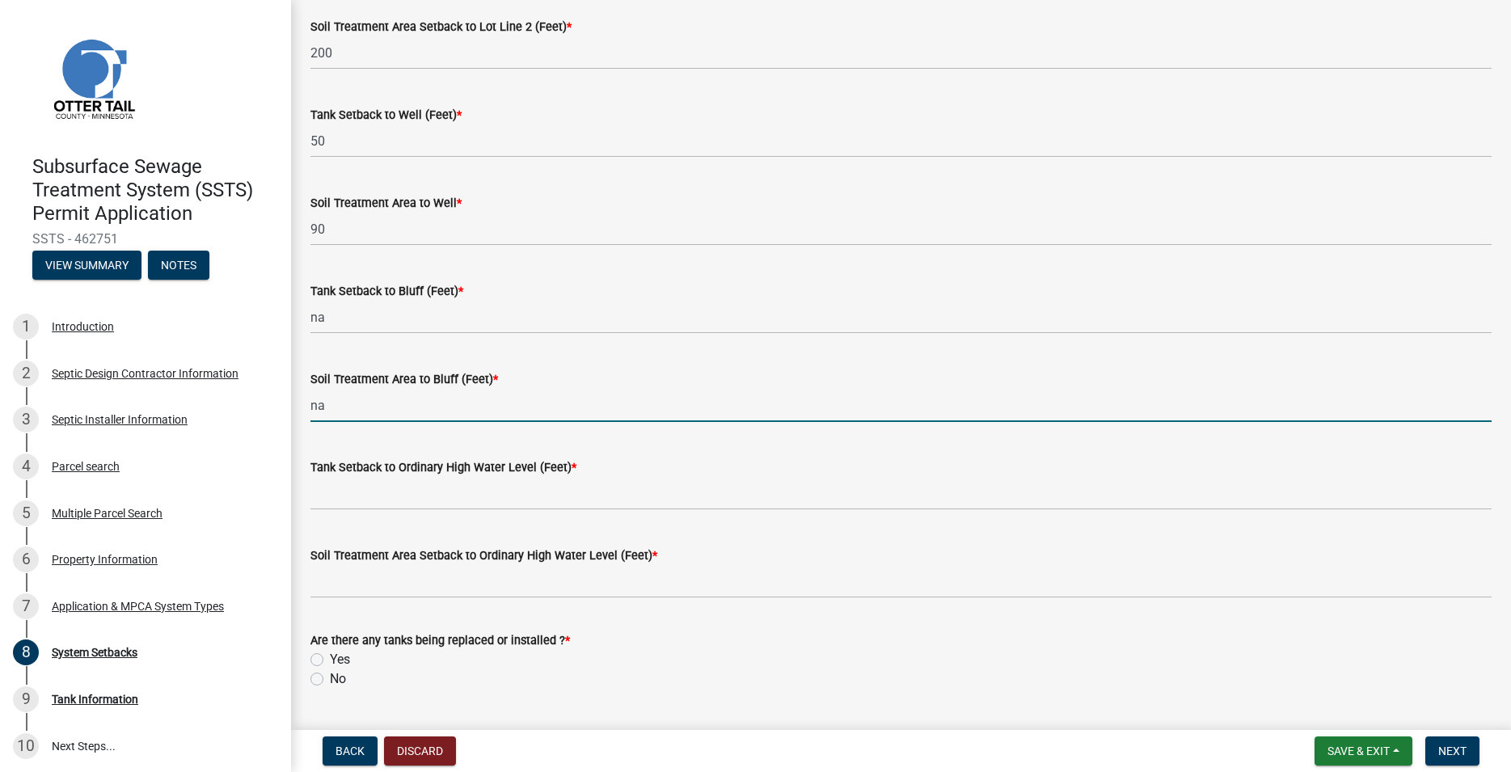
type input "na"
click at [377, 474] on label "Tank Setback to Ordinary High Water Level (Feet) *" at bounding box center [443, 467] width 266 height 11
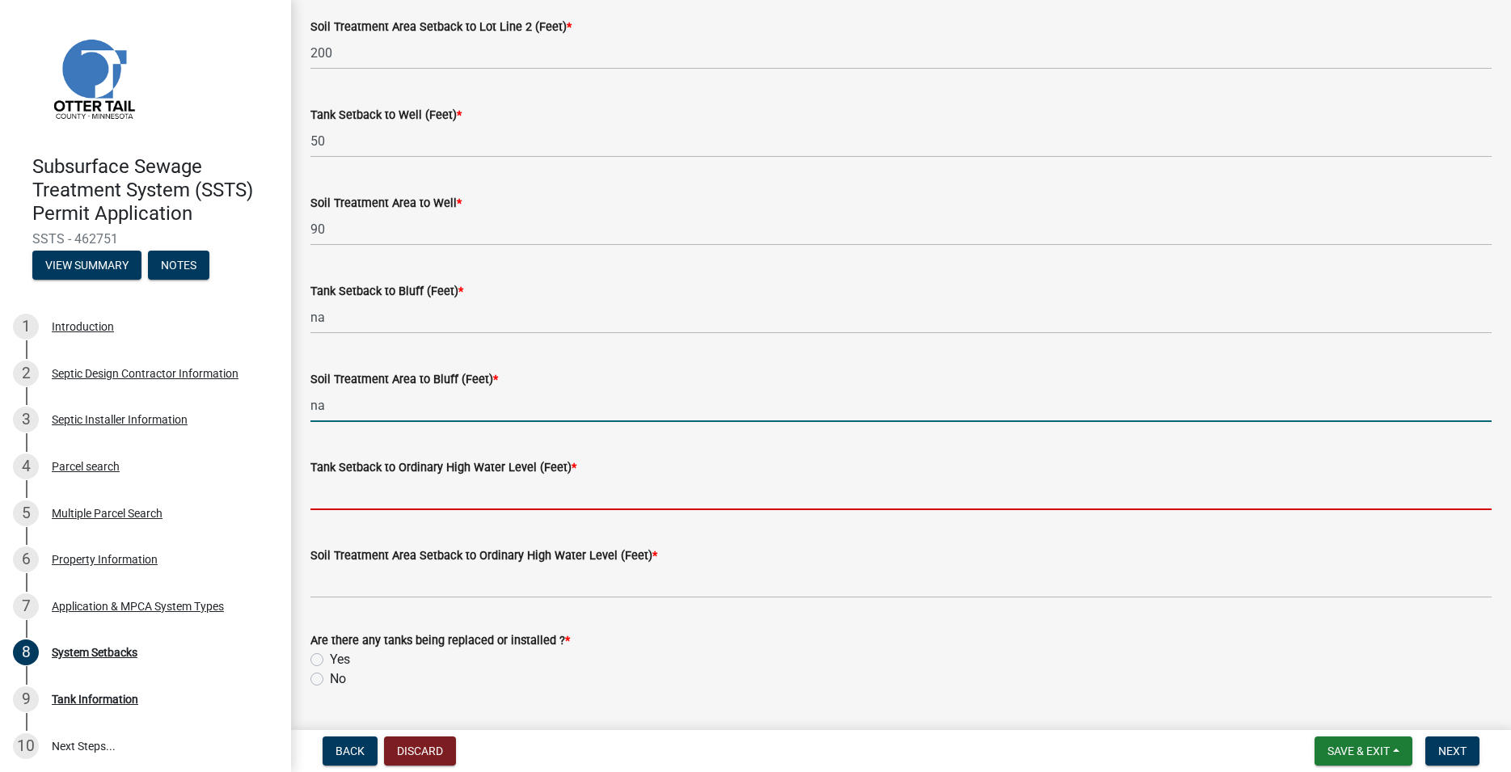
click at [377, 477] on input "Tank Setback to Ordinary High Water Level (Feet) *" at bounding box center [900, 493] width 1181 height 33
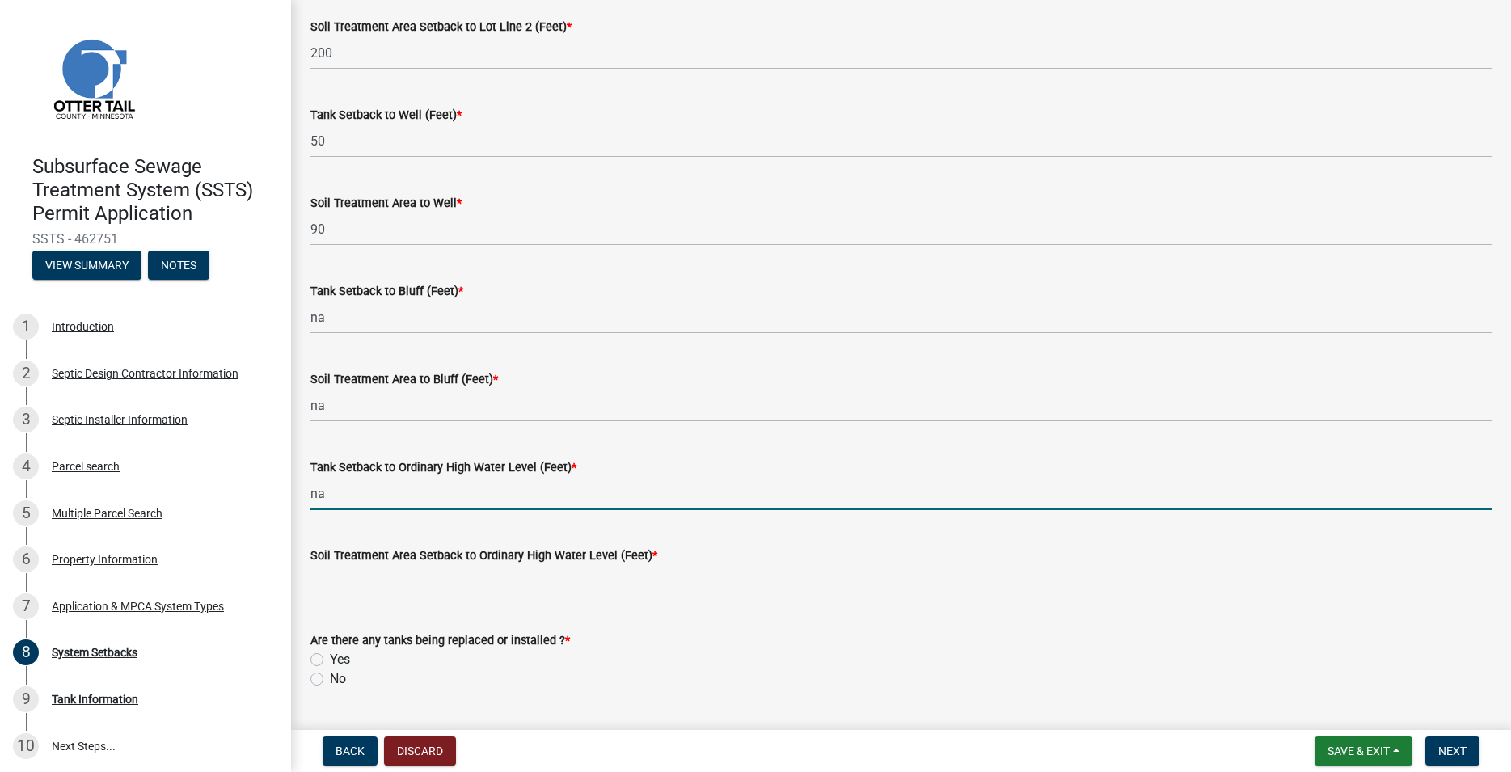
type input "na"
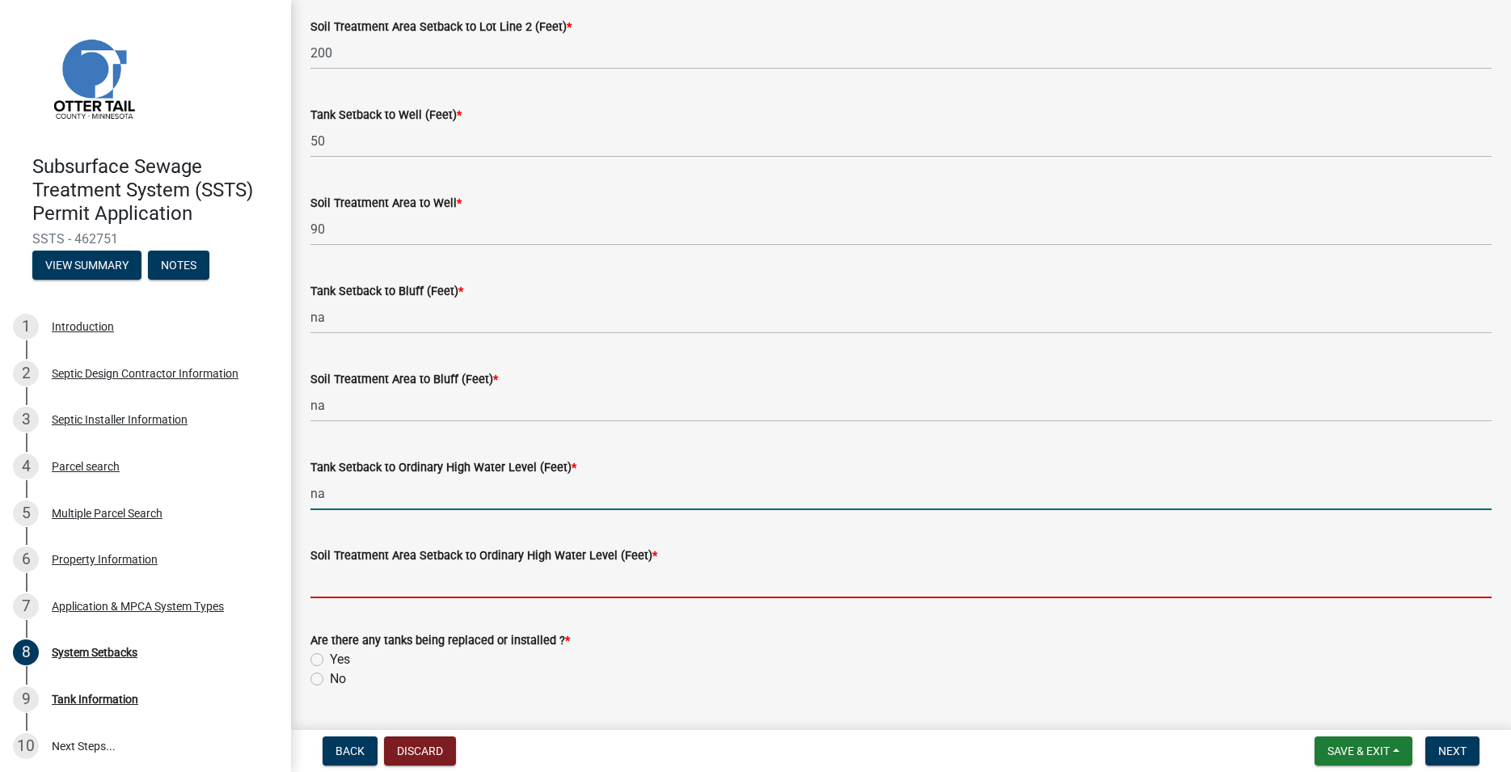
click at [358, 568] on input "Soil Treatment Area Setback to Ordinary High Water Level (Feet) *" at bounding box center [900, 581] width 1181 height 33
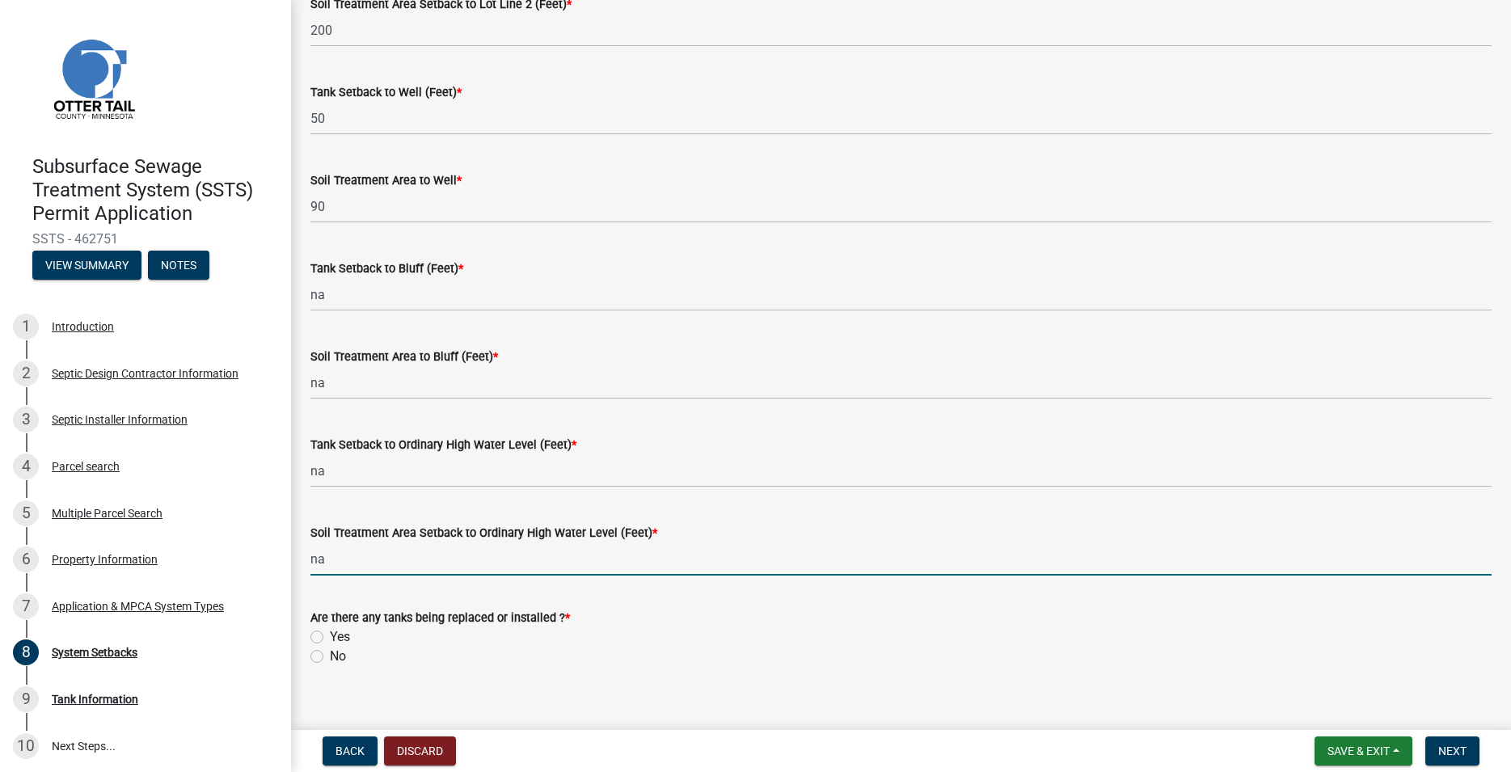
scroll to position [964, 0]
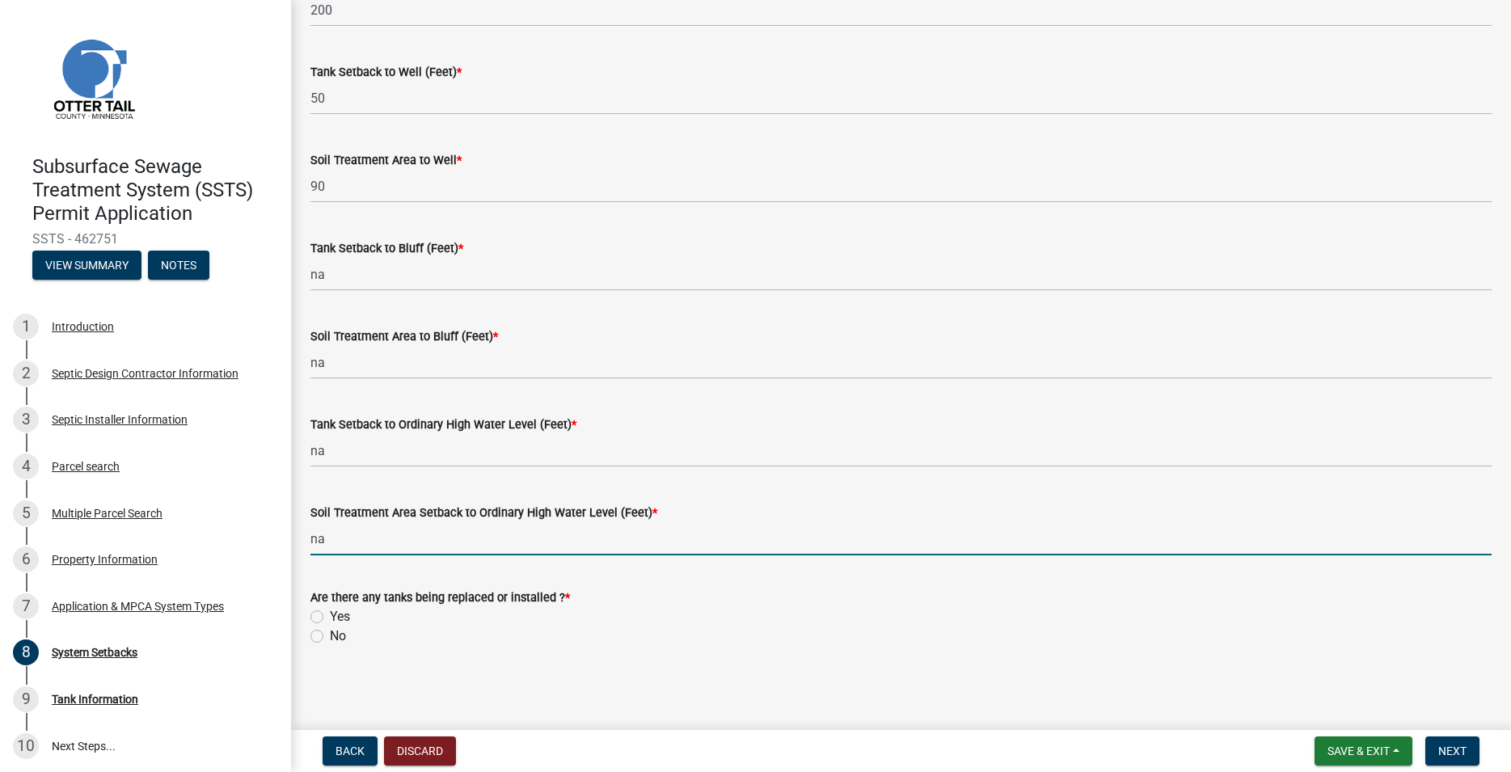
type input "na"
click at [330, 615] on label "Yes" at bounding box center [340, 616] width 20 height 19
click at [330, 615] on input "Yes" at bounding box center [335, 612] width 11 height 11
radio input "true"
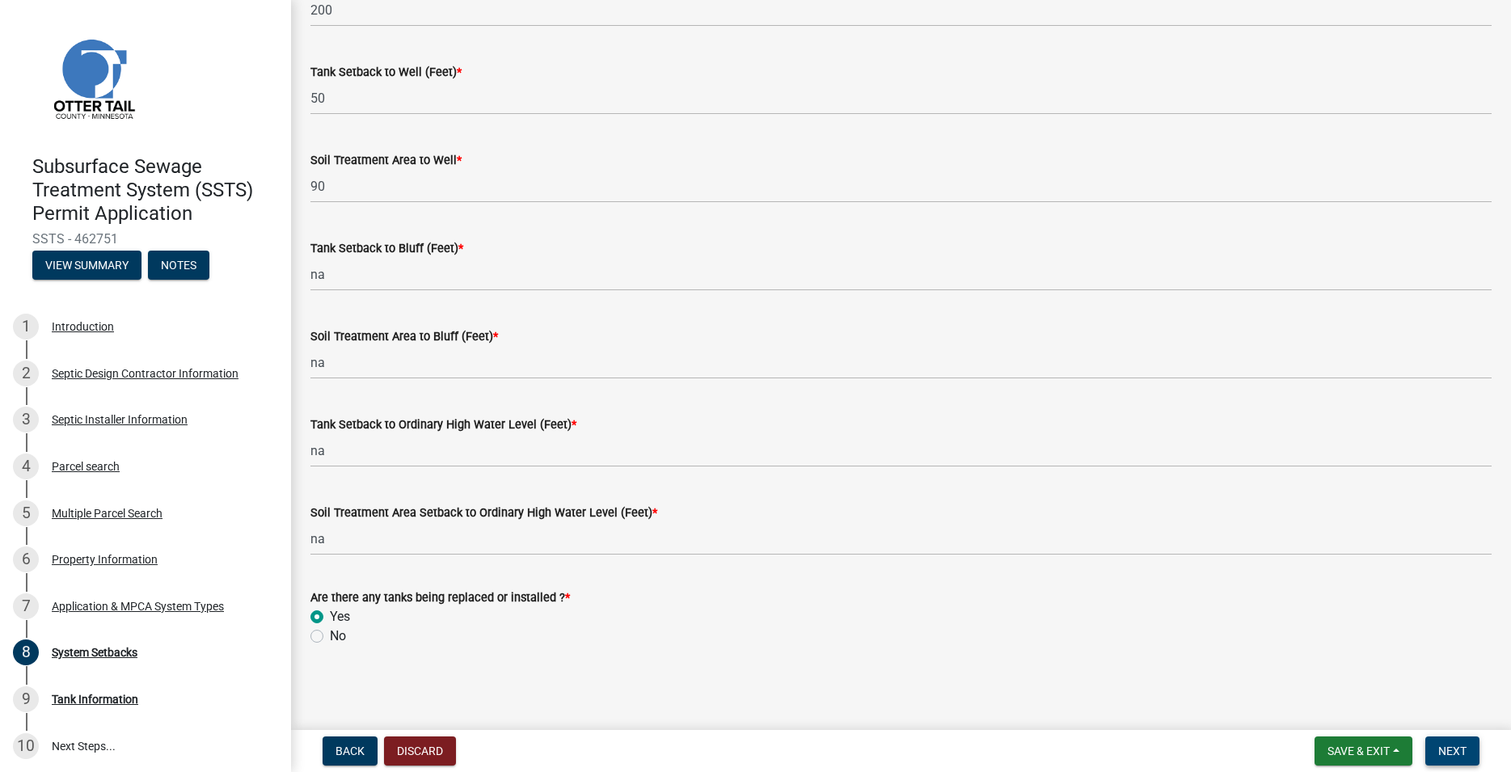
drag, startPoint x: 1445, startPoint y: 748, endPoint x: 1418, endPoint y: 745, distance: 27.7
click at [1446, 748] on span "Next" at bounding box center [1452, 750] width 28 height 13
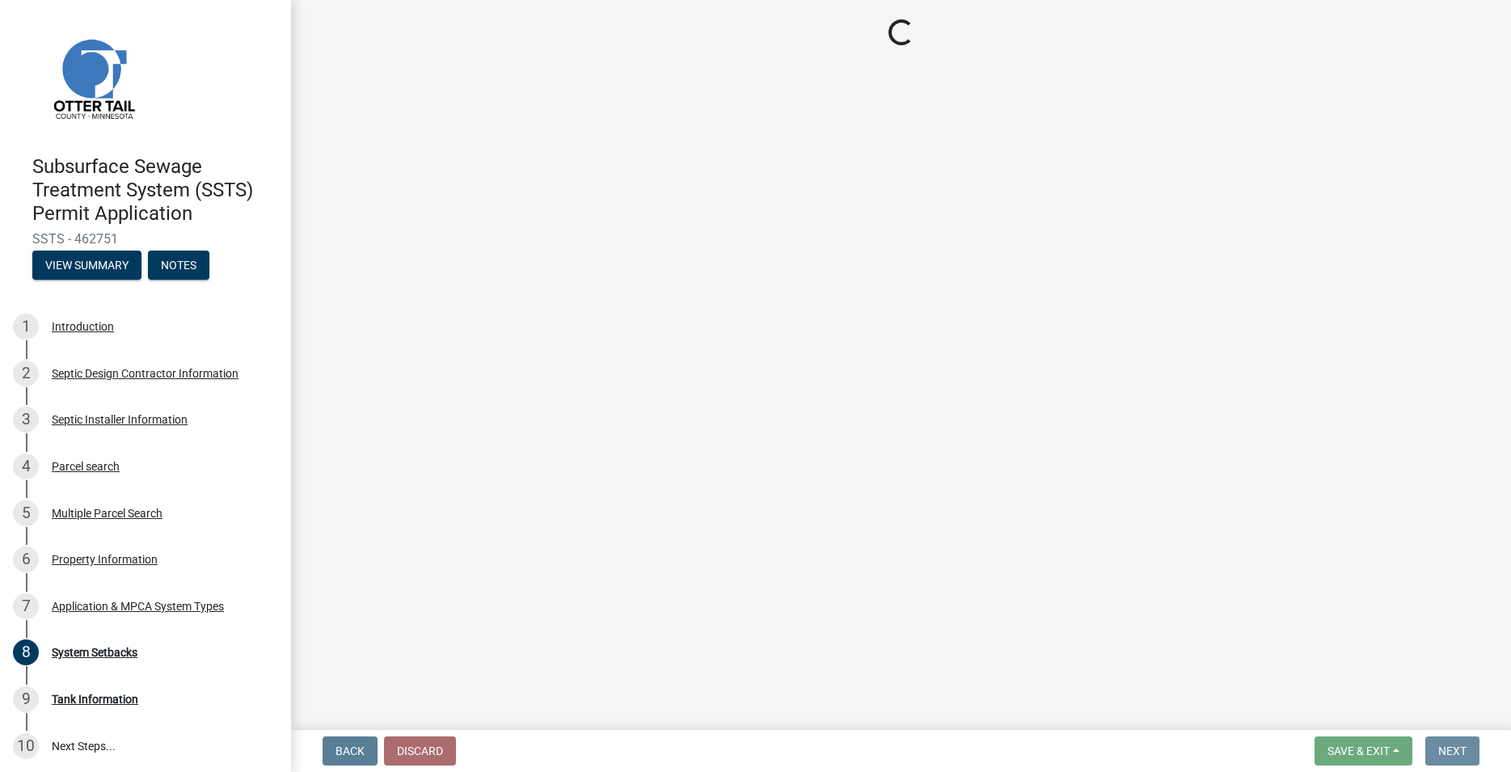
scroll to position [0, 0]
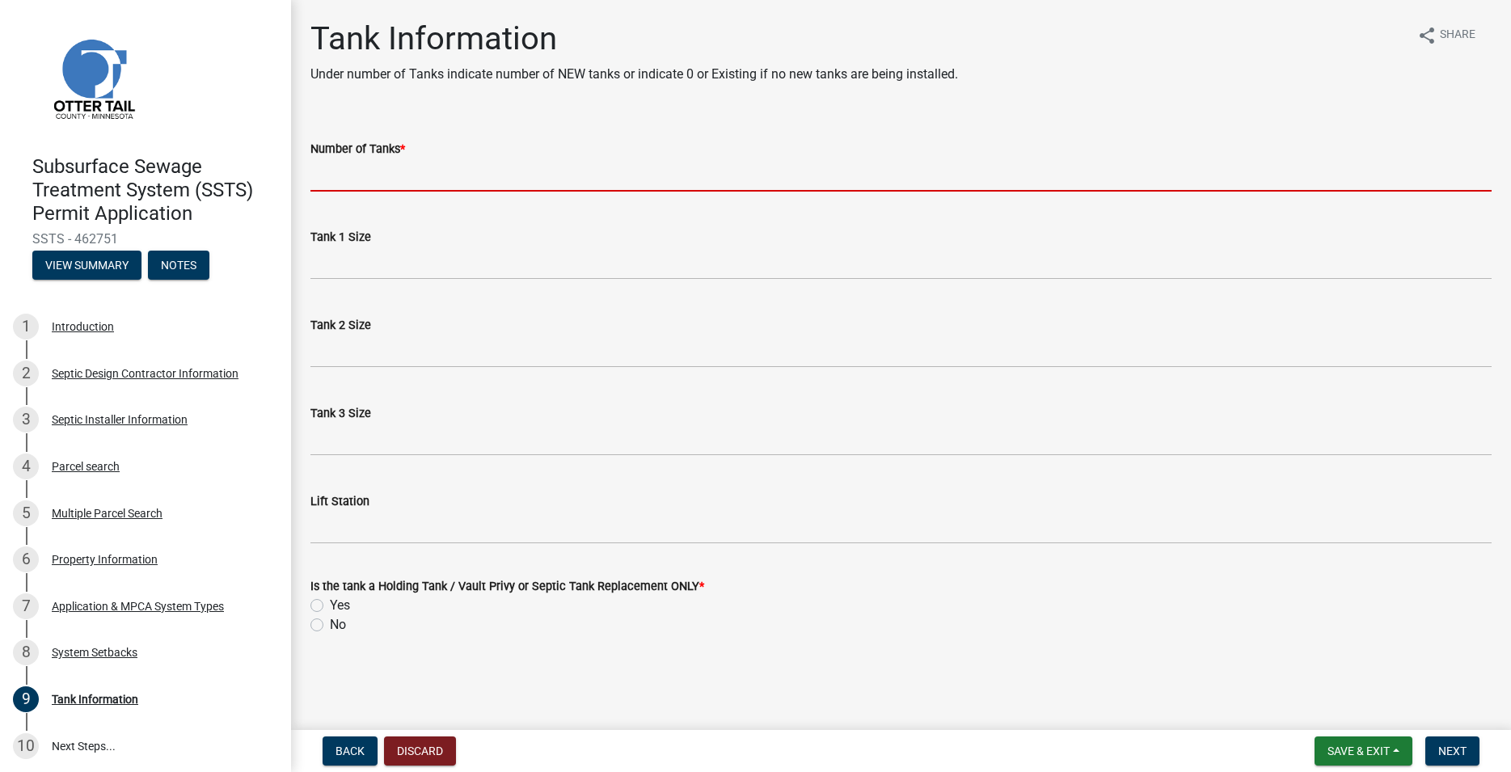
click at [373, 179] on input "Number of Tanks *" at bounding box center [900, 174] width 1181 height 33
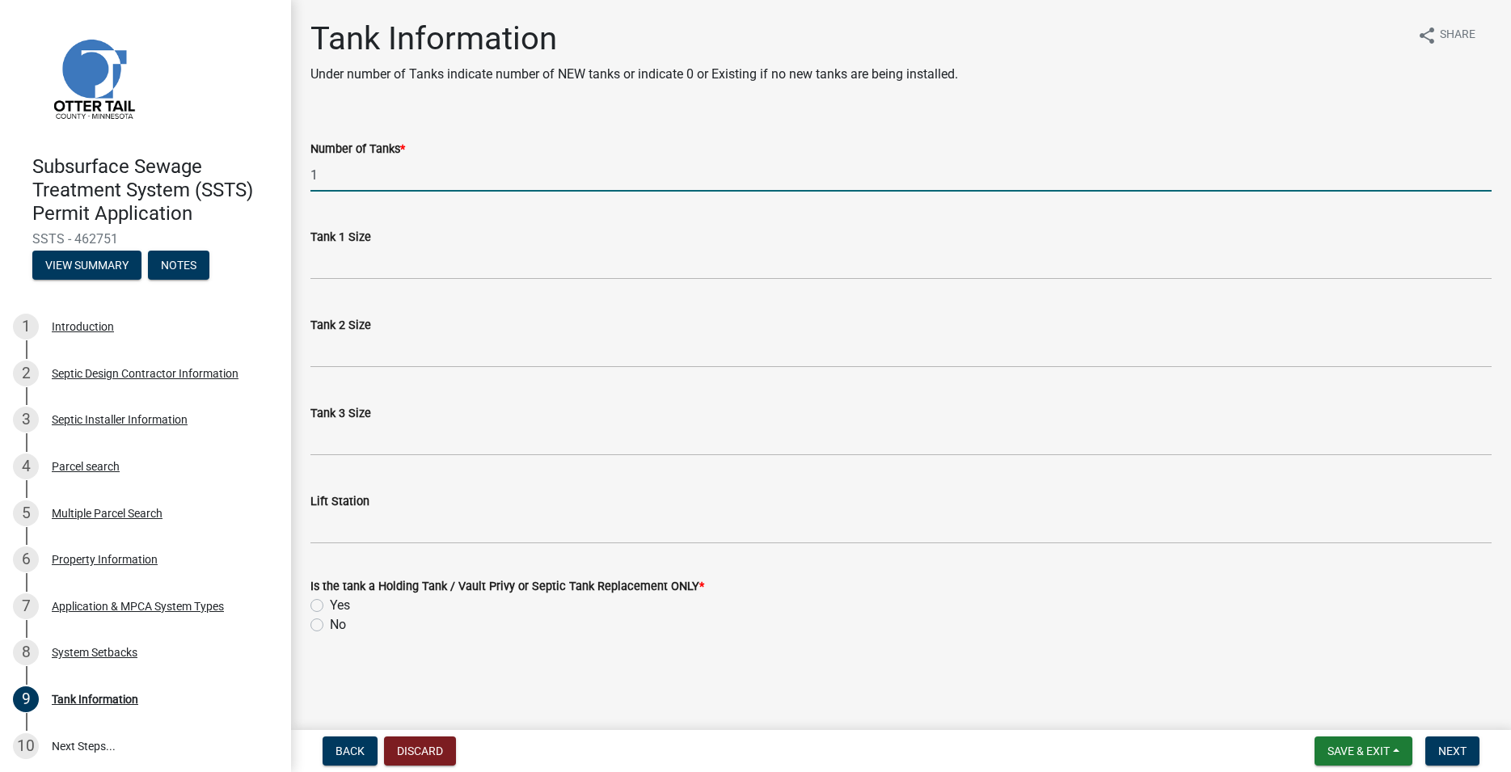
type input "1"
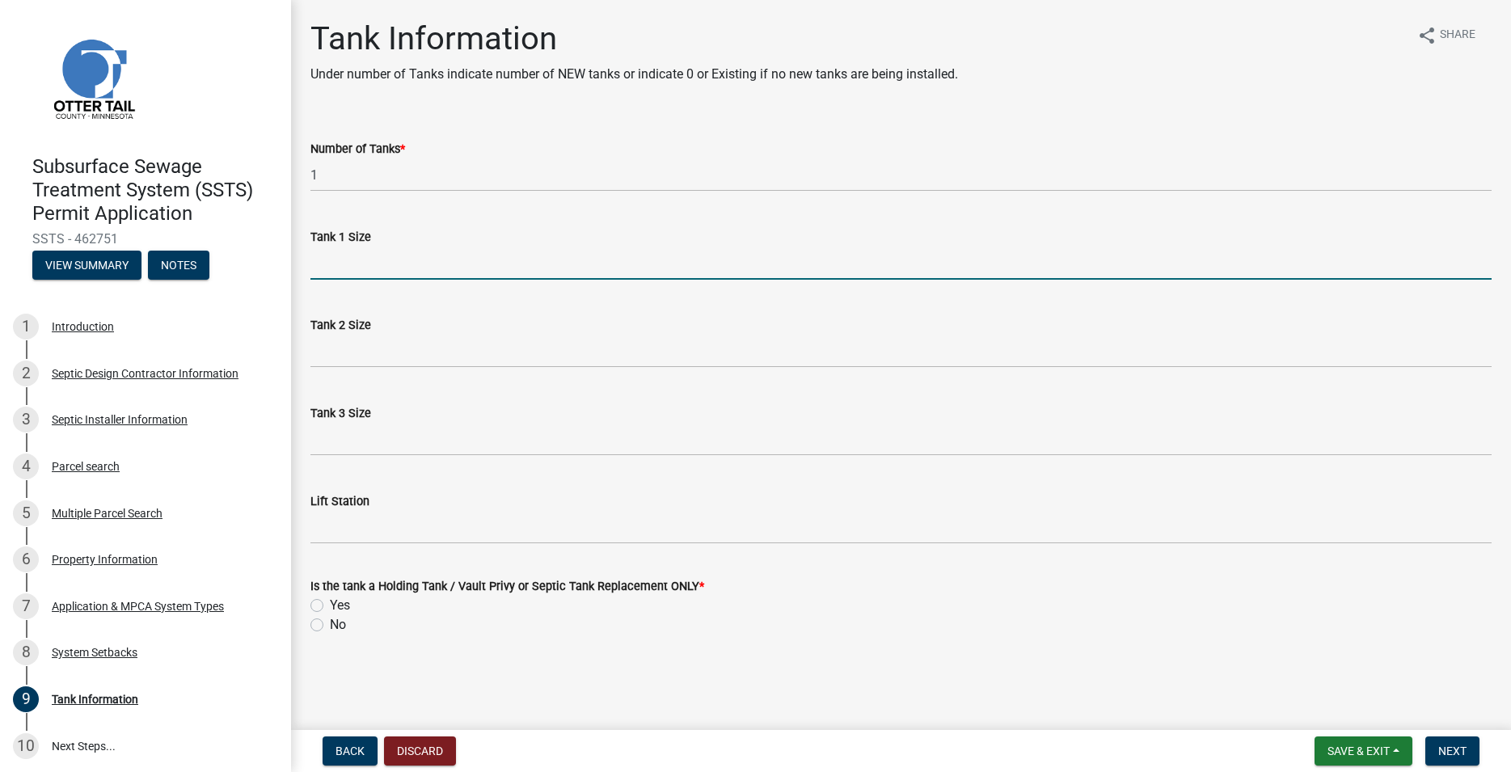
click at [381, 259] on input "Tank 1 Size" at bounding box center [900, 263] width 1181 height 33
type input "1000"
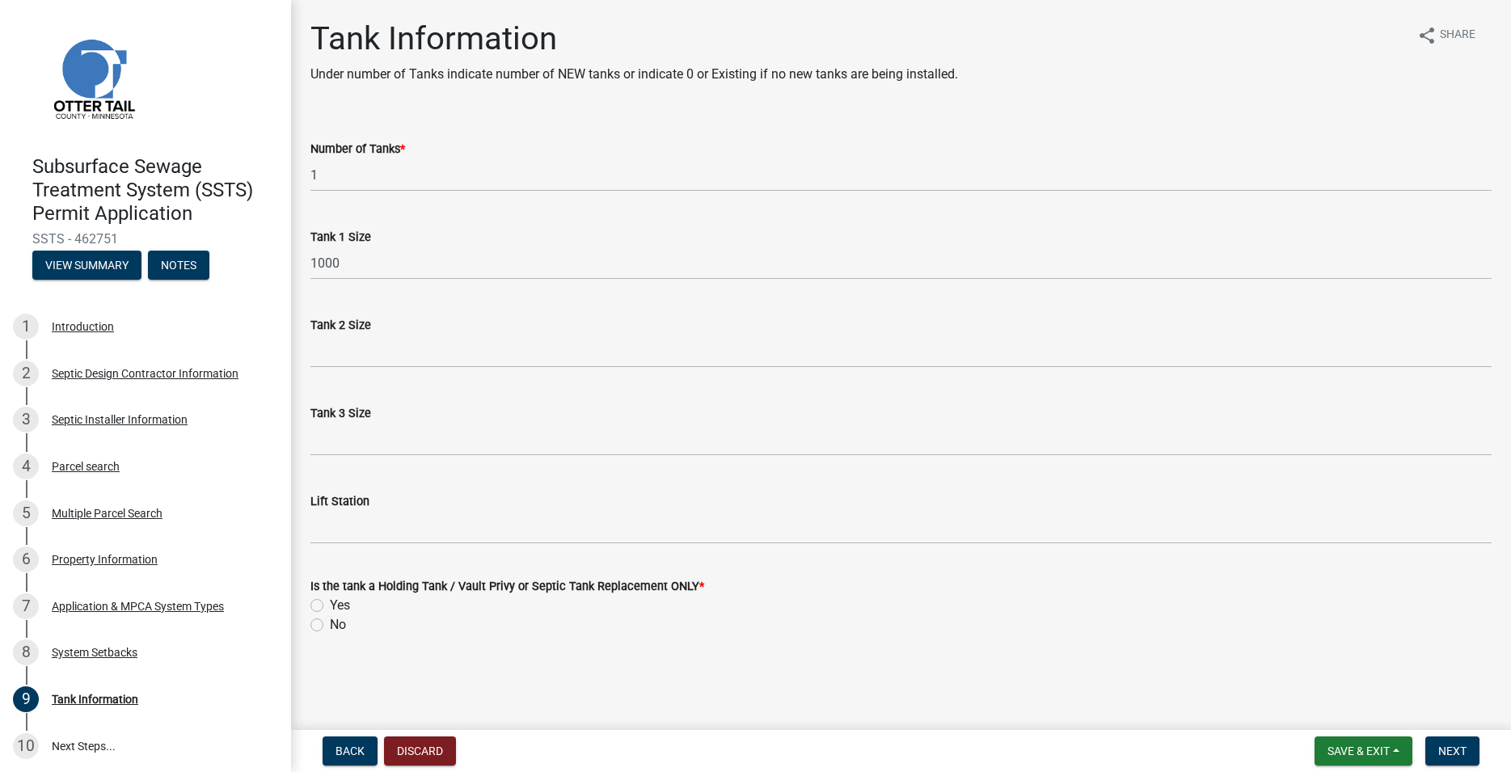
click at [330, 601] on label "Yes" at bounding box center [340, 605] width 20 height 19
click at [330, 601] on input "Yes" at bounding box center [335, 601] width 11 height 11
radio input "true"
click at [1443, 752] on span "Next" at bounding box center [1452, 750] width 28 height 13
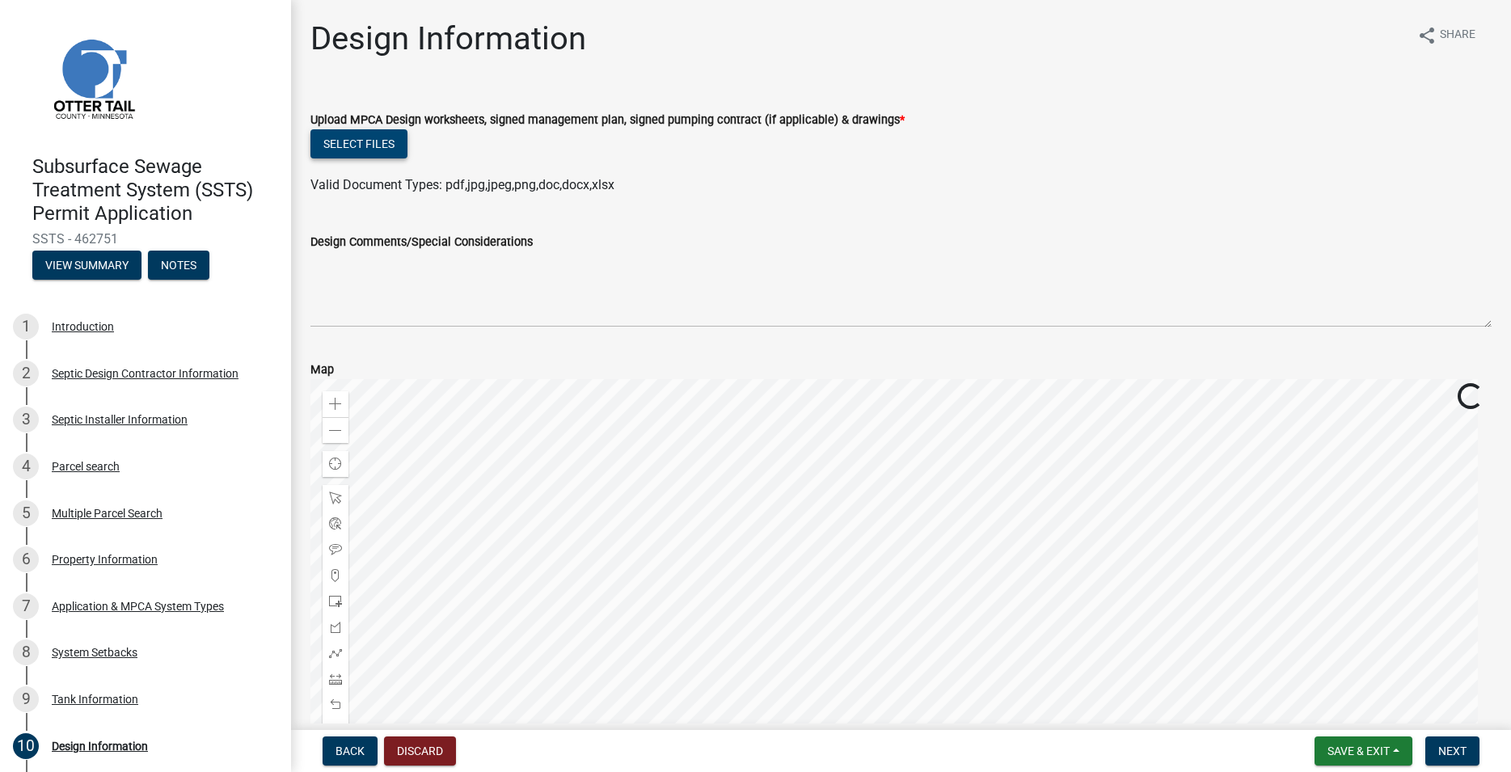
click at [348, 147] on button "Select files" at bounding box center [358, 143] width 97 height 29
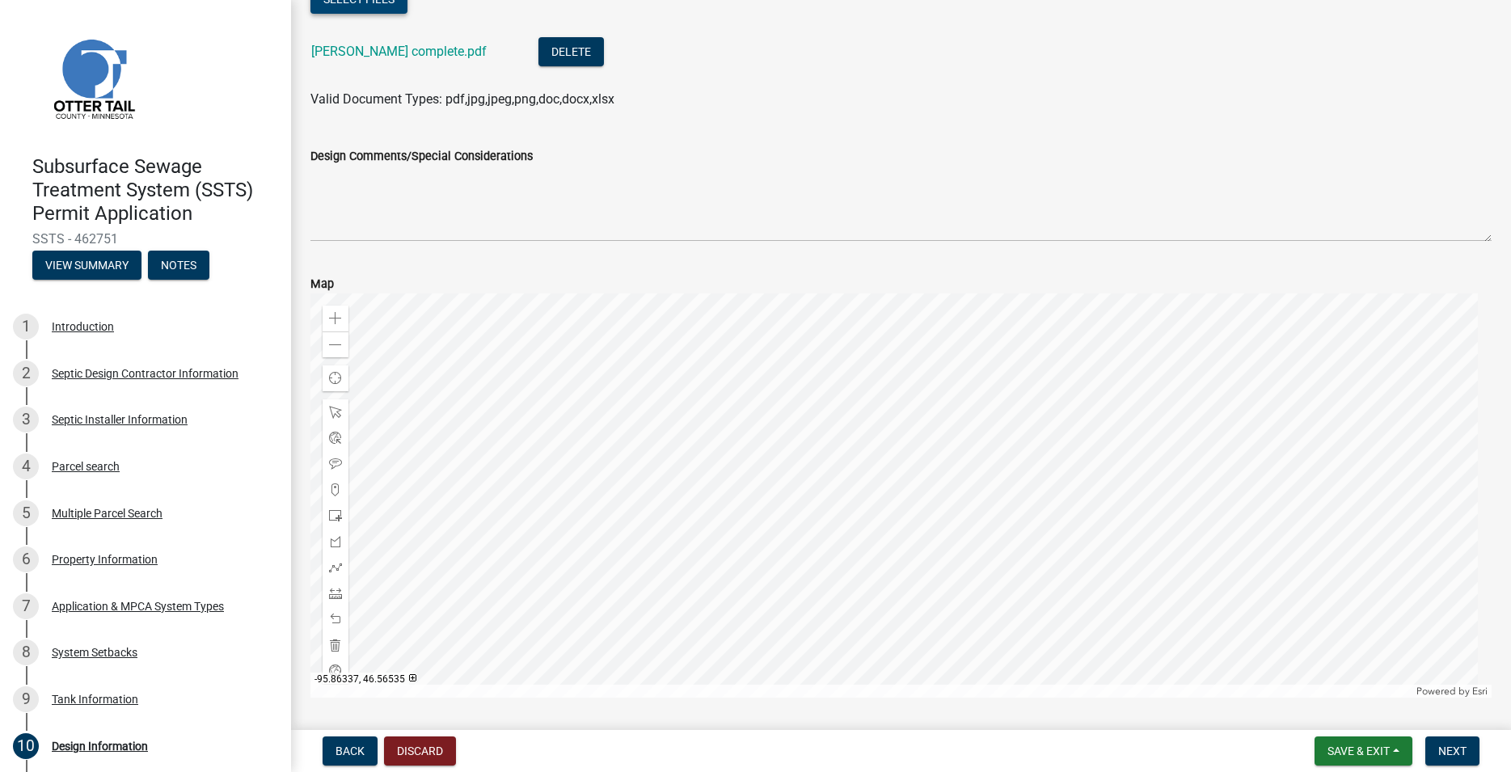
scroll to position [196, 0]
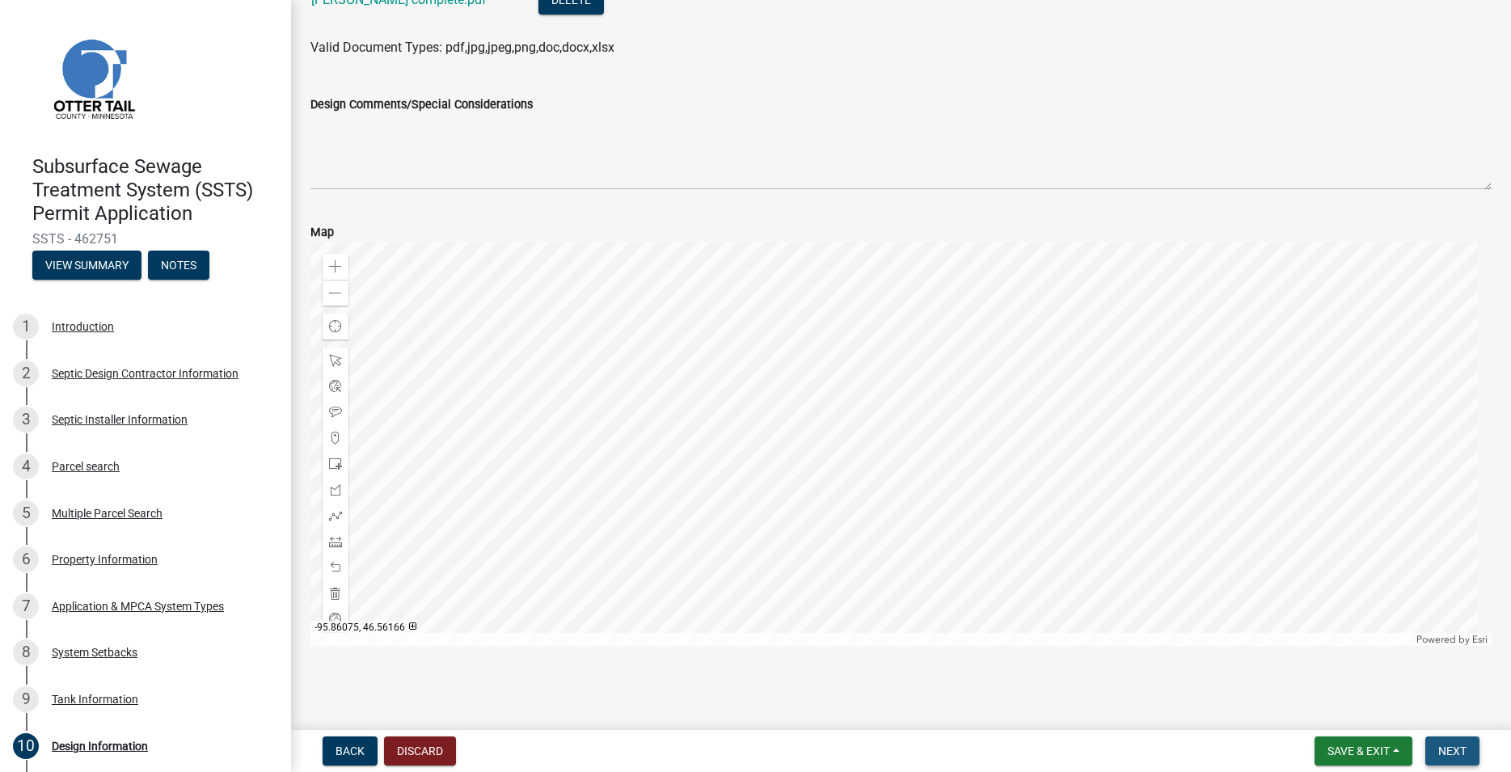
drag, startPoint x: 1454, startPoint y: 749, endPoint x: 934, endPoint y: 450, distance: 600.3
click at [1456, 749] on span "Next" at bounding box center [1452, 750] width 28 height 13
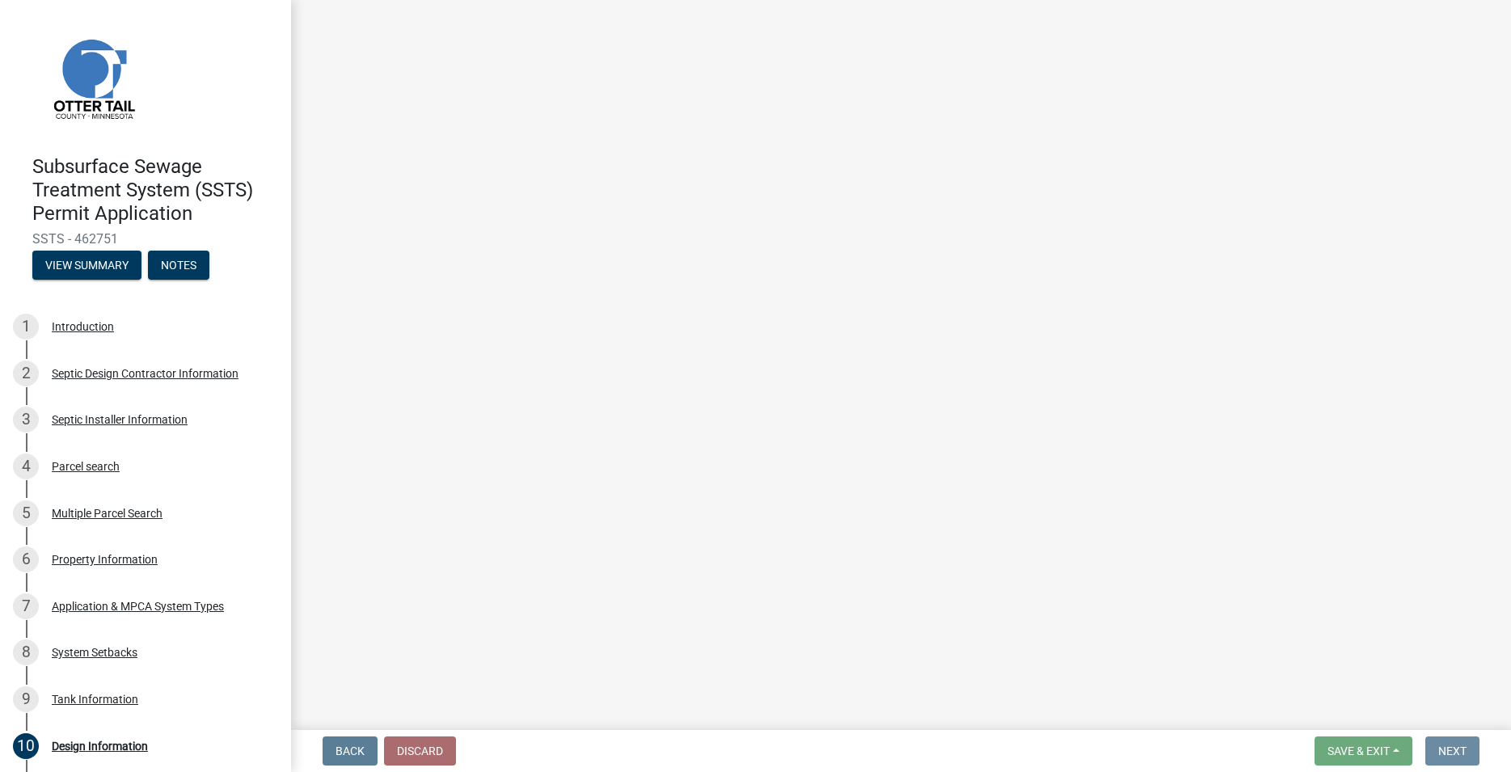
scroll to position [0, 0]
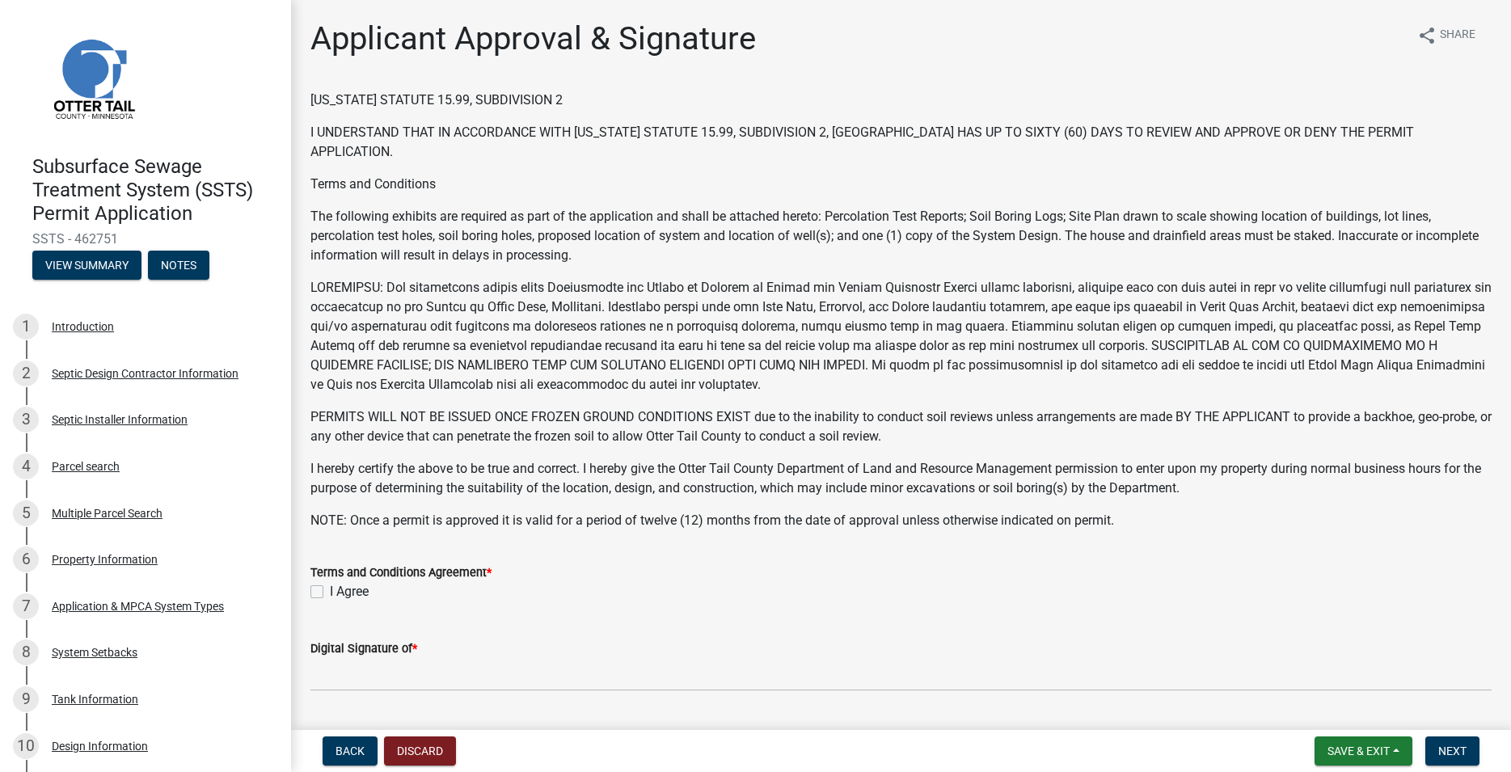
click at [330, 587] on label "I Agree" at bounding box center [349, 591] width 39 height 19
click at [330, 587] on input "I Agree" at bounding box center [335, 587] width 11 height 11
checkbox input "true"
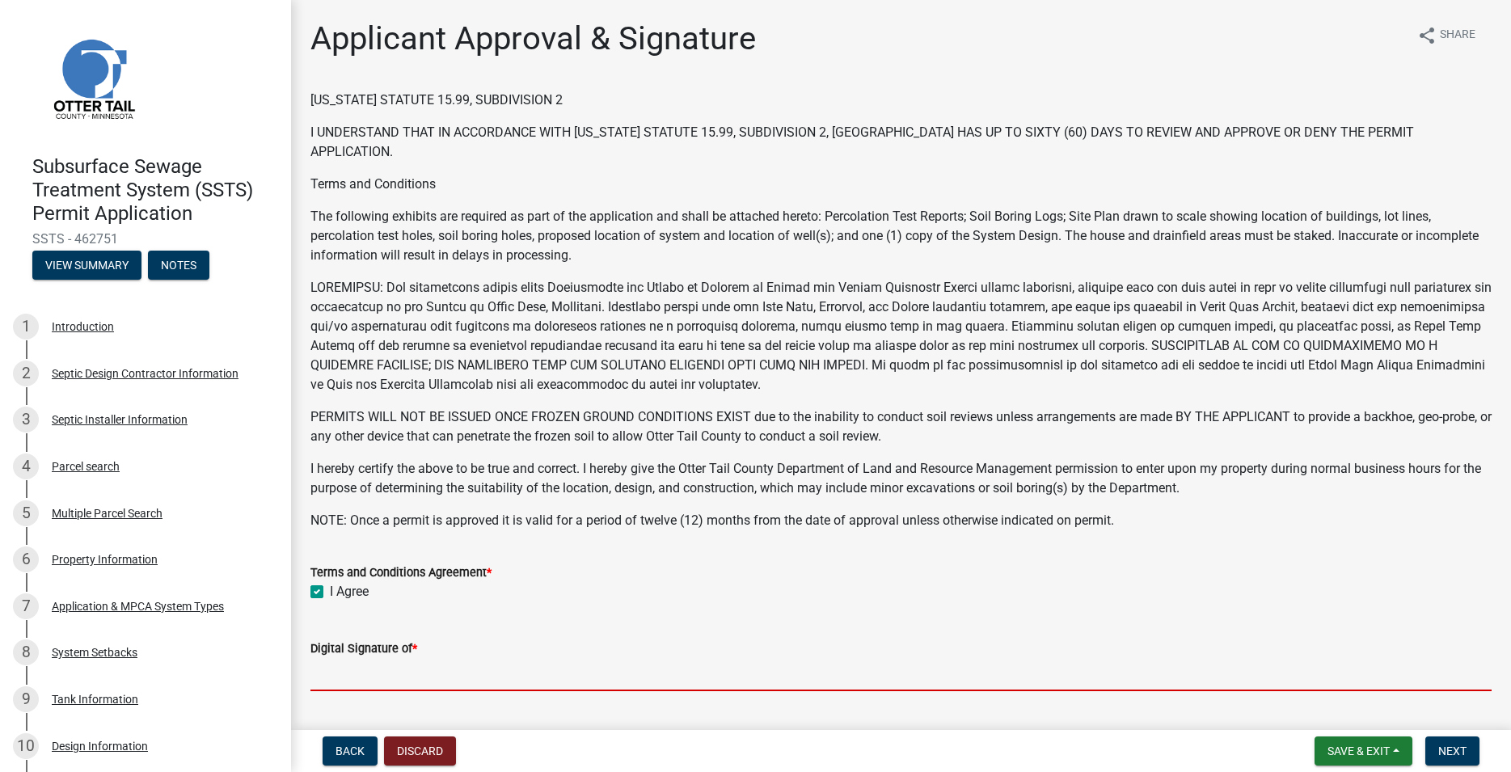
click at [365, 676] on input "Digital Signature of *" at bounding box center [900, 674] width 1181 height 33
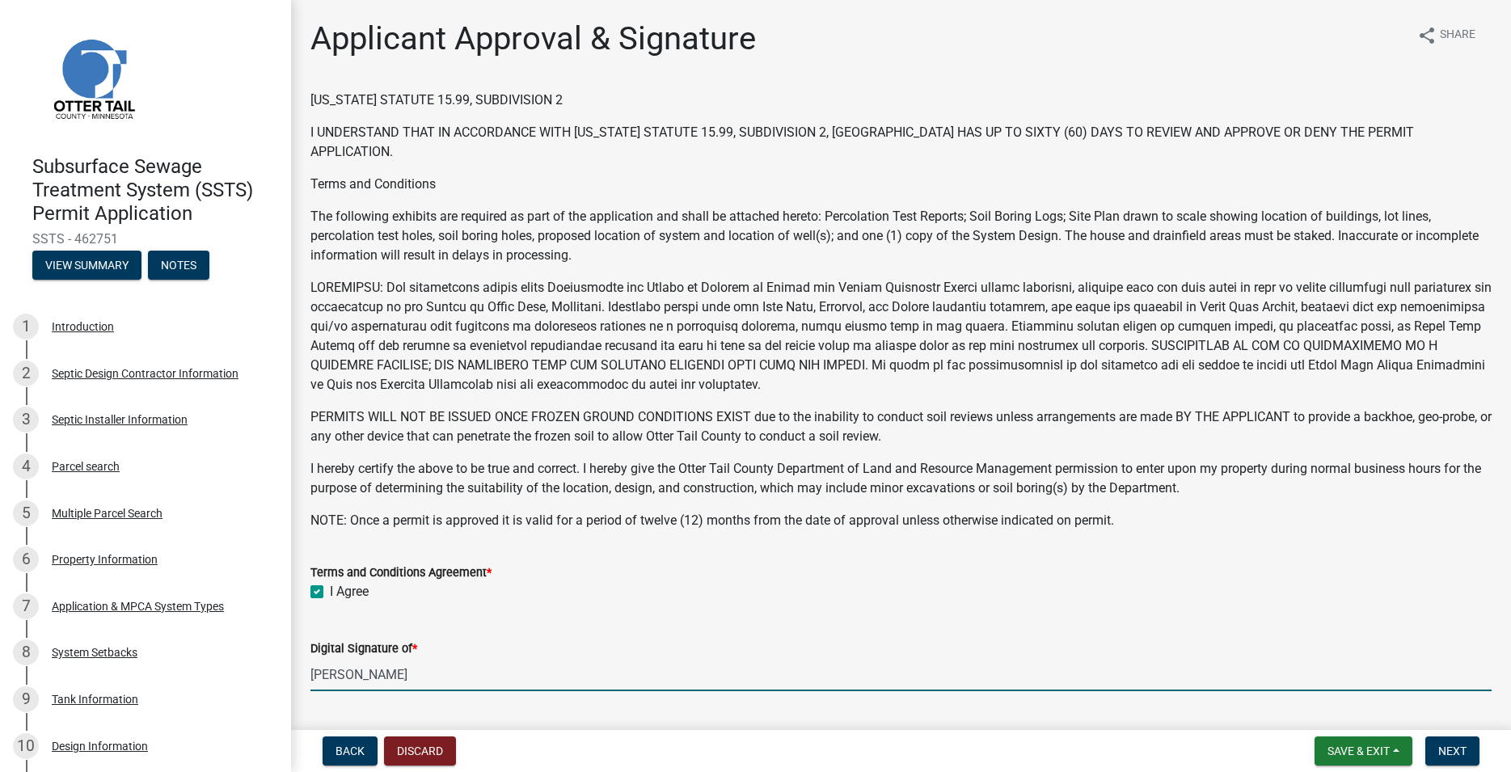
scroll to position [305, 0]
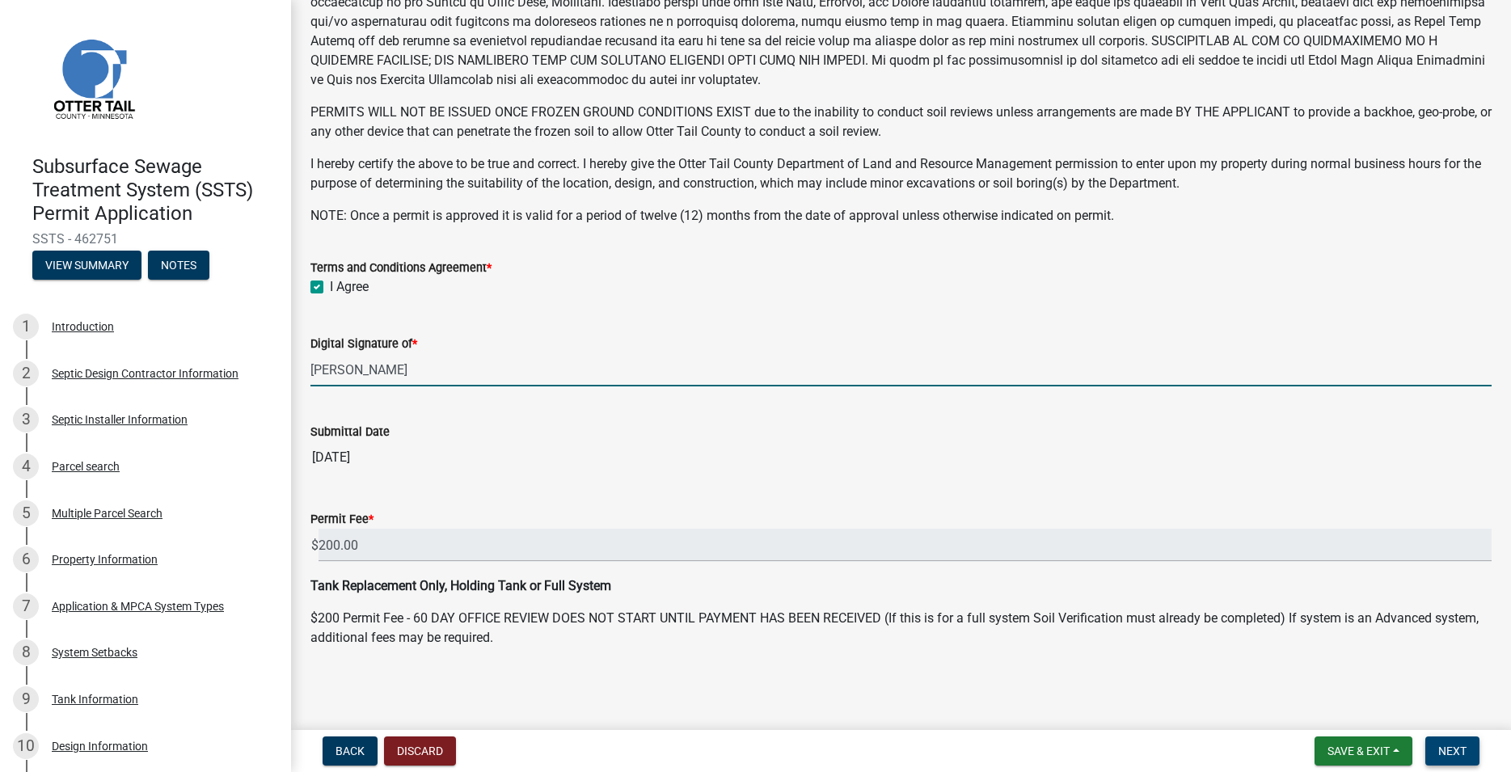
type input "[PERSON_NAME]"
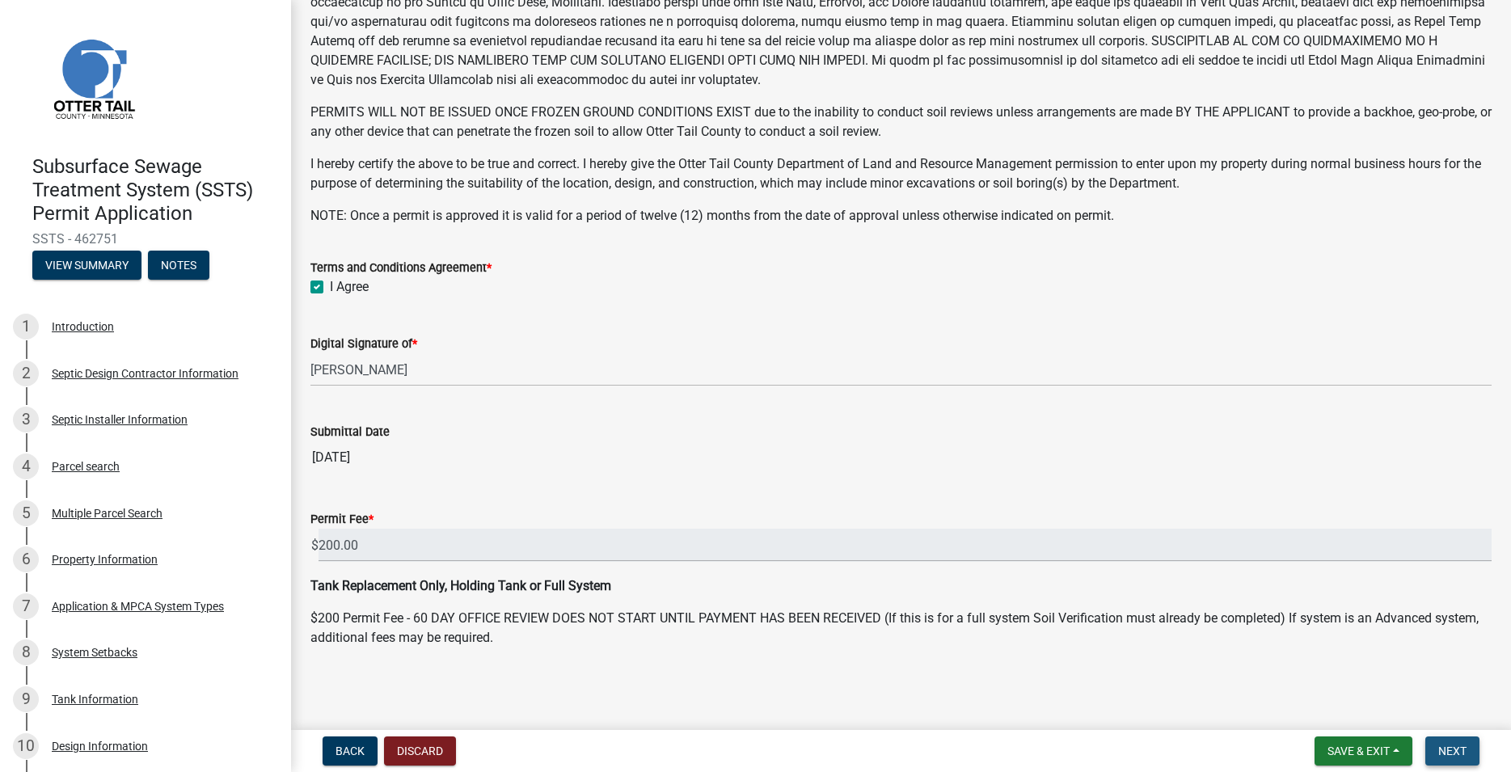
click at [1455, 739] on button "Next" at bounding box center [1452, 750] width 54 height 29
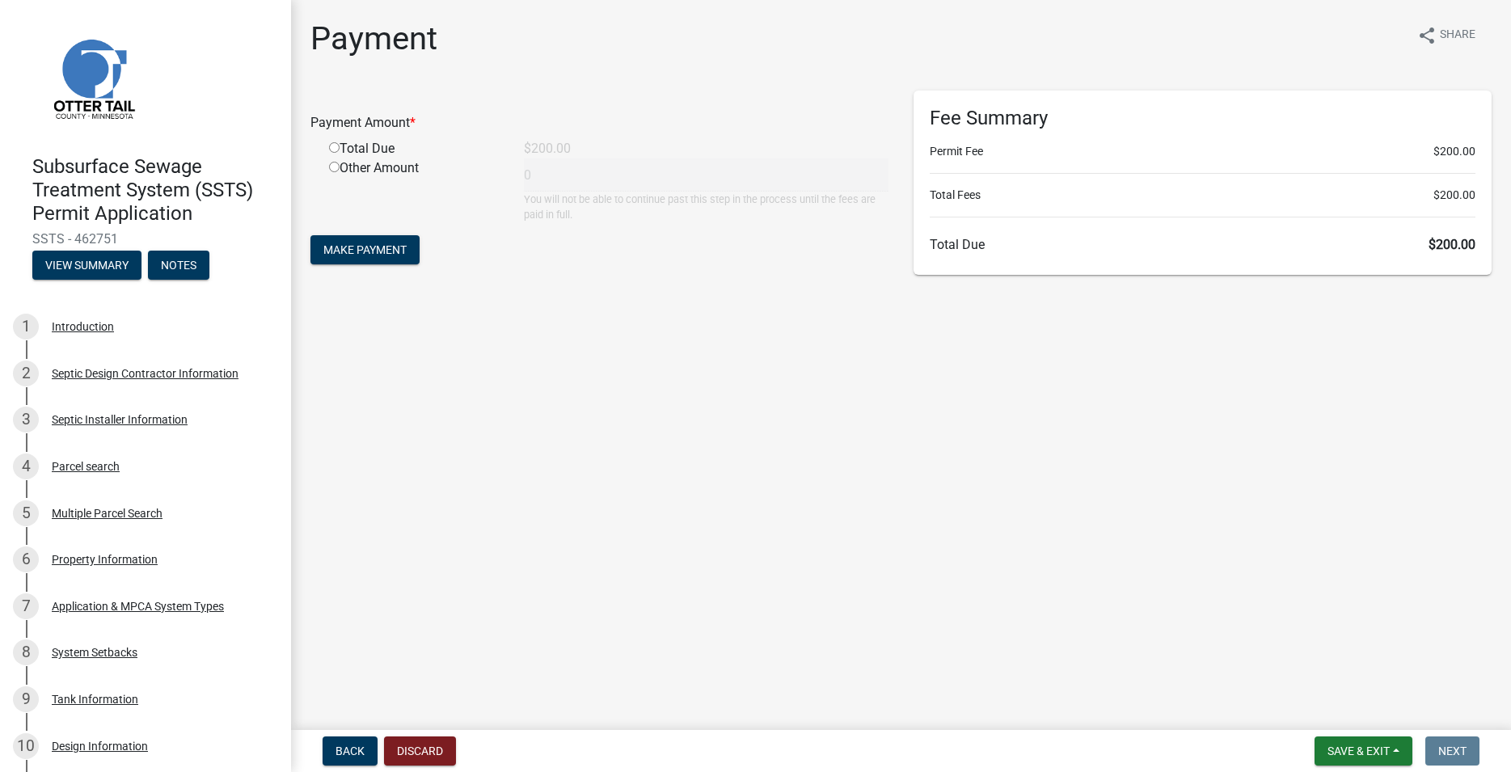
click at [336, 150] on input "radio" at bounding box center [334, 147] width 11 height 11
radio input "true"
type input "200"
click at [359, 251] on span "Make Payment" at bounding box center [364, 249] width 83 height 13
